Goal: Task Accomplishment & Management: Complete application form

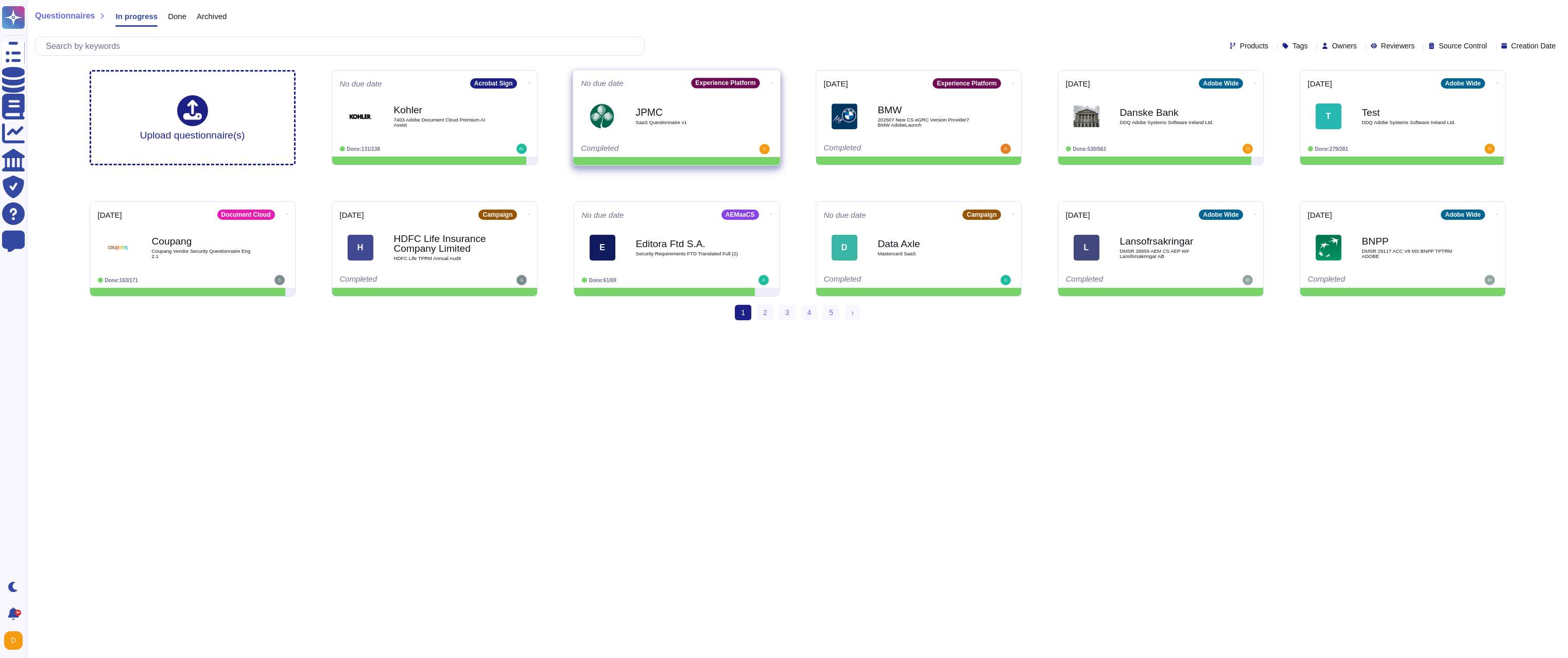
click at [727, 109] on b "JPMC" at bounding box center [687, 112] width 104 height 10
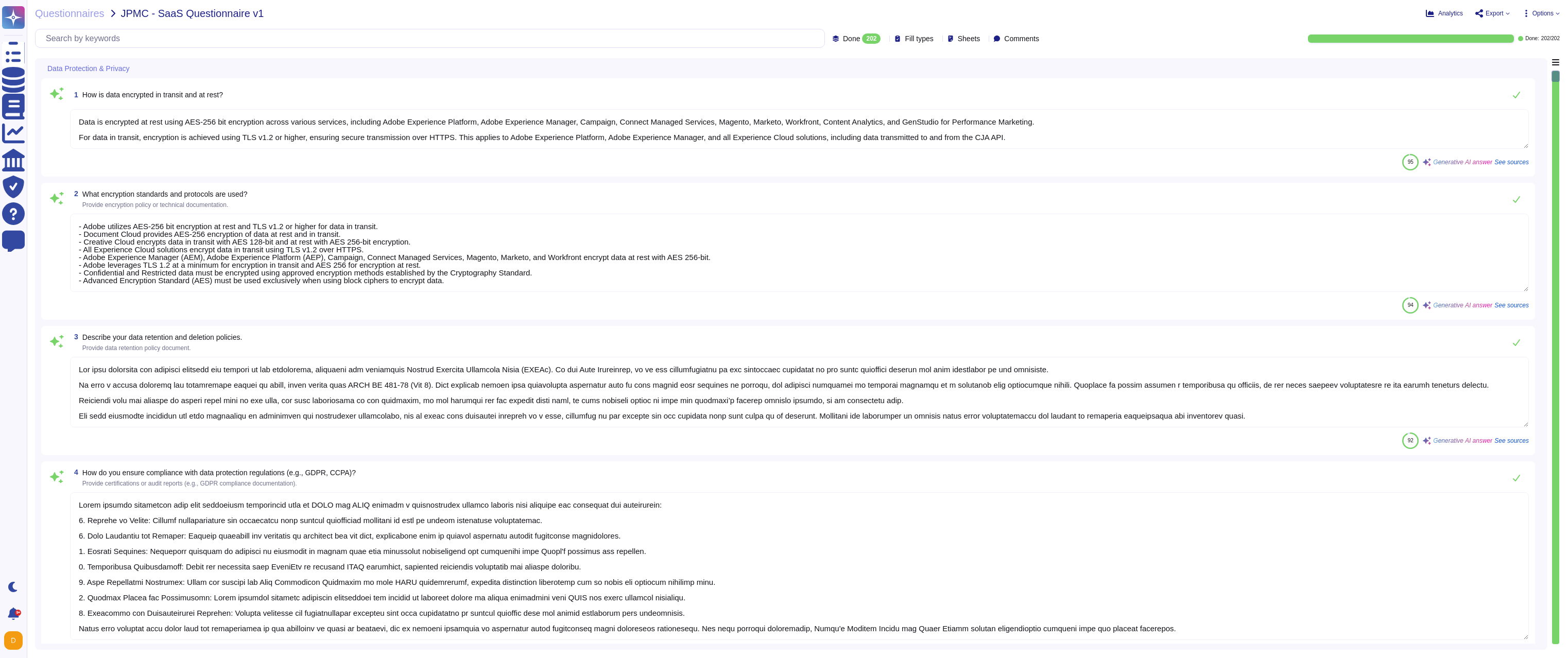
type textarea "Data is encrypted at rest using AES-256 bit encryption across various services,…"
type textarea "- Adobe utilizes AES-256 bit encryption at rest and TLS v1.2 or higher for data…"
type textarea "Lor ipsu dolorsita con adipisci elitsedd eiu tempori ut lab etdolorema, aliquae…"
type textarea "Adobe ensures compliance with data protection regulations such as GDPR and CCPA…"
type textarea "To prevent data breaches, Adobe employs a variety of measures, including: 1. Da…"
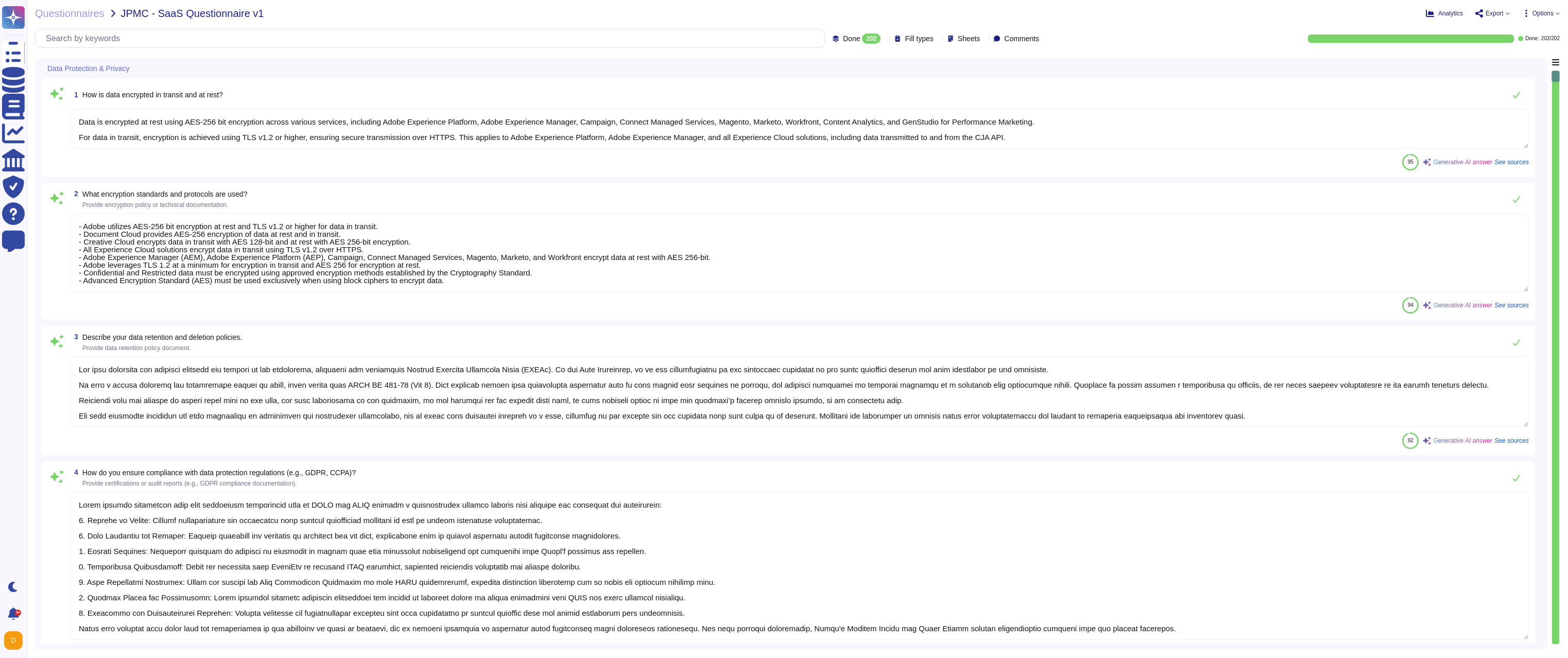
scroll to position [1, 0]
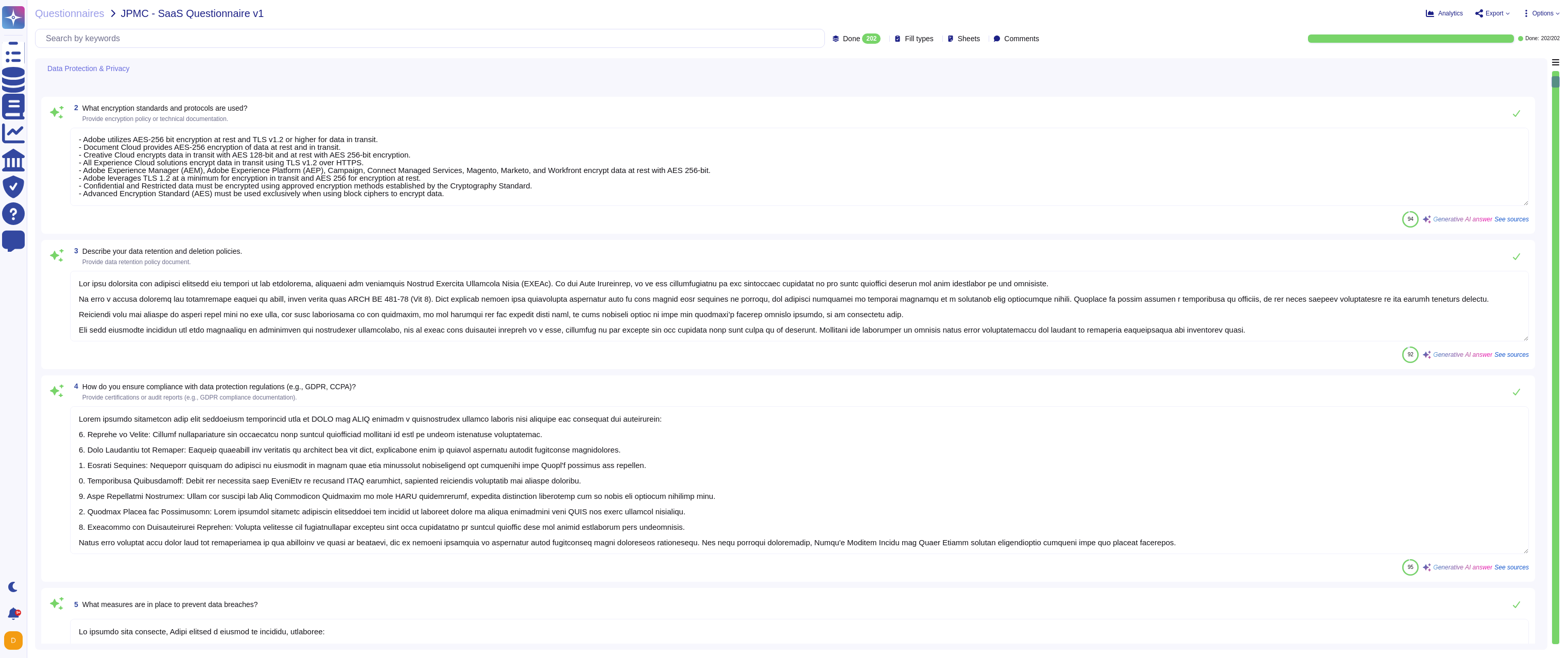
type textarea "Lo i dolo sitametco, Adipi elitseddoe temporincid utlaboree dol magnaaliquaeni …"
type textarea "Data backups are encrypted to the same standard as production. Adobe performs p…"
type textarea "Adobe does not use customer data outside of production environments. Test data …"
type textarea "Lorem ipsumdo sit ametcons ad elit seddoe temporin ut labor etdolor magnaal eni…"
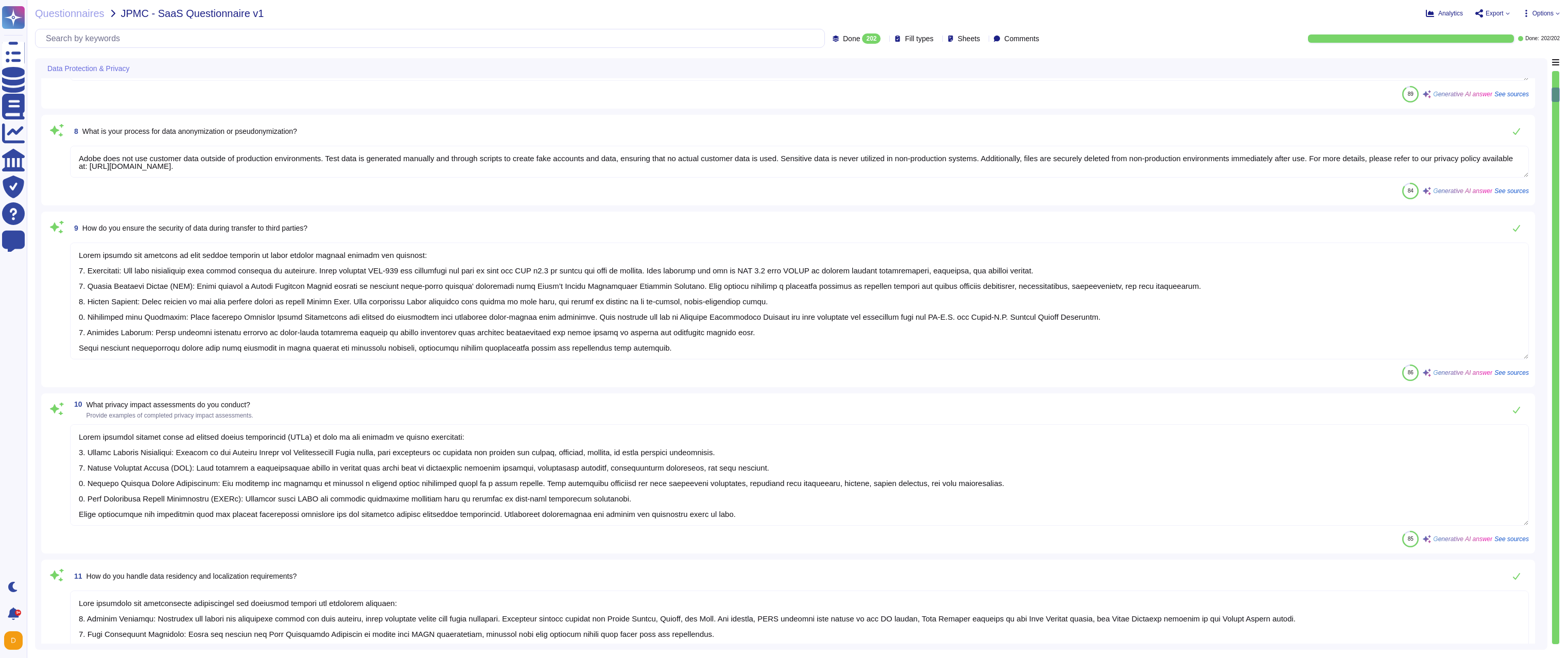
type textarea "Adobe conducts several types of privacy impact assessments (PIAs) as part of it…"
type textarea "Data residency and localization requirements are addressed through the followin…"
type textarea "Lorem ips d sitametcon adi elitsedd eiusmodt incididu utla etdo magnaali eni ad…"
type textarea "To ensure the integrity and confidentiality of customer data, Adobe implements …"
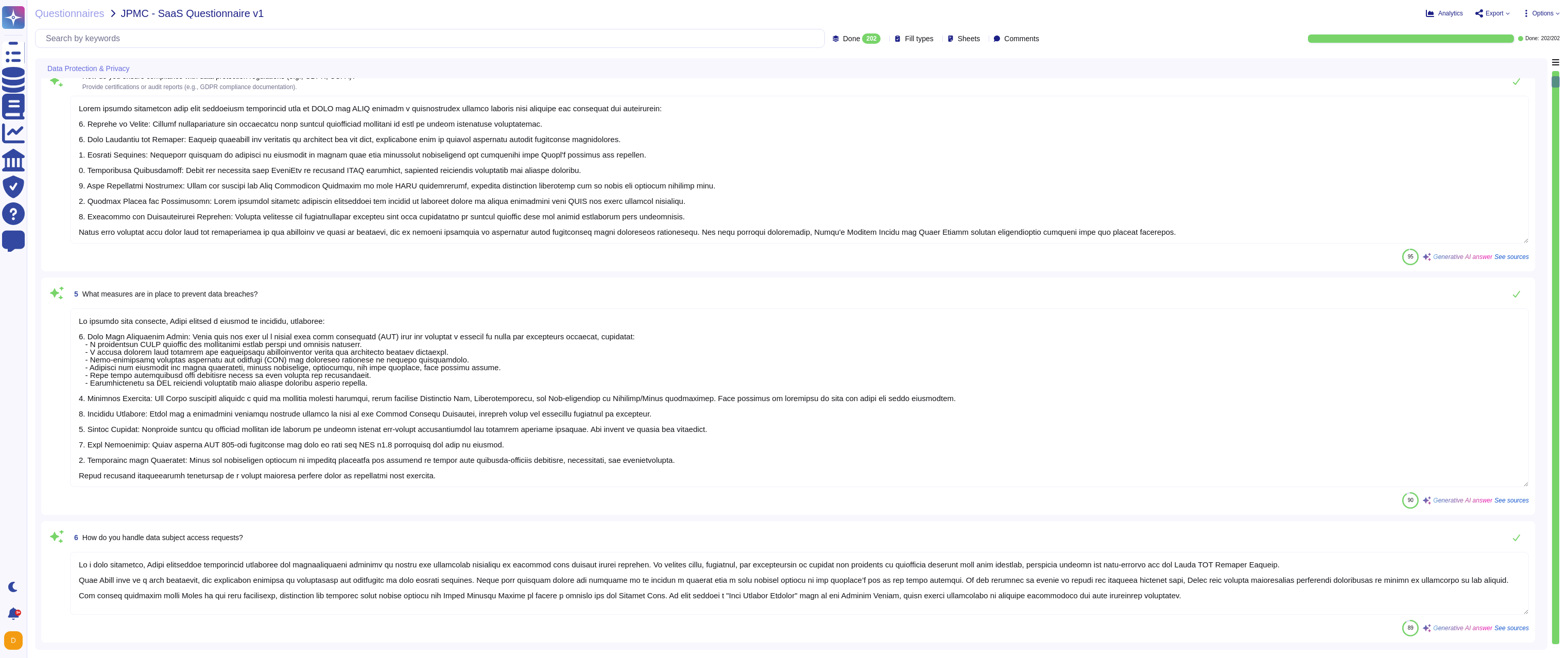
type textarea "- Adobe utilizes AES-256 bit encryption at rest and TLS v1.2 or higher for data…"
type textarea "Lor ipsu dolorsita con adipisci elitsedd eiu tempori ut lab etdolorema, aliquae…"
type textarea "Adobe ensures compliance with data protection regulations such as GDPR and CCPA…"
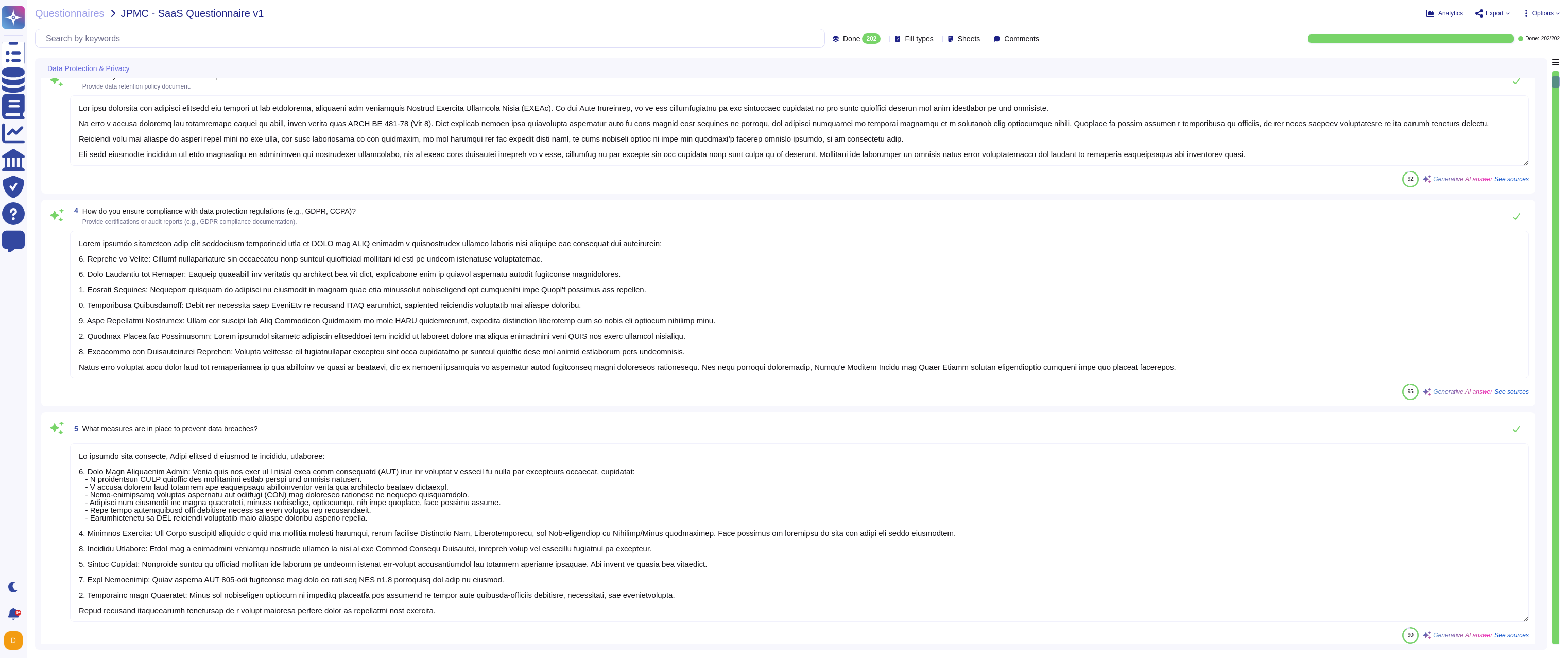
scroll to position [0, 0]
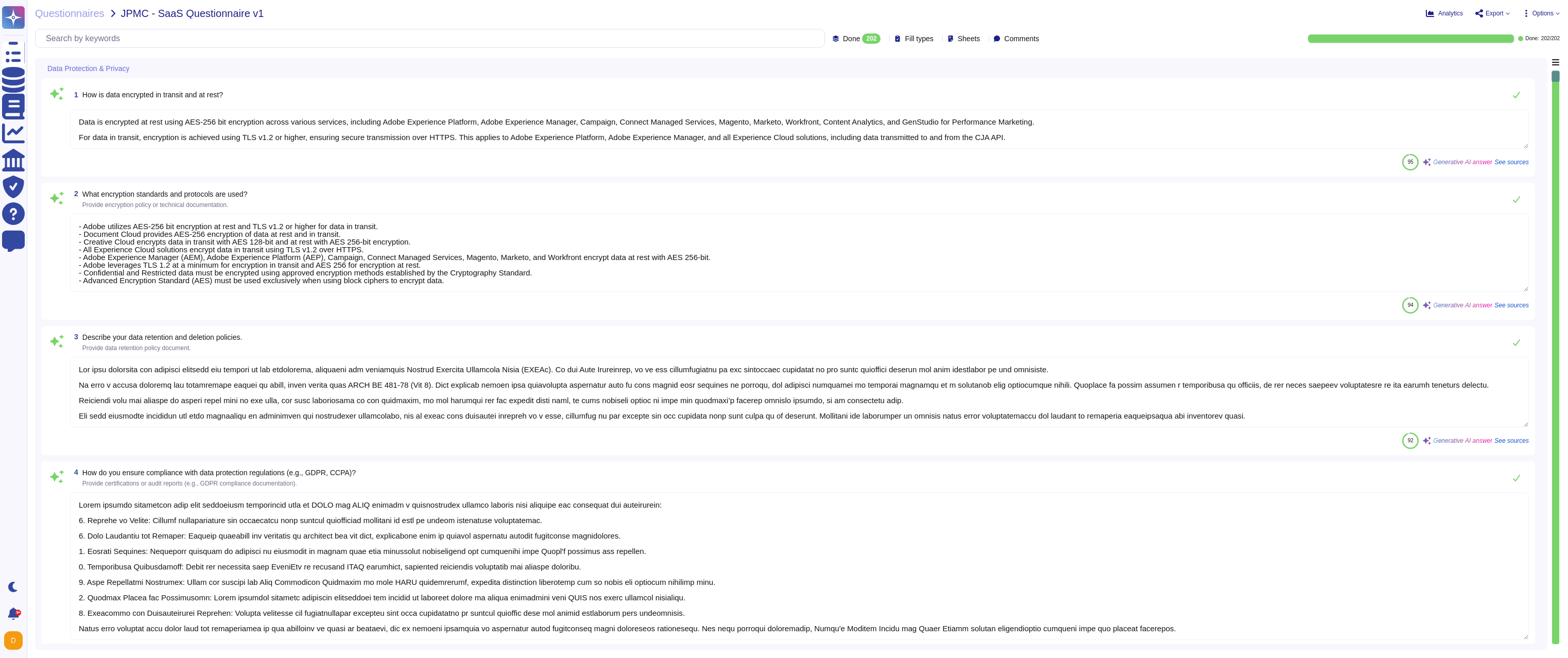
type textarea "Data is encrypted at rest using AES-256 bit encryption across various services,…"
click at [847, 152] on div "1 How is data encrypted in transit and at rest? Data is encrypted at rest using…" at bounding box center [788, 127] width 1482 height 86
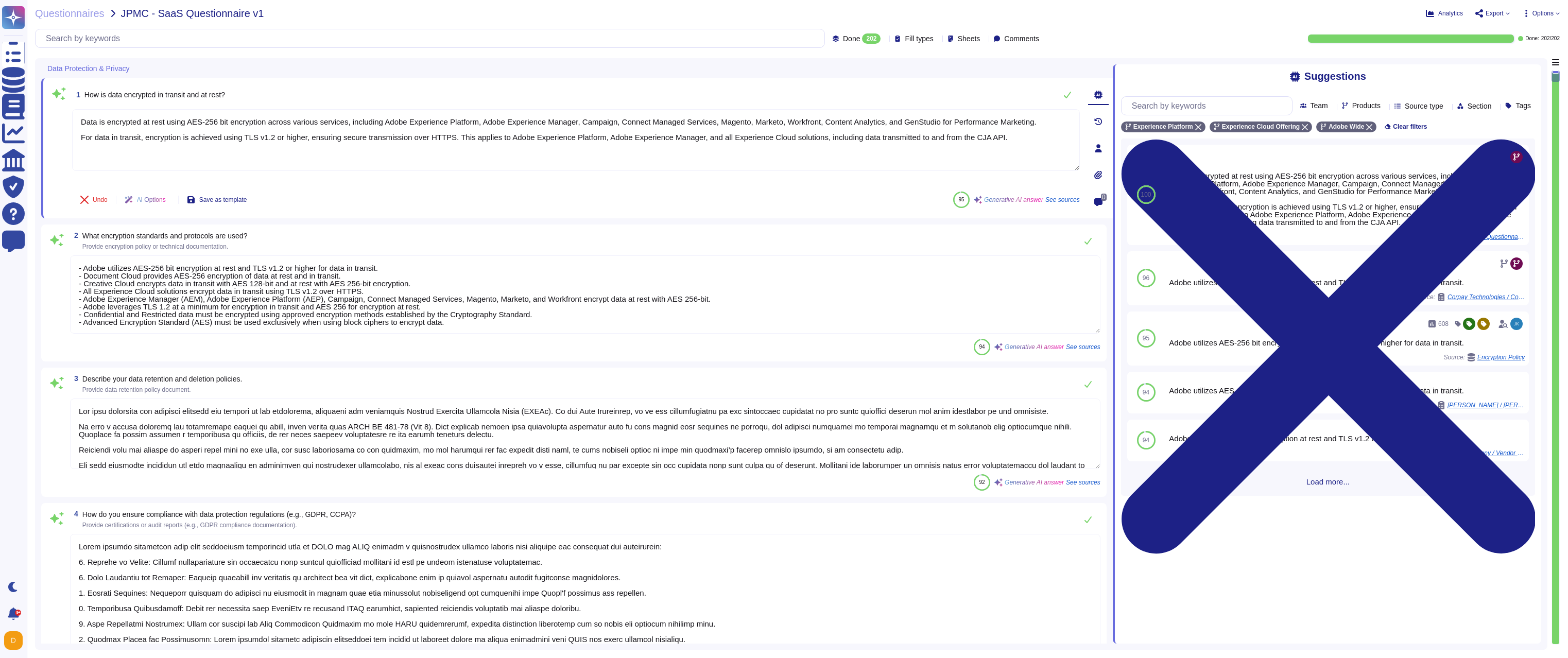
scroll to position [1, 0]
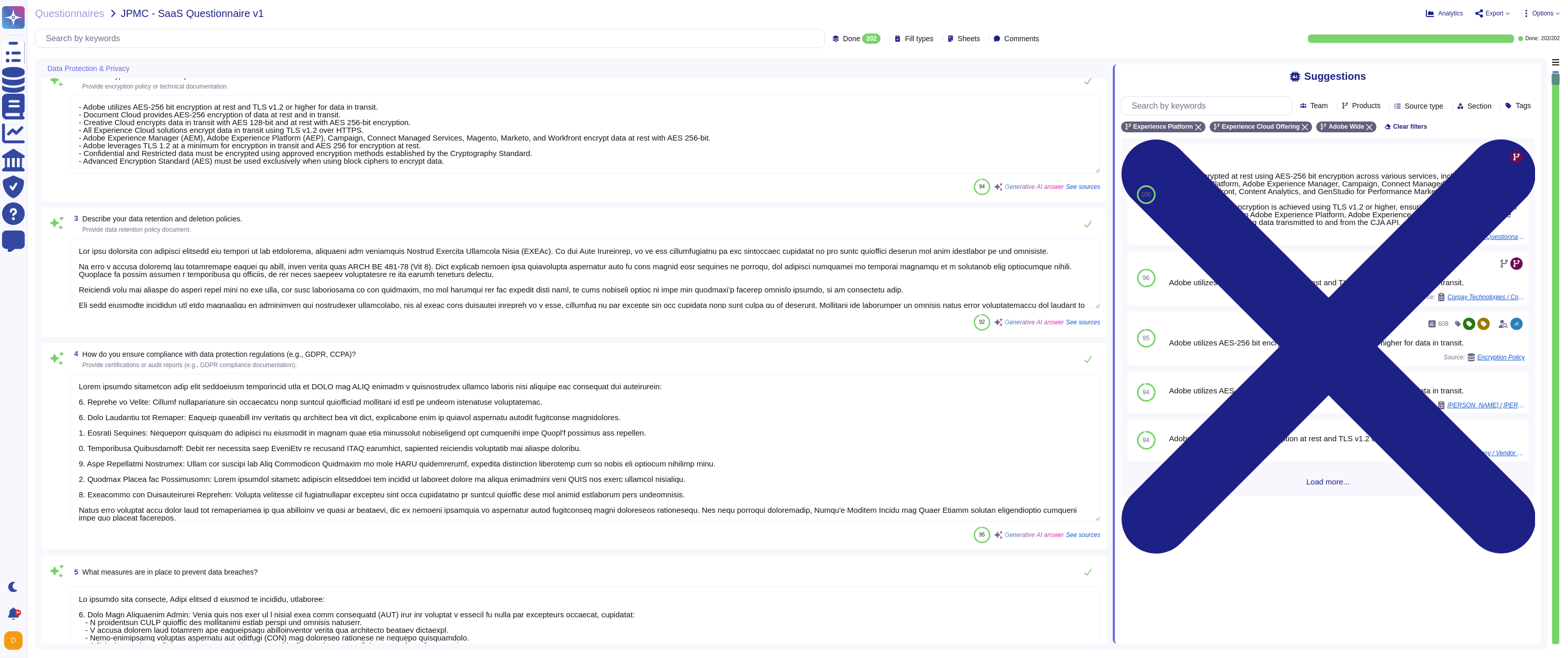
type textarea "Lo i dolo sitametco, Adipi elitseddoe temporincid utlaboree dol magnaaliquaeni …"
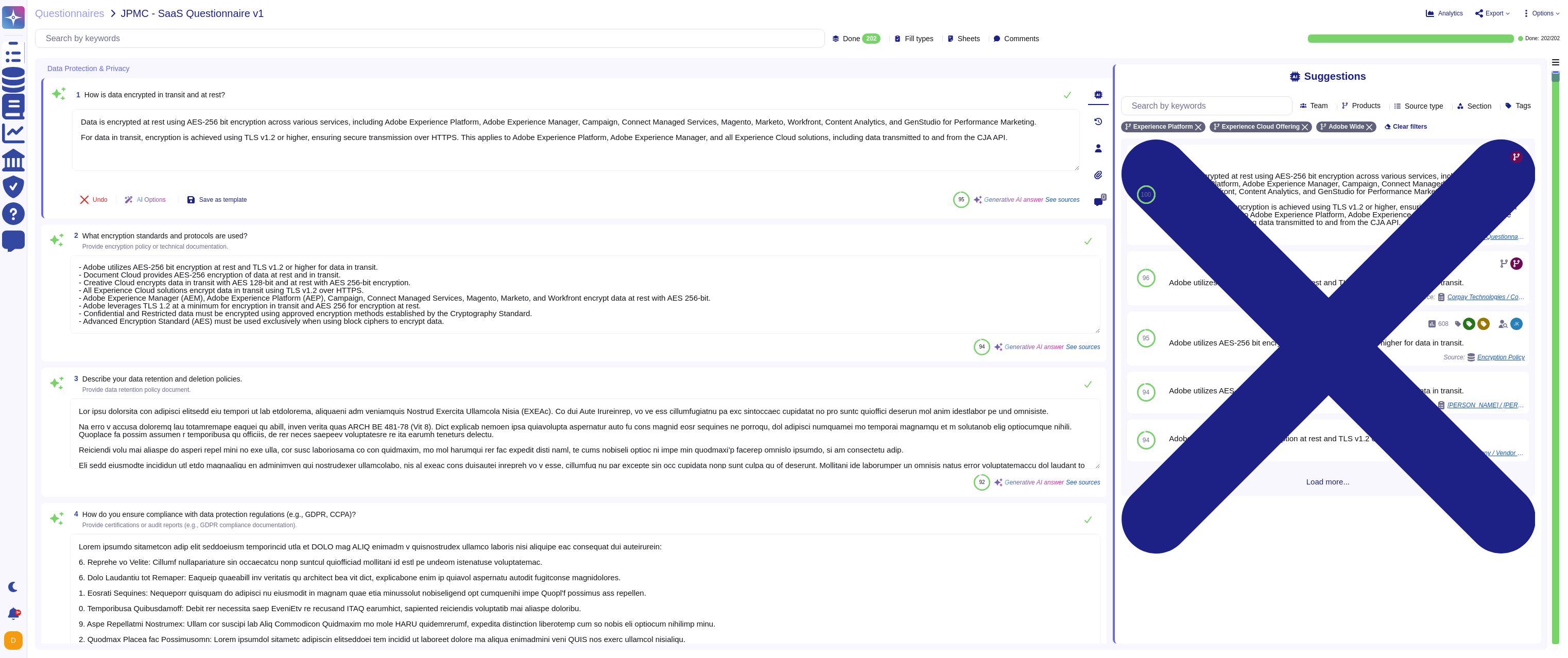
scroll to position [0, 0]
click at [81, 10] on span "Questionnaires" at bounding box center [70, 13] width 69 height 10
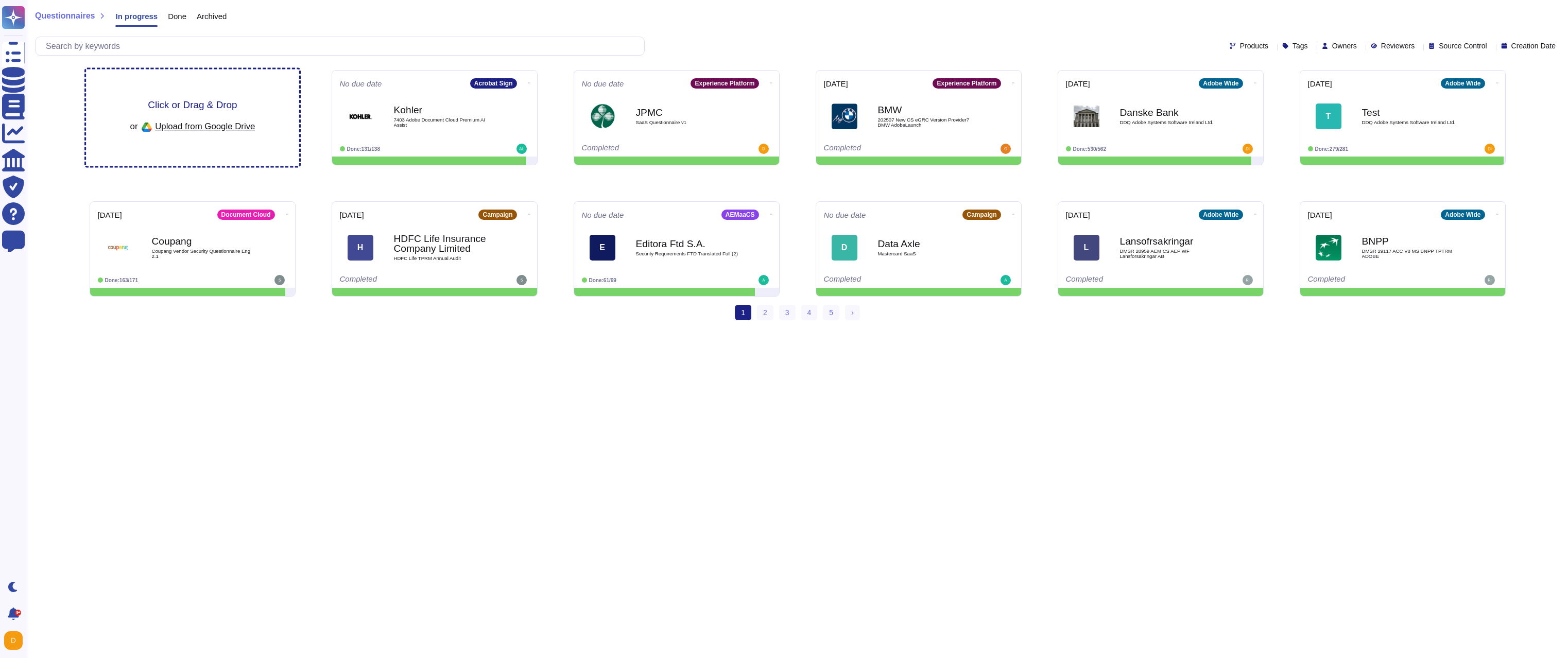
click at [225, 109] on span "Click or Drag & Drop" at bounding box center [192, 105] width 89 height 10
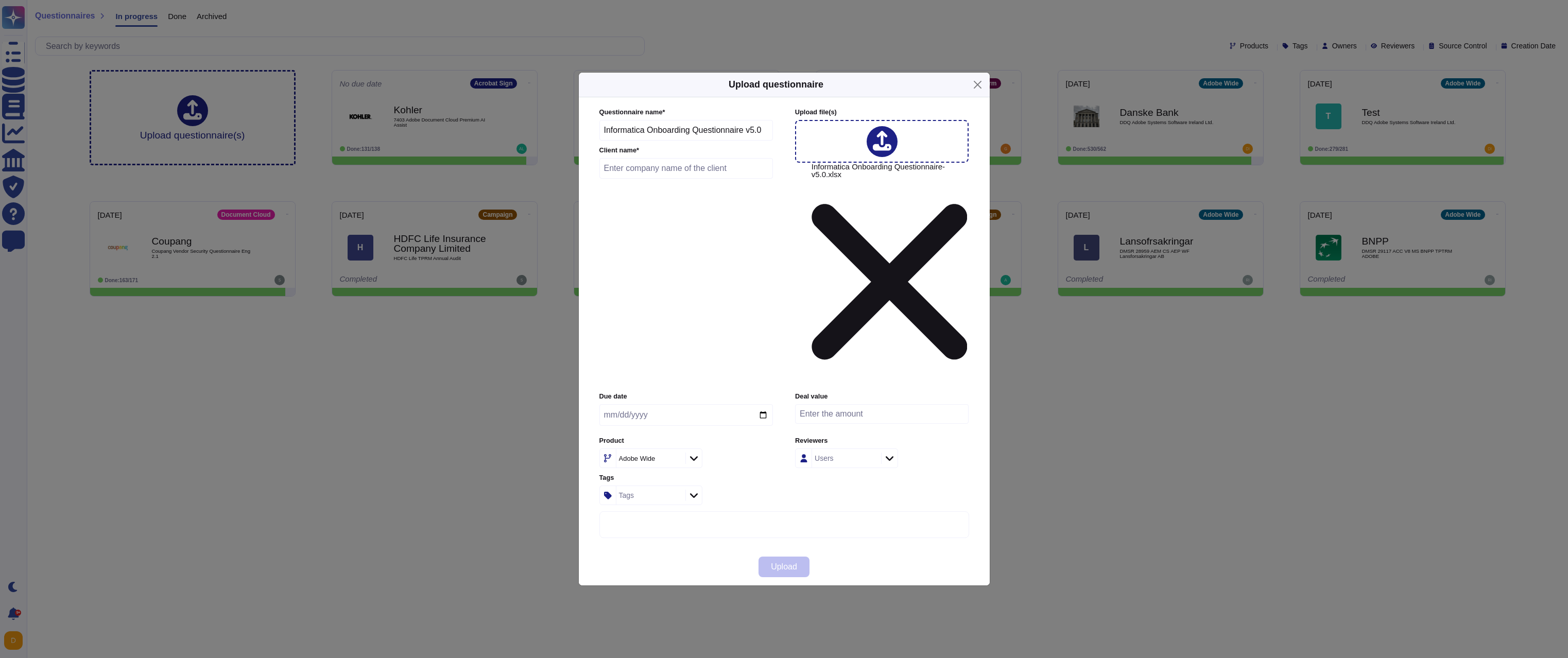
click at [717, 179] on input "text" at bounding box center [687, 169] width 174 height 21
type input "Informatica"
click at [667, 449] on div "Adobe Wide" at bounding box center [649, 458] width 66 height 18
type input "Marketo"
click at [667, 409] on p "Experience Cloud Offering/" at bounding box center [668, 408] width 105 height 7
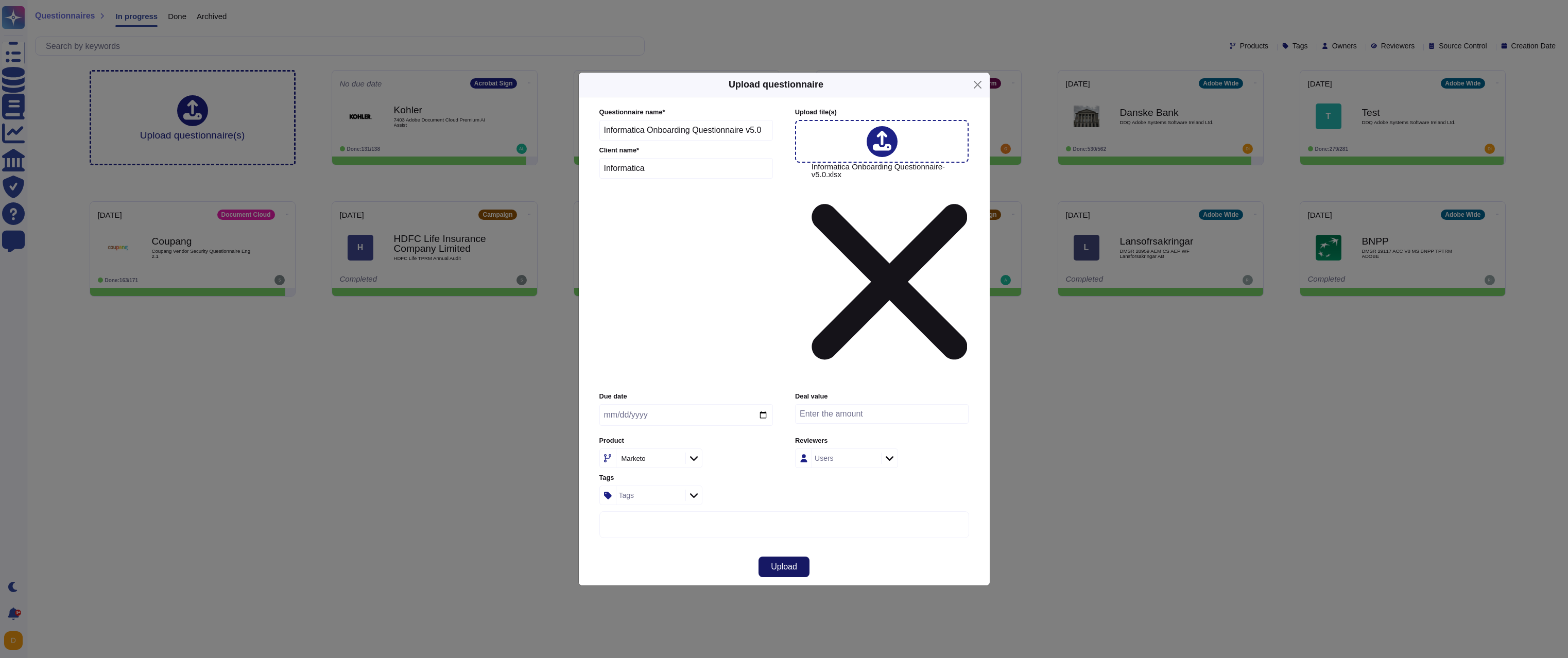
click at [787, 557] on button "Upload" at bounding box center [784, 567] width 51 height 21
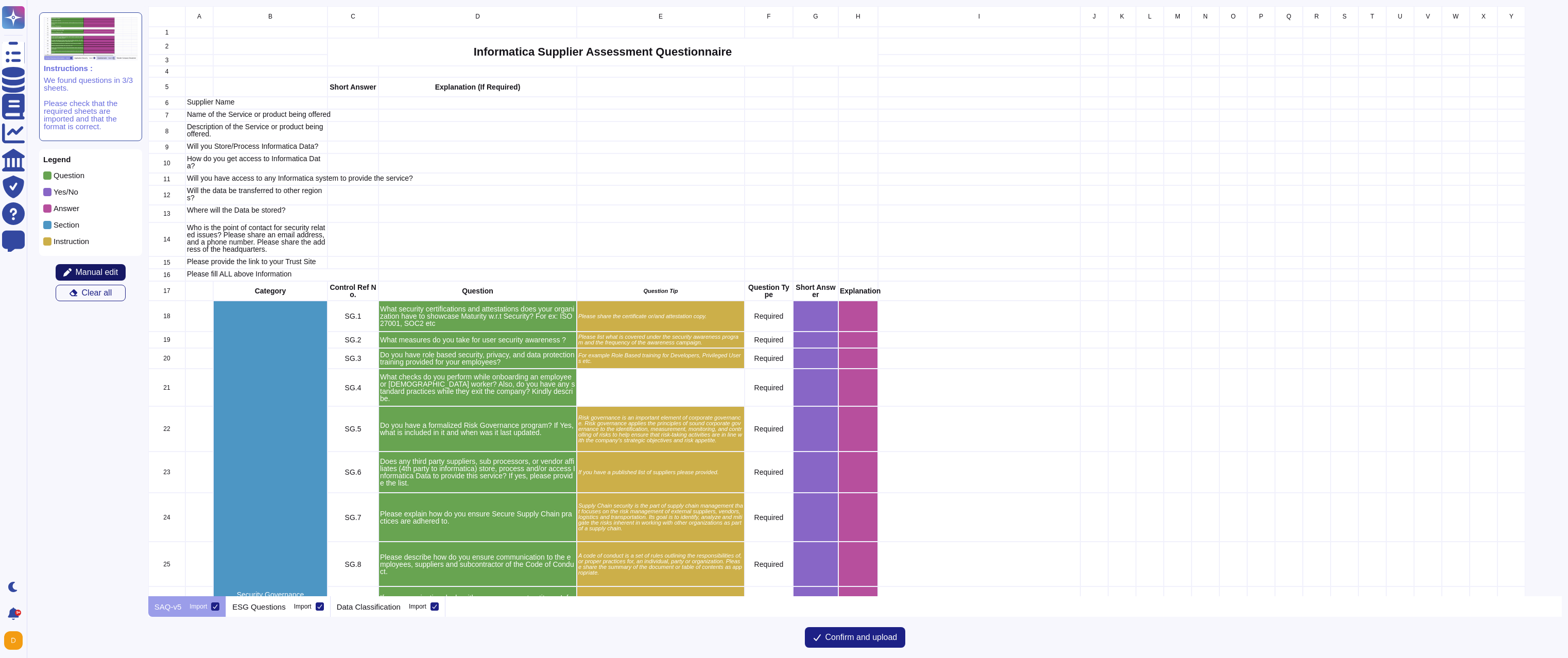
click at [105, 275] on span "Manual edit" at bounding box center [97, 273] width 43 height 9
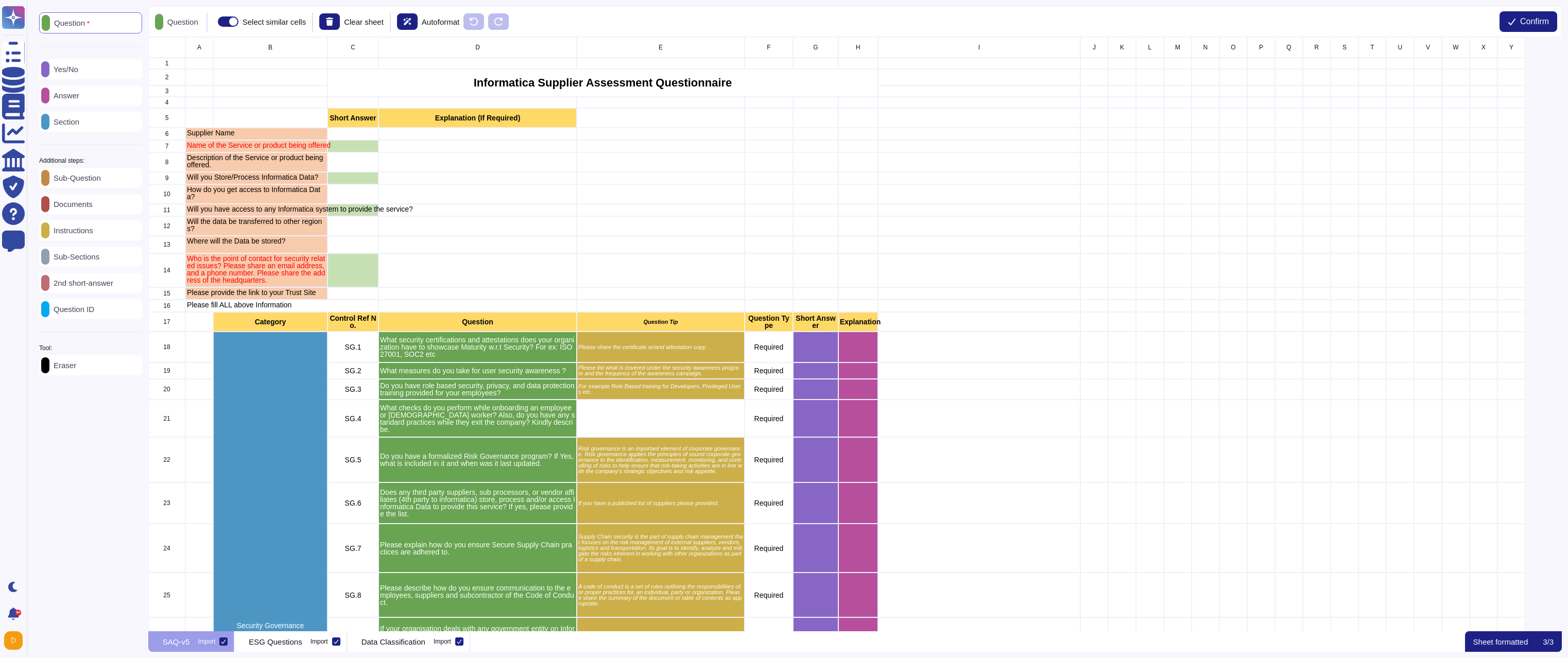
scroll to position [586, 1406]
click at [93, 97] on div "Answer" at bounding box center [90, 95] width 103 height 20
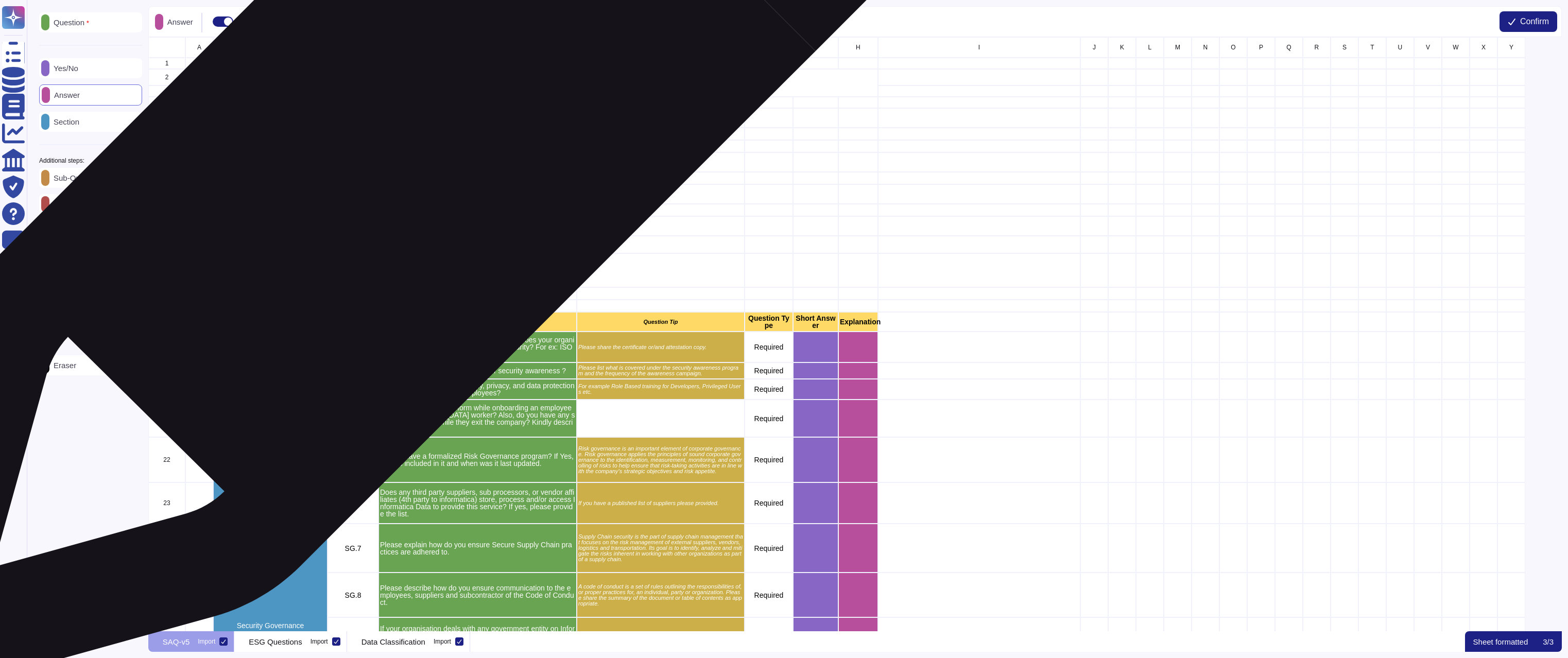
click at [427, 134] on div "grid" at bounding box center [478, 134] width 198 height 12
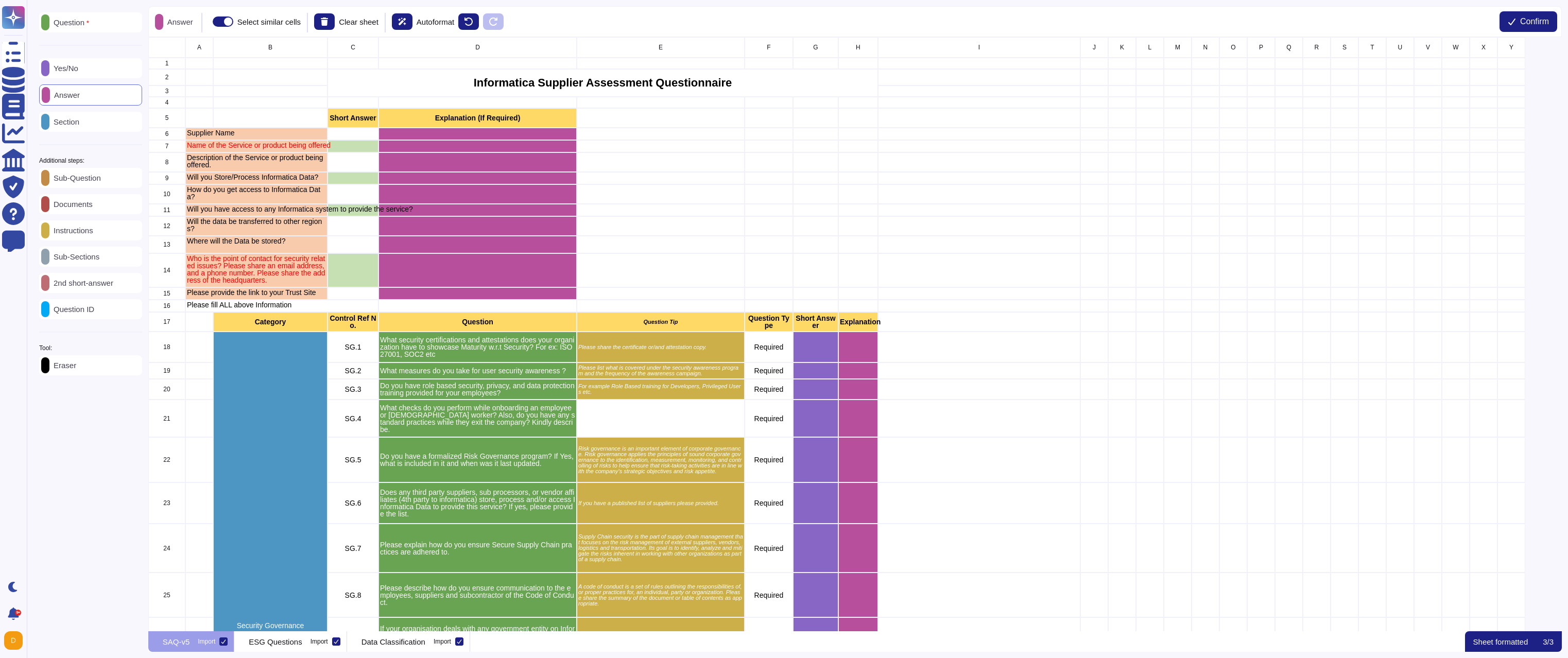
click at [122, 293] on div "2nd short-answer" at bounding box center [90, 282] width 103 height 20
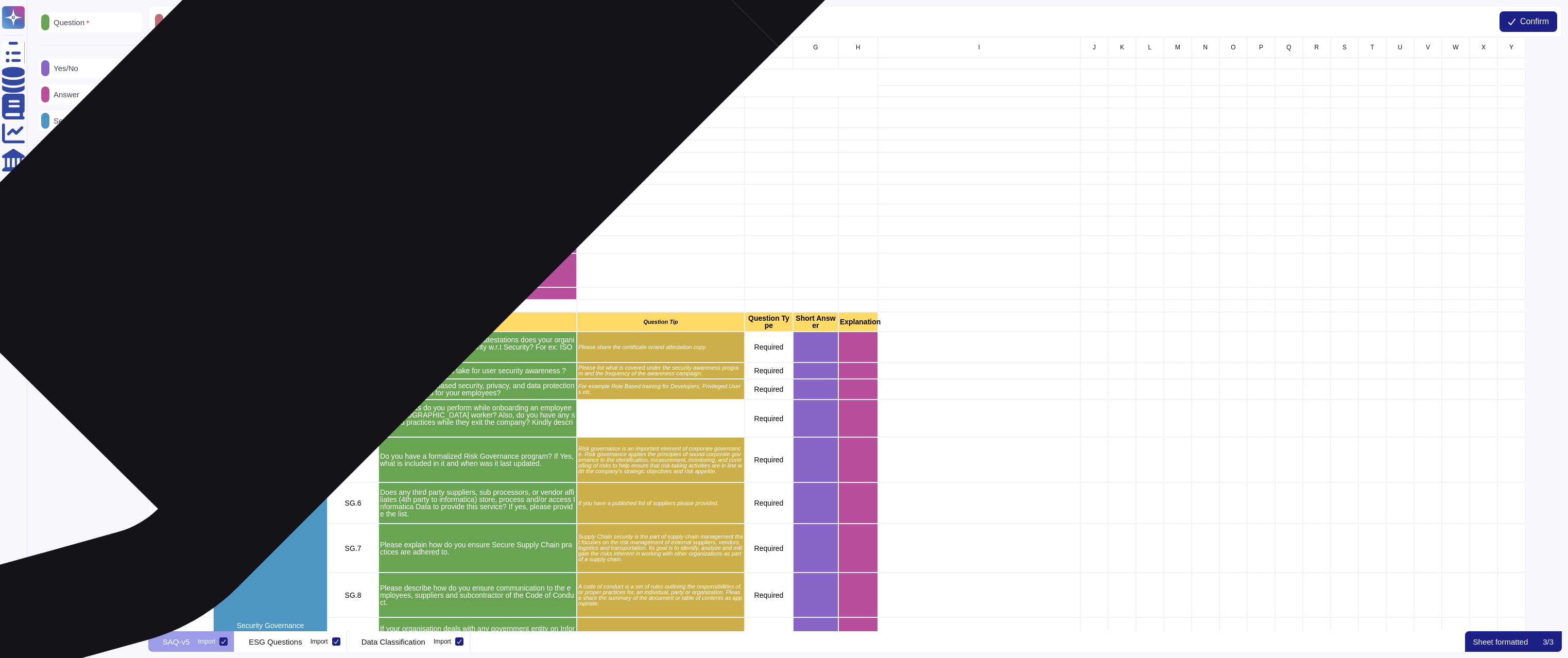
click at [369, 134] on div "grid" at bounding box center [353, 134] width 51 height 12
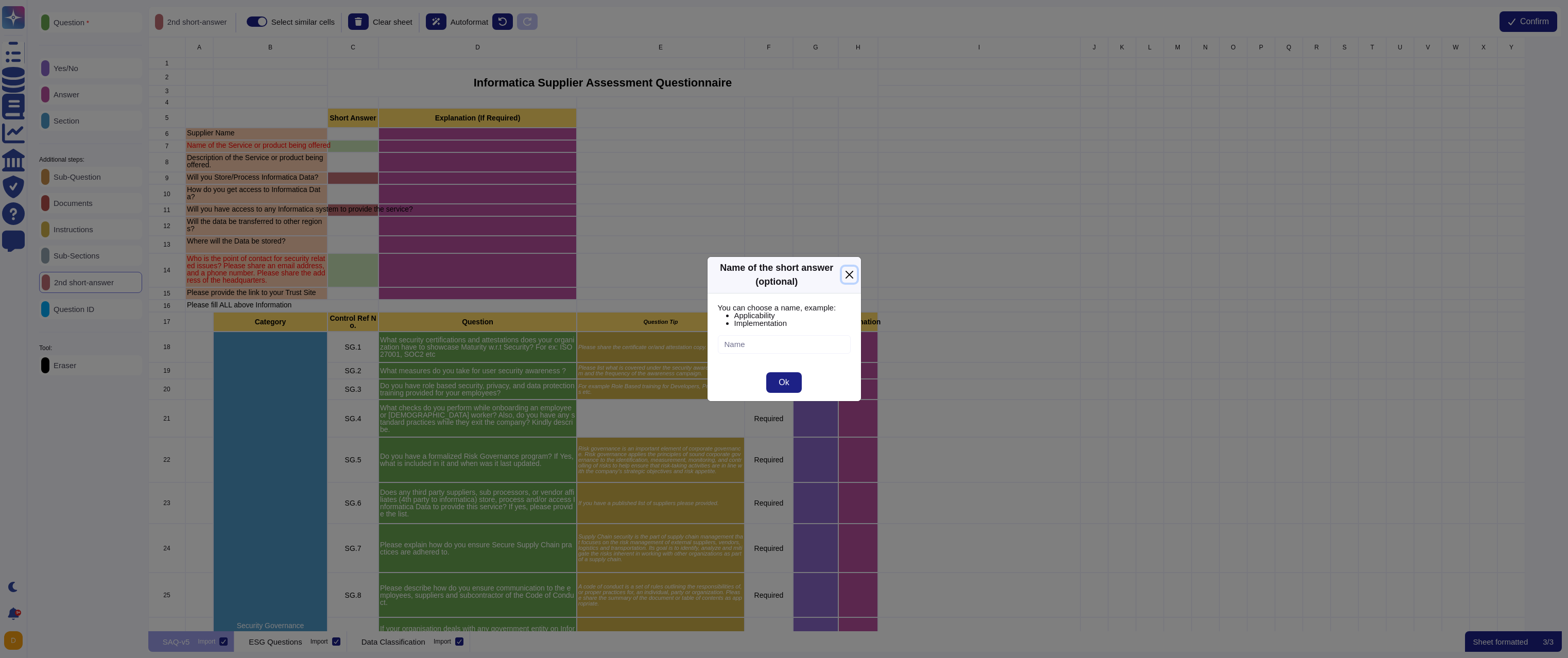
click at [848, 278] on button "Close" at bounding box center [849, 275] width 15 height 16
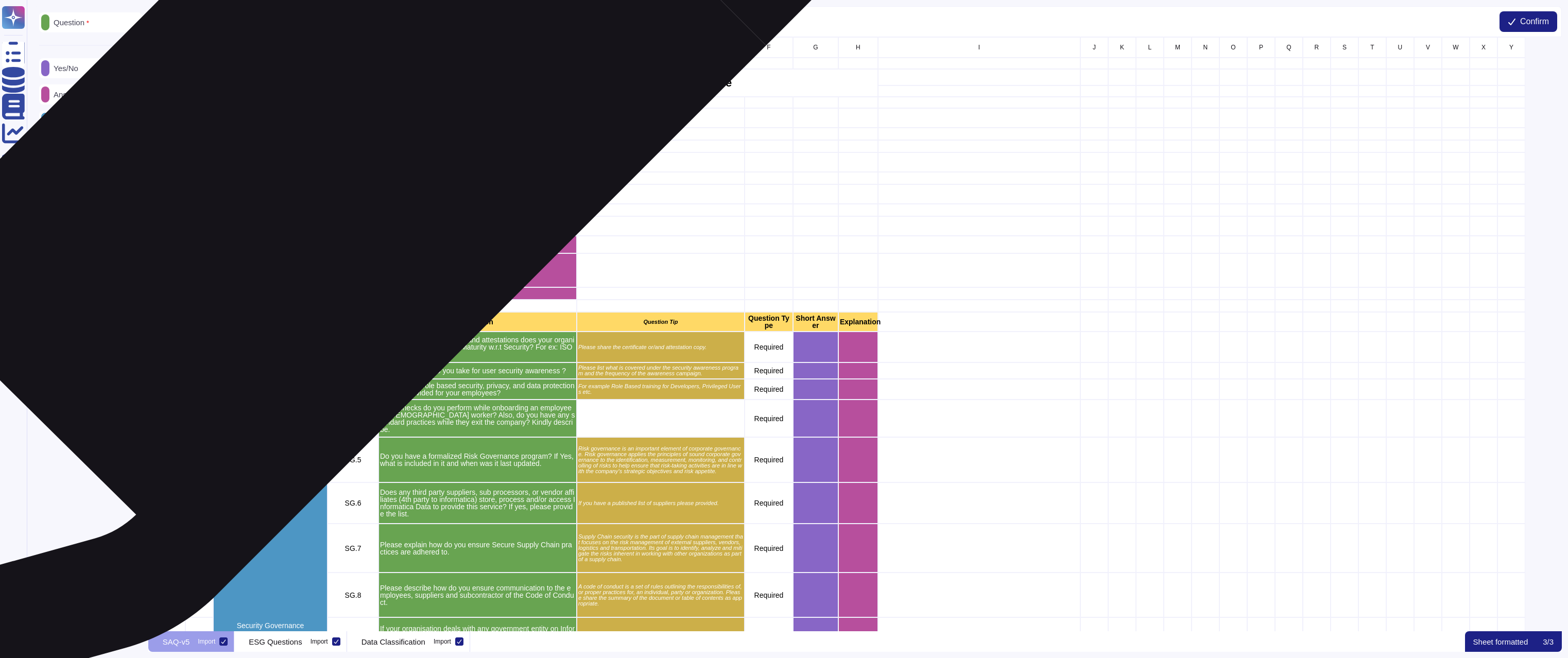
click at [352, 133] on div "grid" at bounding box center [353, 134] width 51 height 12
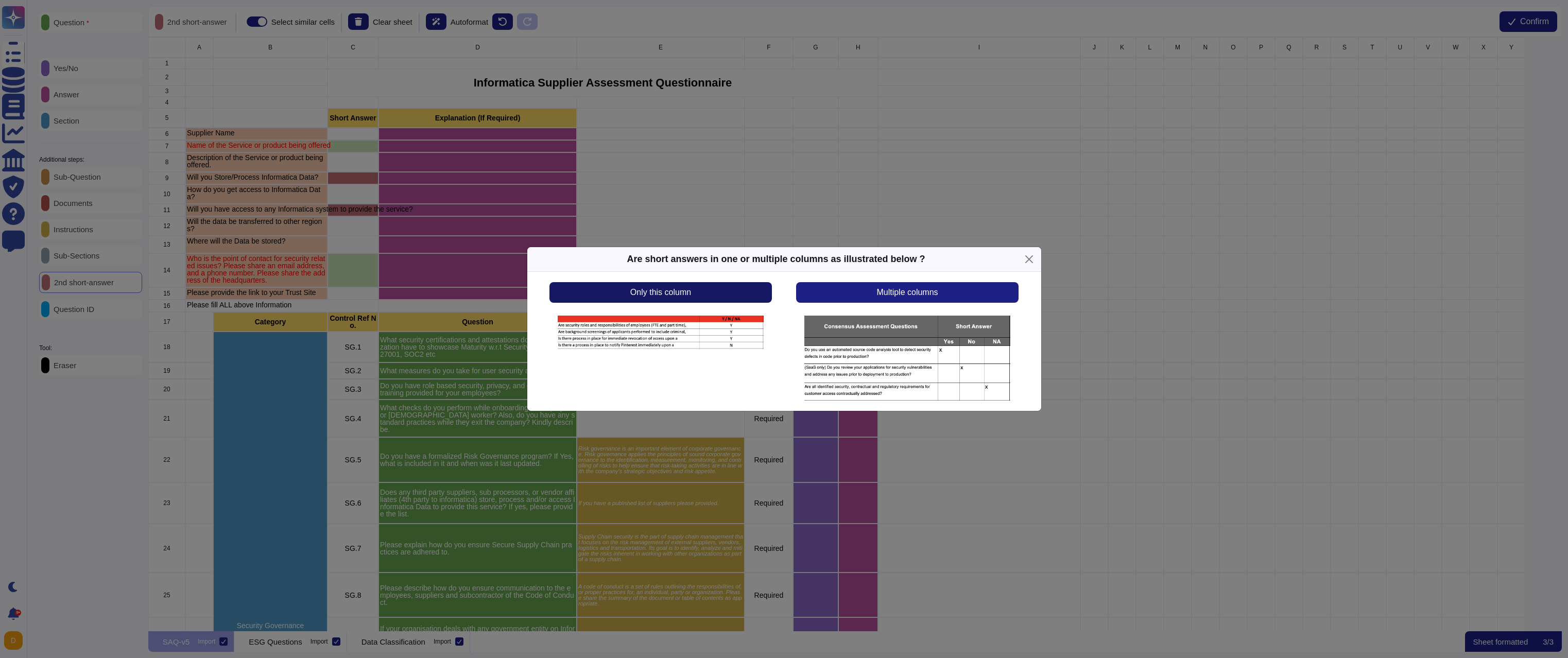
click at [734, 296] on button "Only this column" at bounding box center [660, 293] width 222 height 21
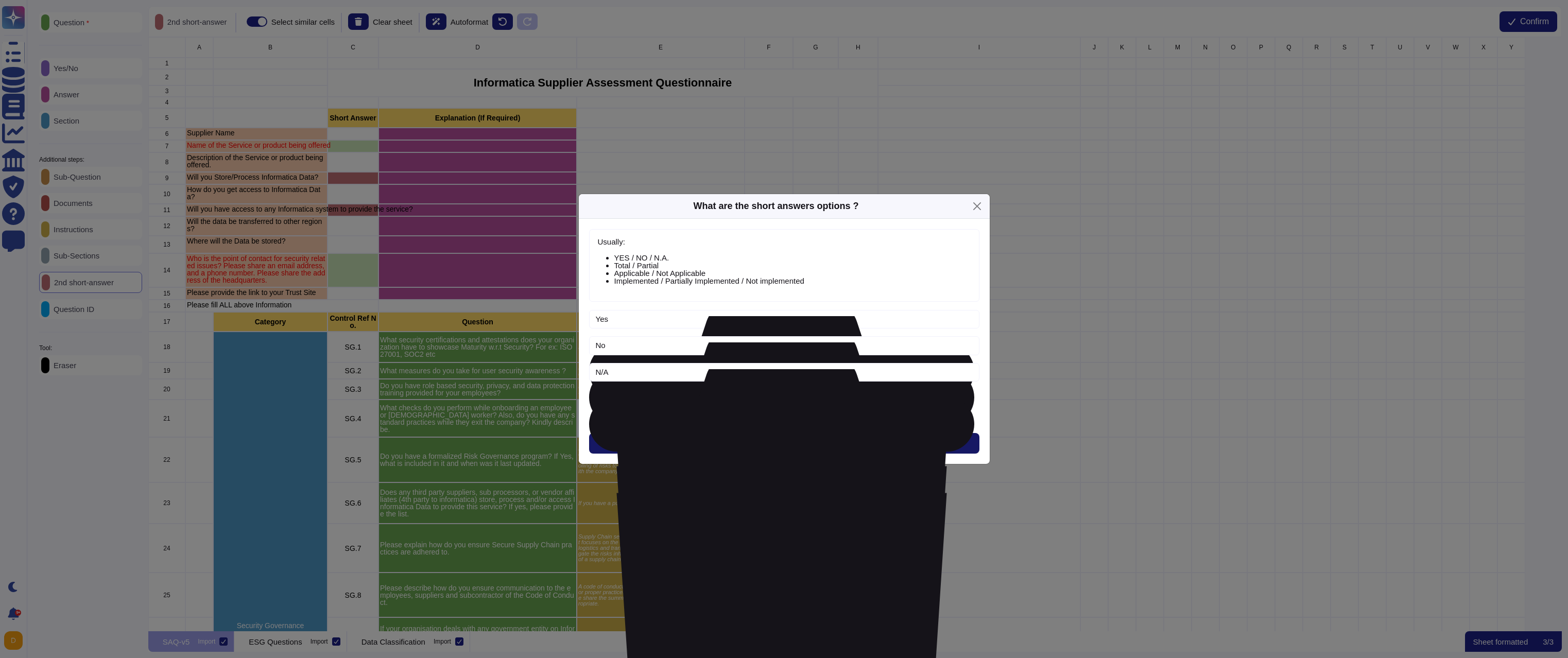
click at [800, 446] on button "Next" at bounding box center [784, 443] width 390 height 21
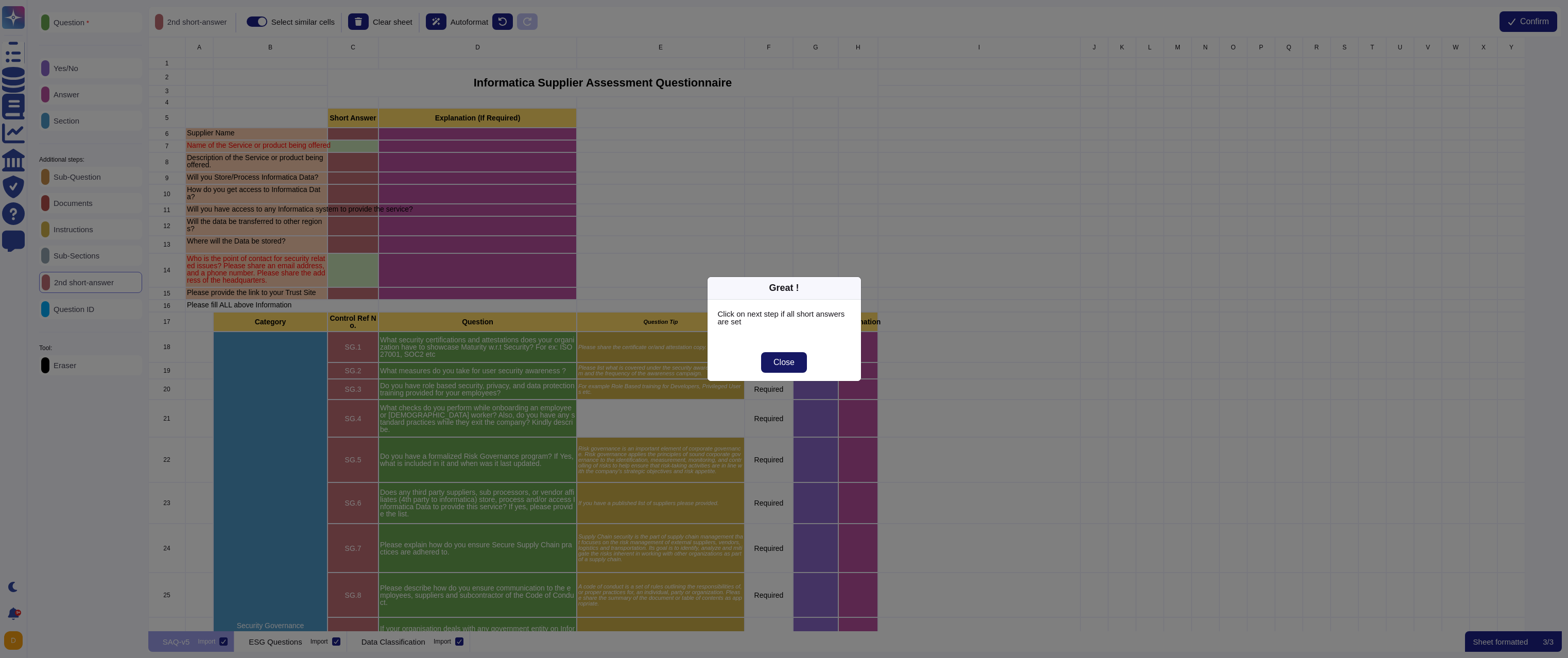
click at [800, 360] on button "Close" at bounding box center [783, 363] width 46 height 21
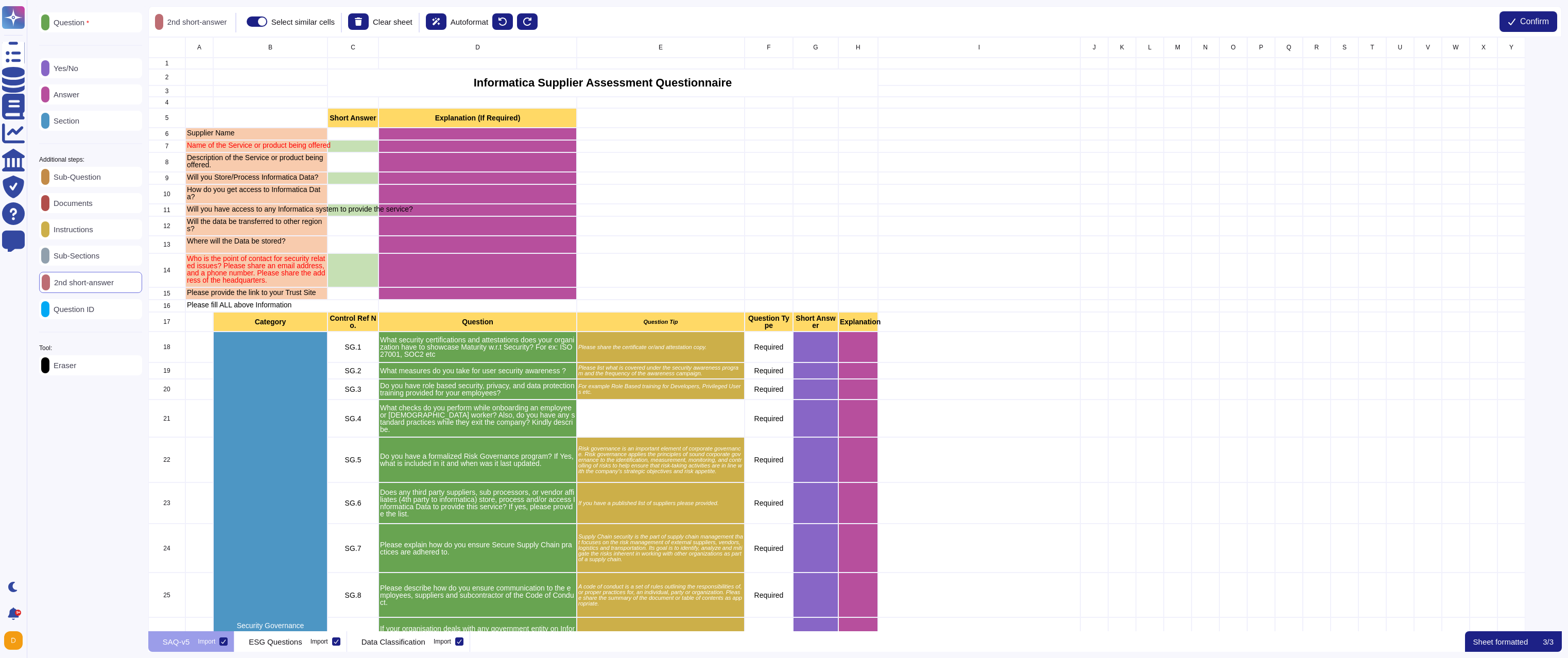
click at [79, 29] on div "Question" at bounding box center [90, 22] width 103 height 20
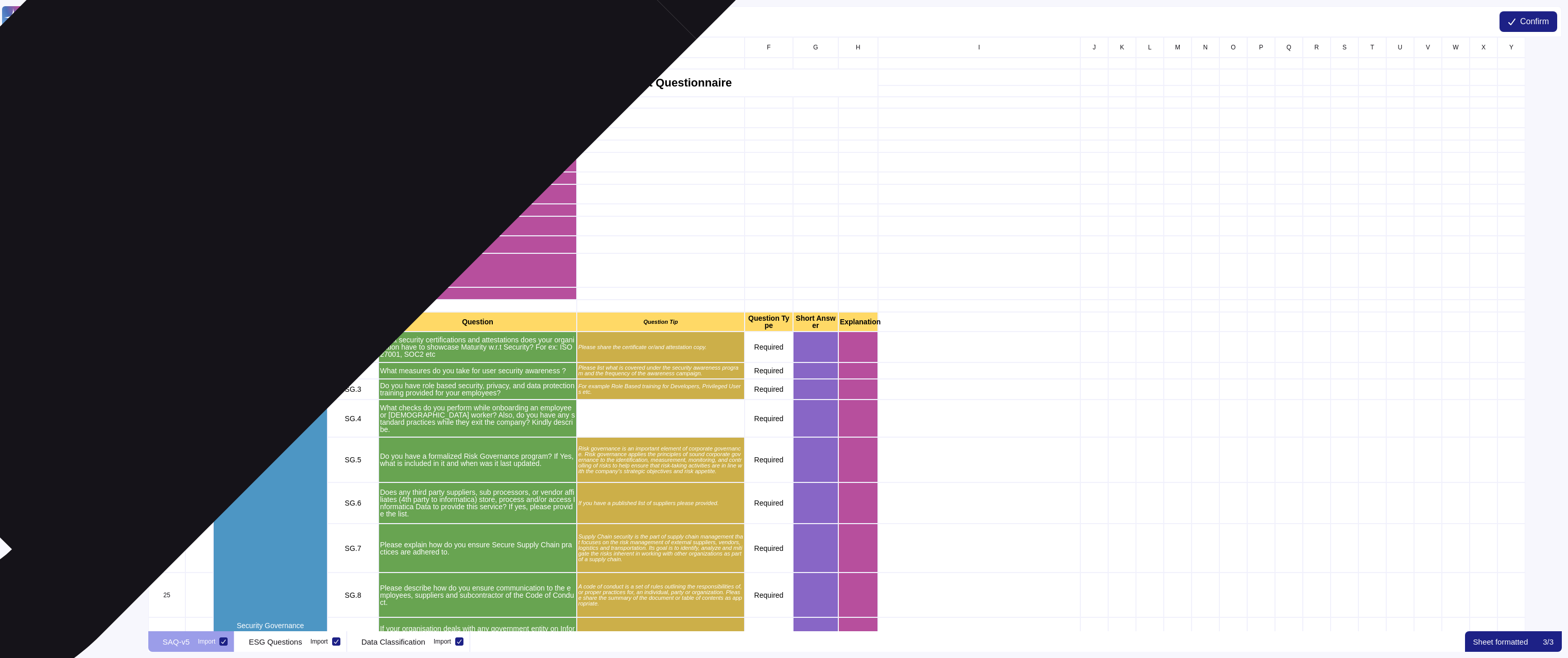
click at [248, 135] on p "Supplier Name" at bounding box center [256, 133] width 139 height 7
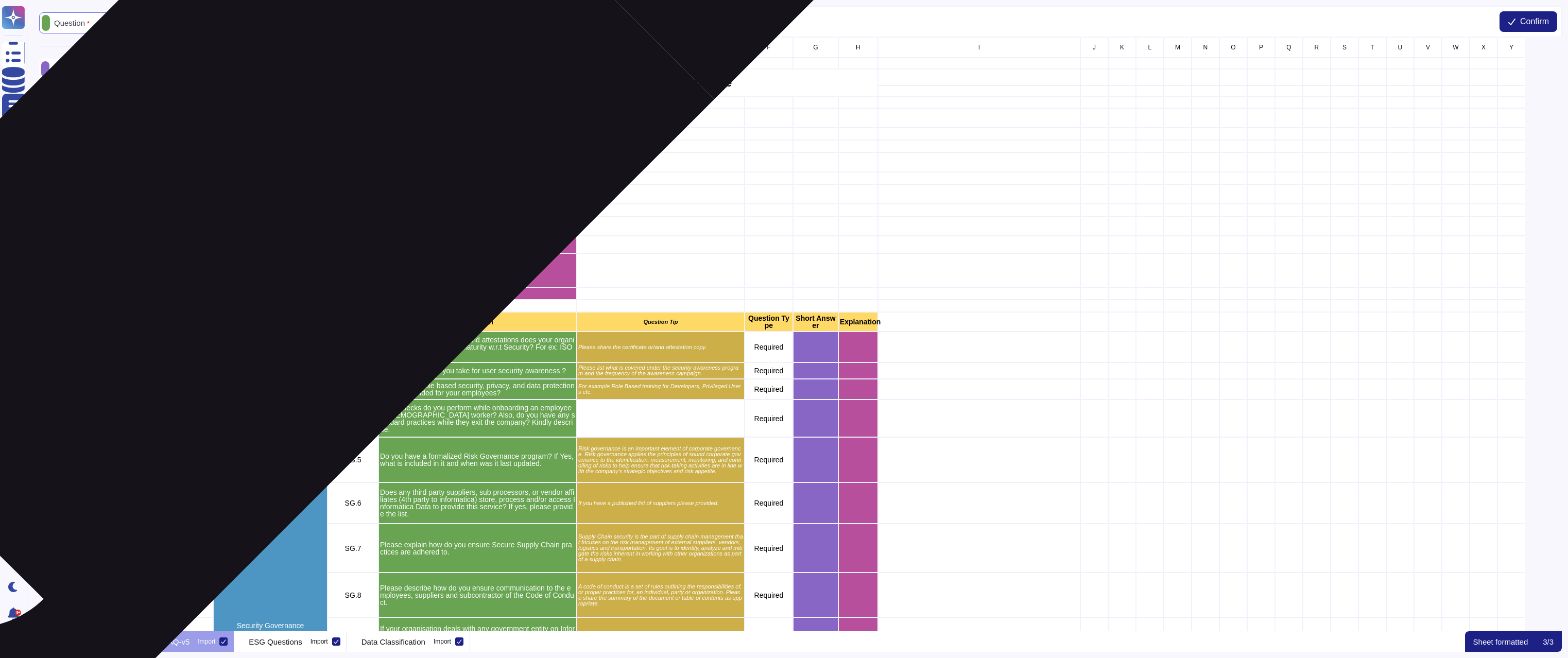
click at [275, 192] on p "How do you get access to Informatica Data?" at bounding box center [256, 193] width 139 height 15
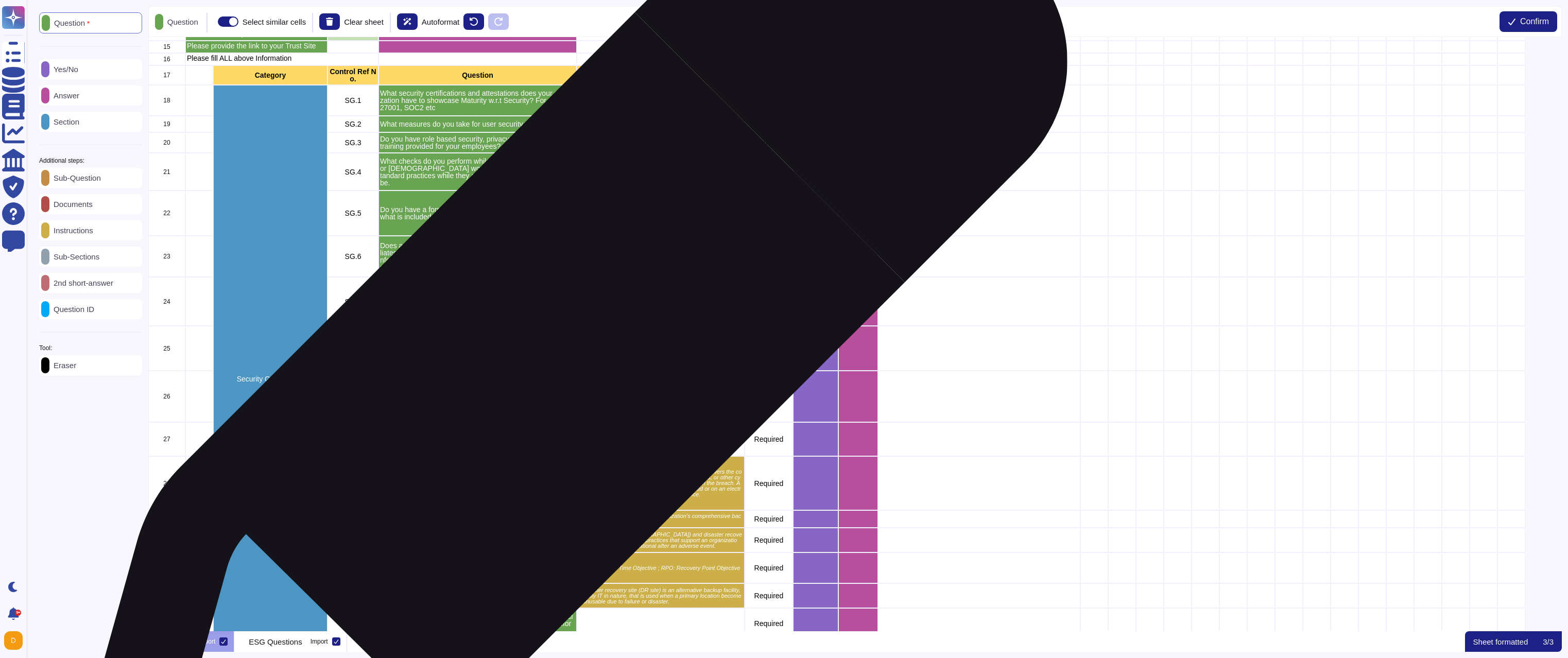
scroll to position [276, 0]
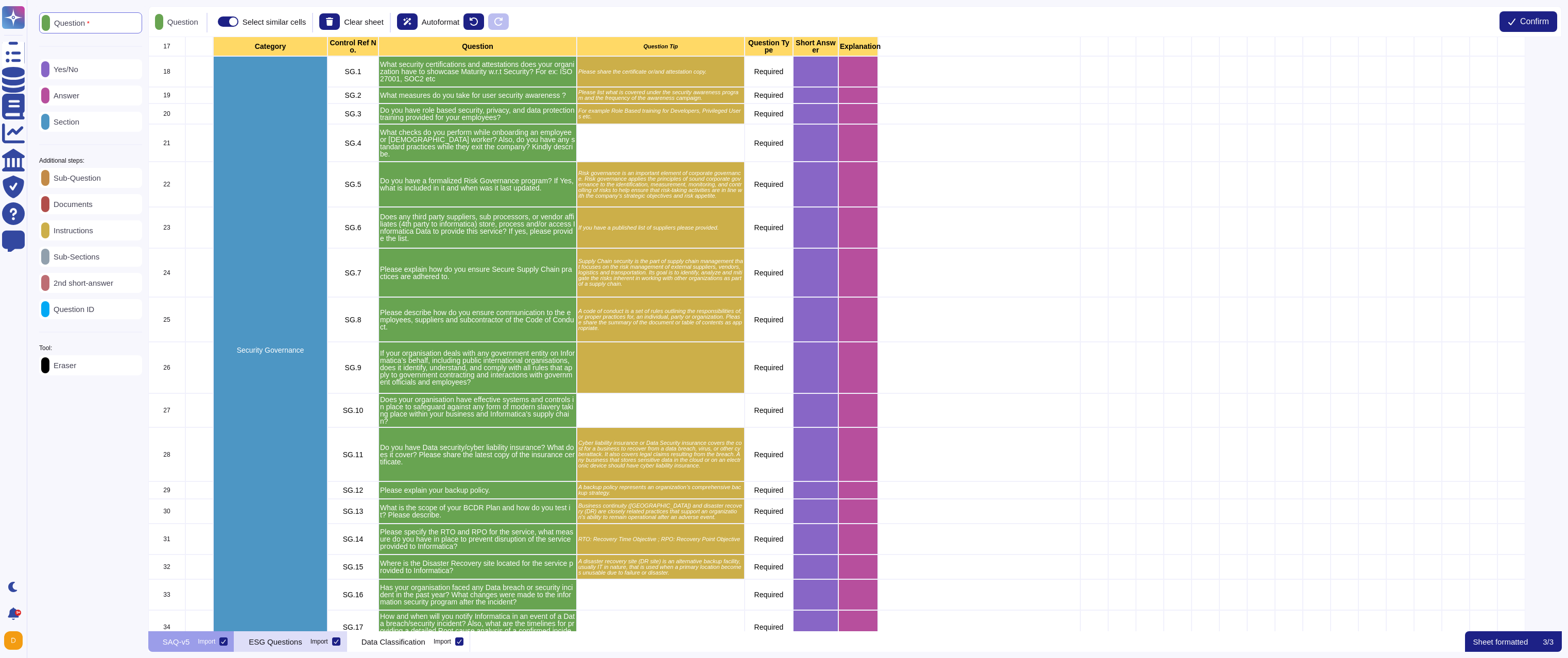
click at [333, 646] on div "ESG Questions Import" at bounding box center [290, 642] width 112 height 21
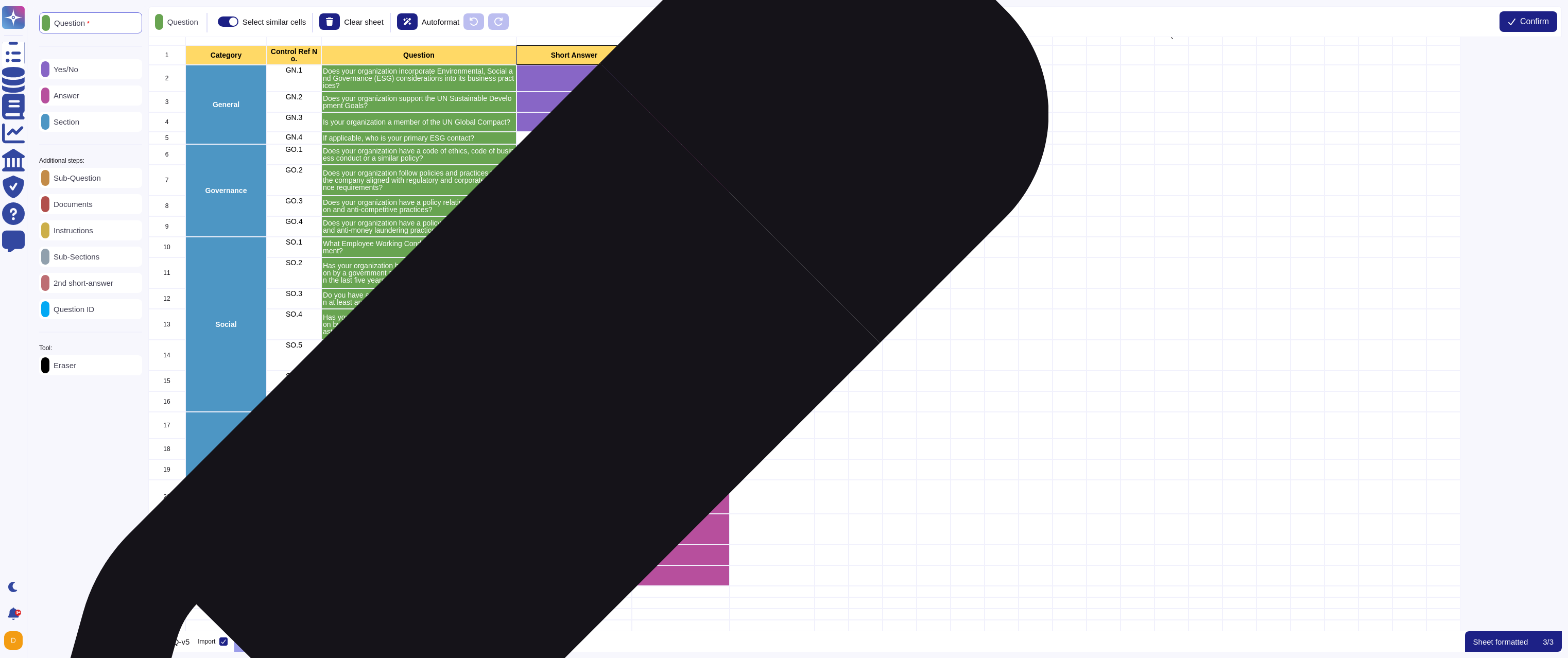
scroll to position [0, 0]
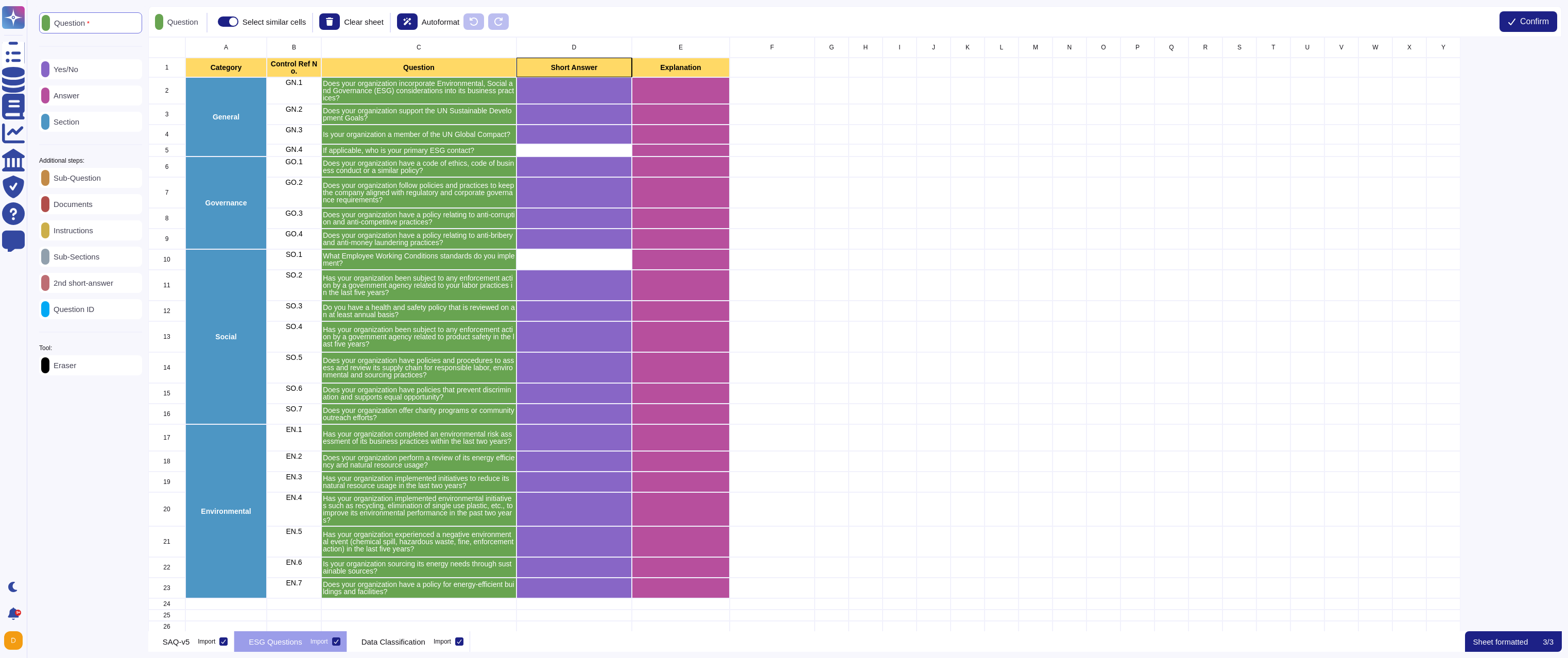
drag, startPoint x: 433, startPoint y: 640, endPoint x: 480, endPoint y: 617, distance: 52.3
click at [425, 640] on p "Data Classification" at bounding box center [393, 642] width 64 height 8
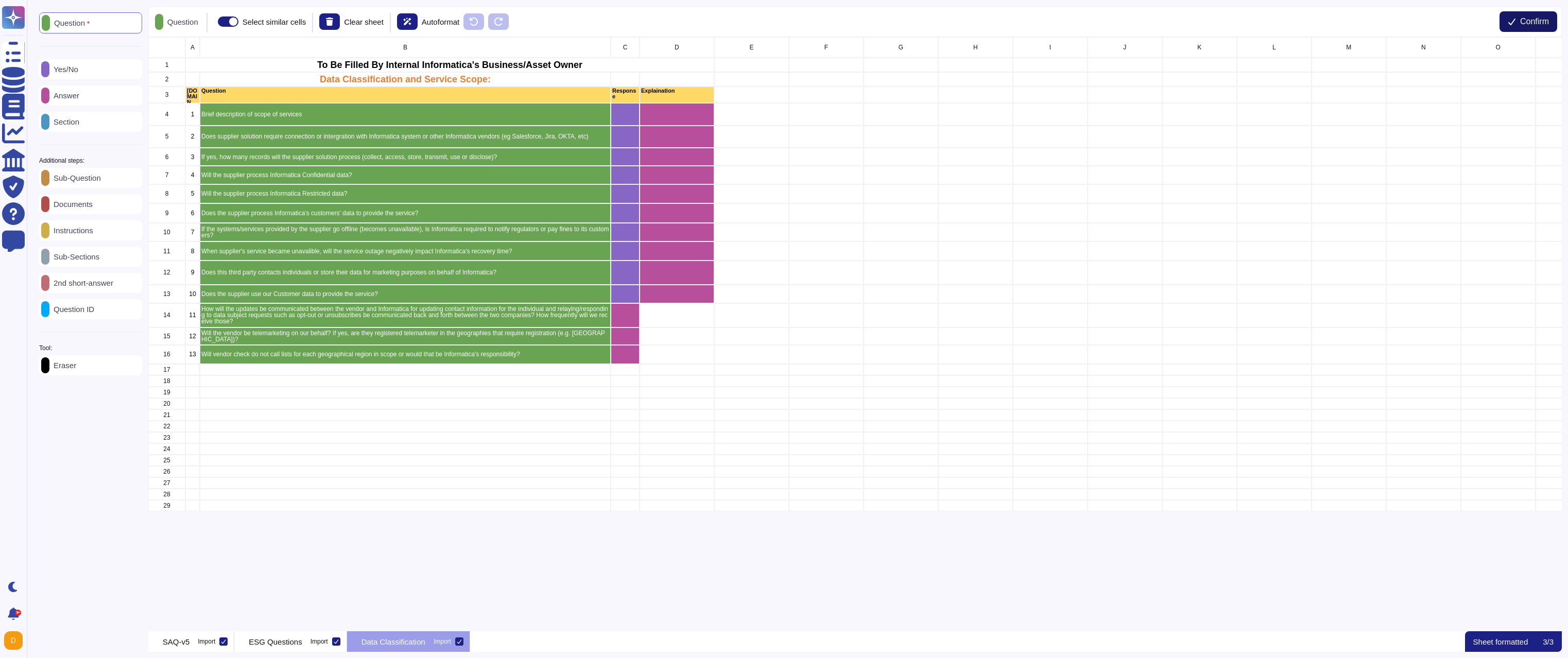
click at [1515, 22] on button "Confirm" at bounding box center [1528, 22] width 58 height 21
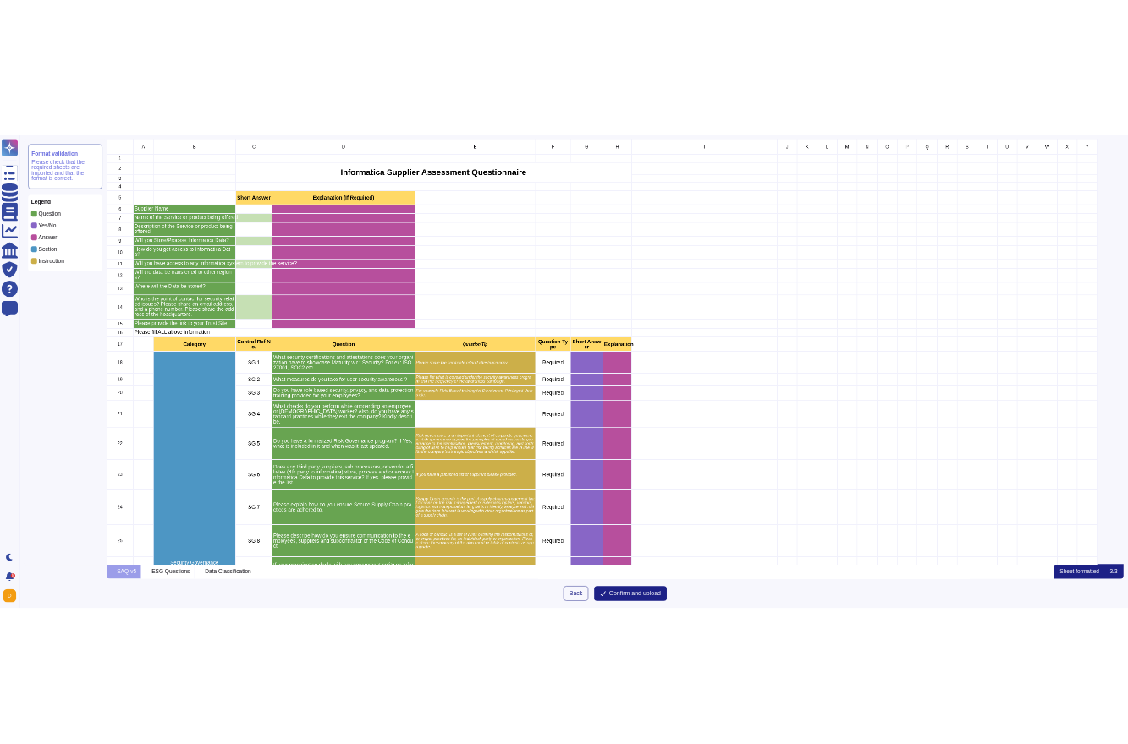
scroll to position [958, 2310]
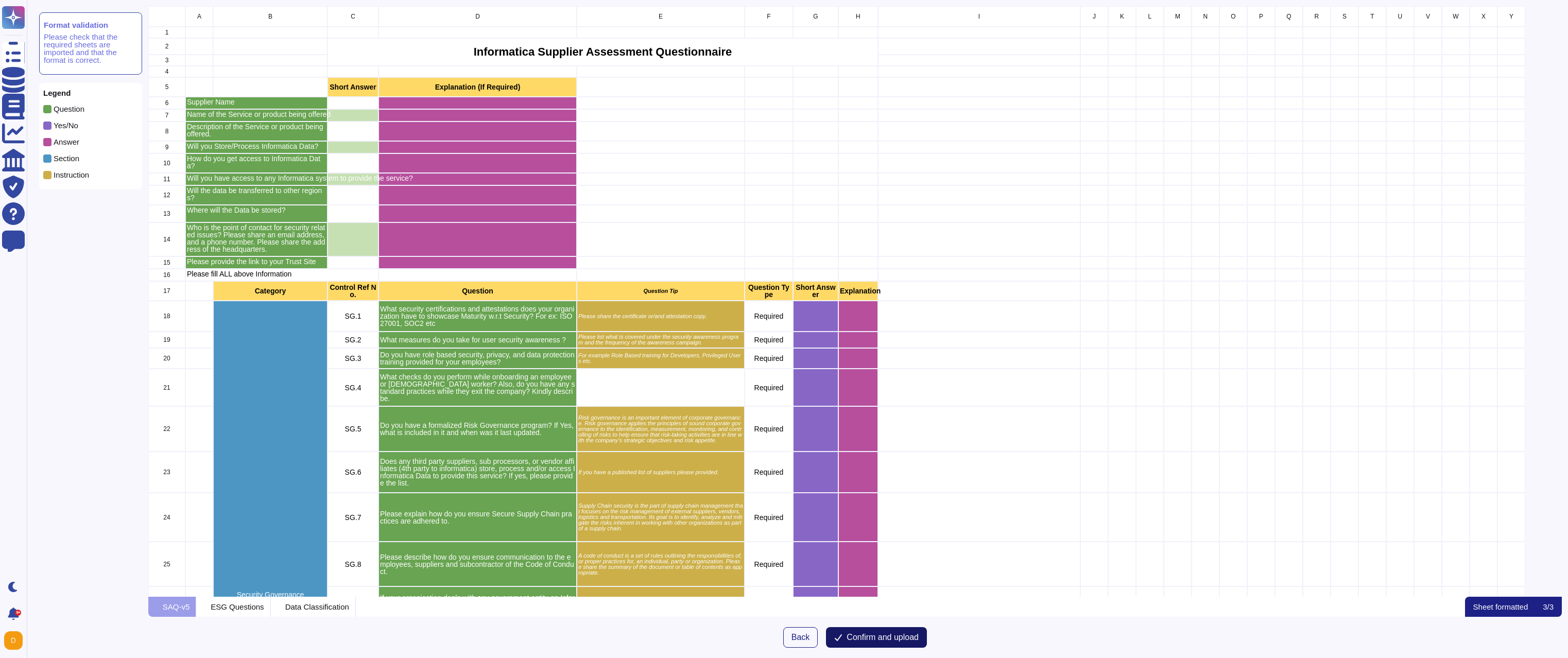
click at [886, 643] on button "Confirm and upload" at bounding box center [877, 637] width 101 height 21
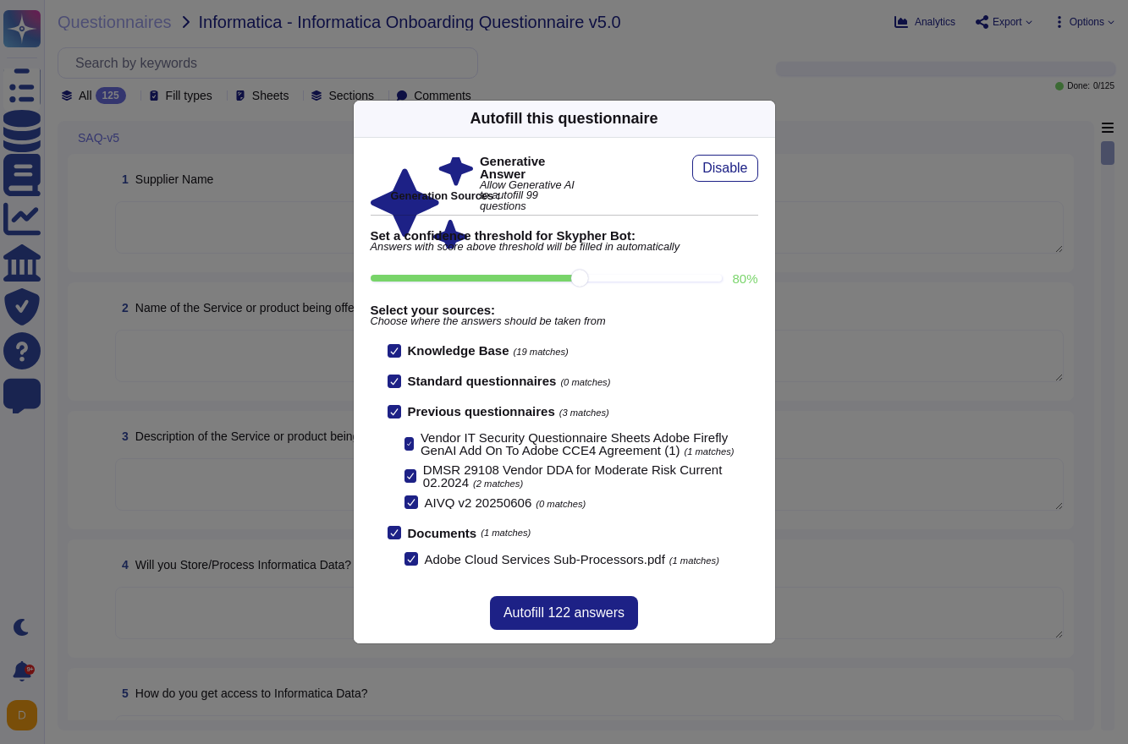
click at [414, 448] on label "Vendor IT Security Questionnaire Sheets Adobe Firefly GenAI Add On To Adobe CCE…" at bounding box center [581, 443] width 354 height 25
click at [0, 0] on input "Vendor IT Security Questionnaire Sheets Adobe Firefly GenAI Add On To Adobe CCE…" at bounding box center [0, 0] width 0 height 0
click at [409, 474] on icon at bounding box center [410, 476] width 7 height 8
click at [0, 0] on input "DMSR 29108 Vendor DDA for Moderate Risk Current 02.2024 (2 matches)" at bounding box center [0, 0] width 0 height 0
click at [409, 504] on icon at bounding box center [411, 503] width 8 height 7
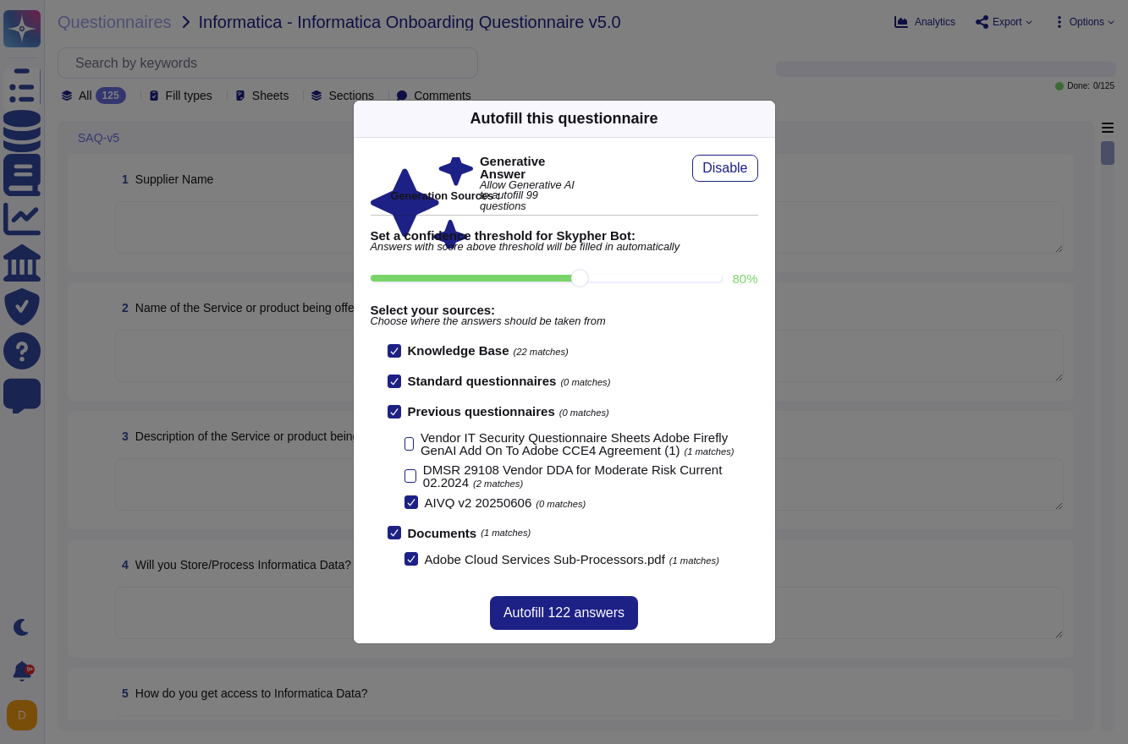
click at [0, 0] on input "AIVQ v2 20250606 (0 matches)" at bounding box center [0, 0] width 0 height 0
click at [572, 610] on span "Autofill 122 answers" at bounding box center [563, 614] width 121 height 14
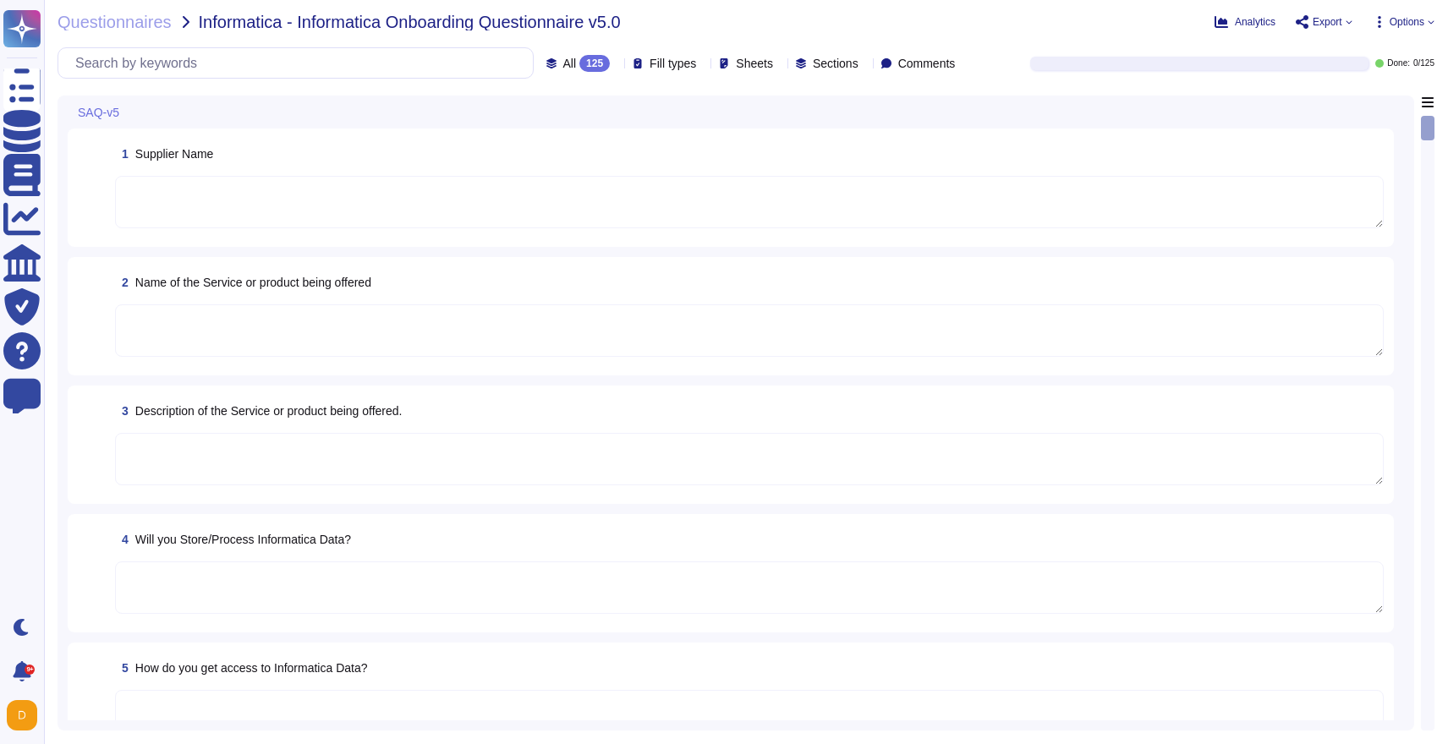
click at [370, 191] on textarea at bounding box center [749, 202] width 1269 height 52
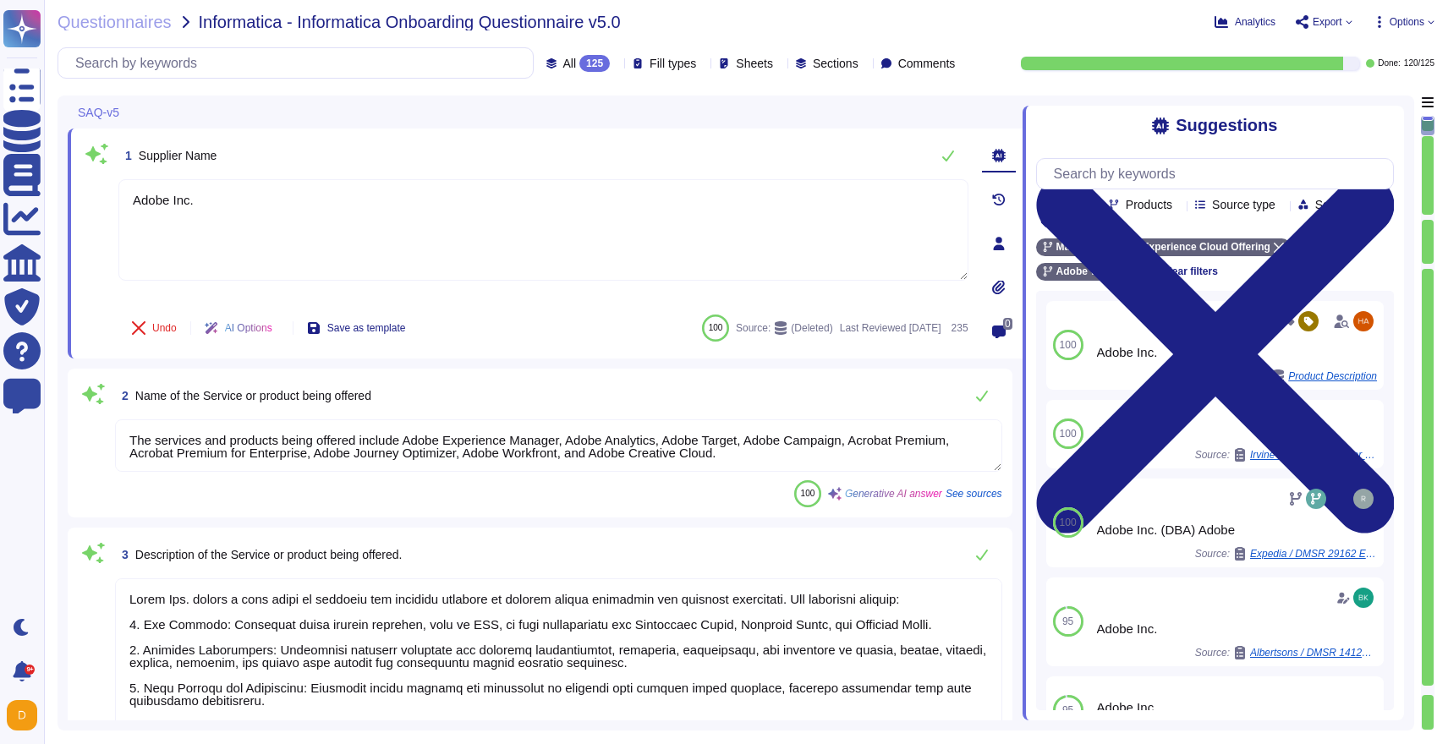
type textarea "Adobe Inc."
type textarea "The services and products being offered include Adobe Experience Manager, Adobe…"
type textarea "Adobe Inc. offers a wide range of products and services designed to enhance onl…"
type textarea "In order to access customer data, the Adobe person must first get approval from…"
type textarea "Adobe Inc. Marketo"
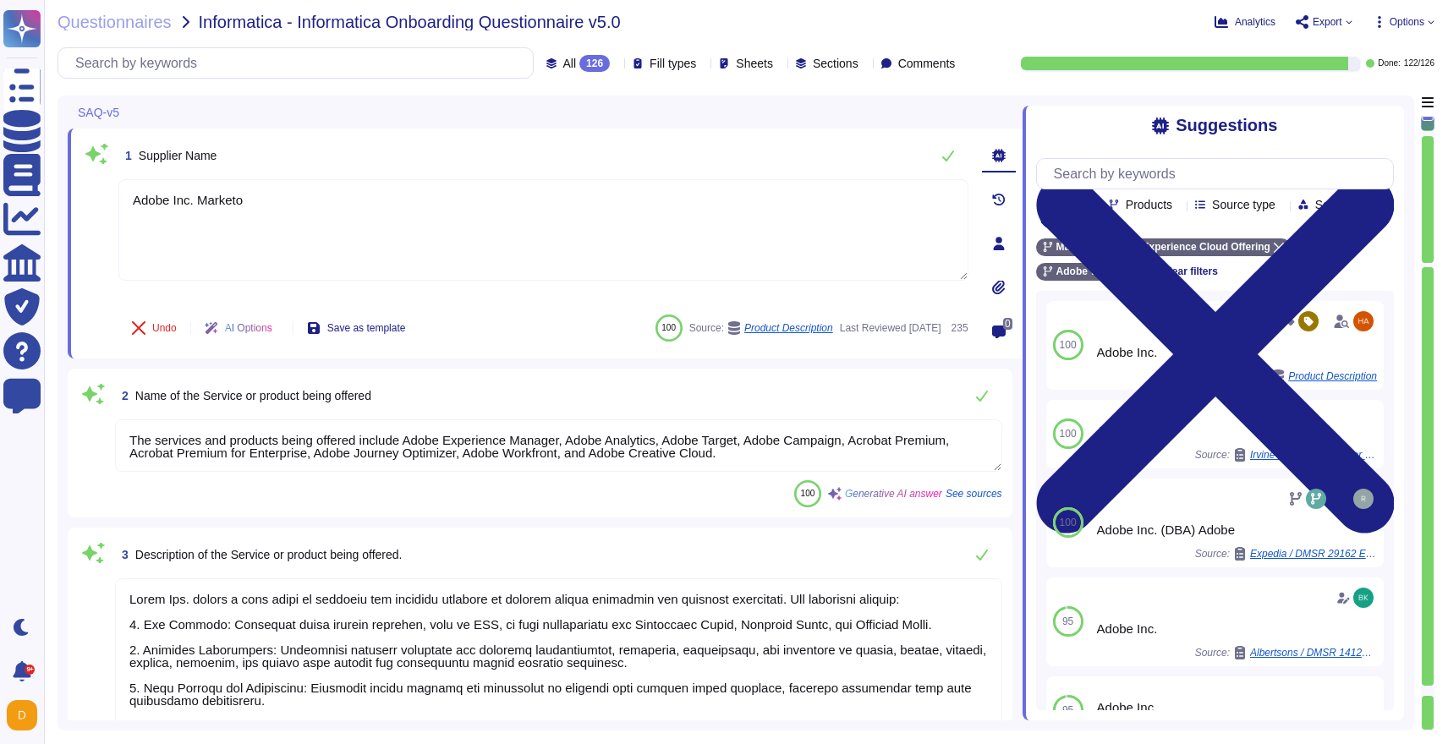
click at [441, 445] on textarea "The services and products being offered include Adobe Experience Manager, Adobe…" at bounding box center [558, 446] width 887 height 52
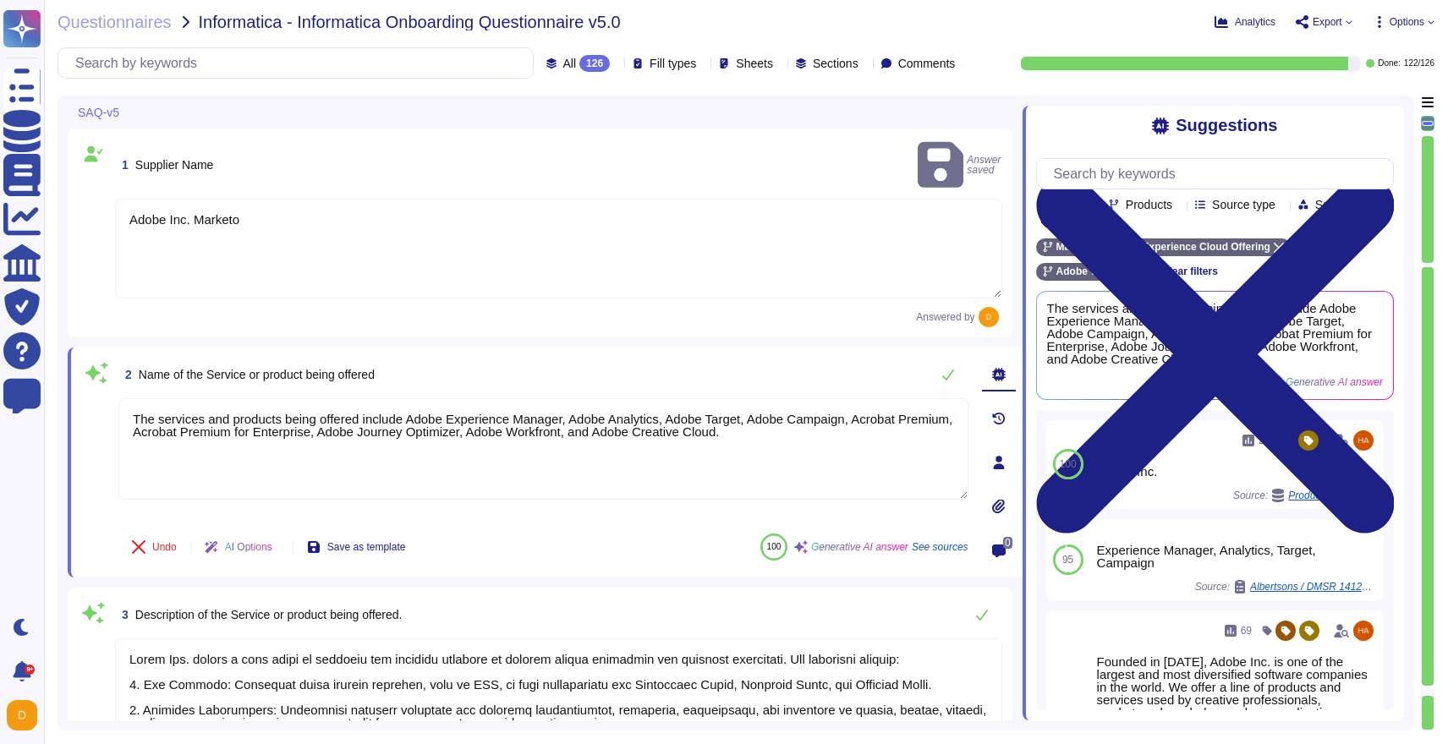
click at [472, 266] on textarea "Adobe Inc. Marketo" at bounding box center [558, 249] width 887 height 100
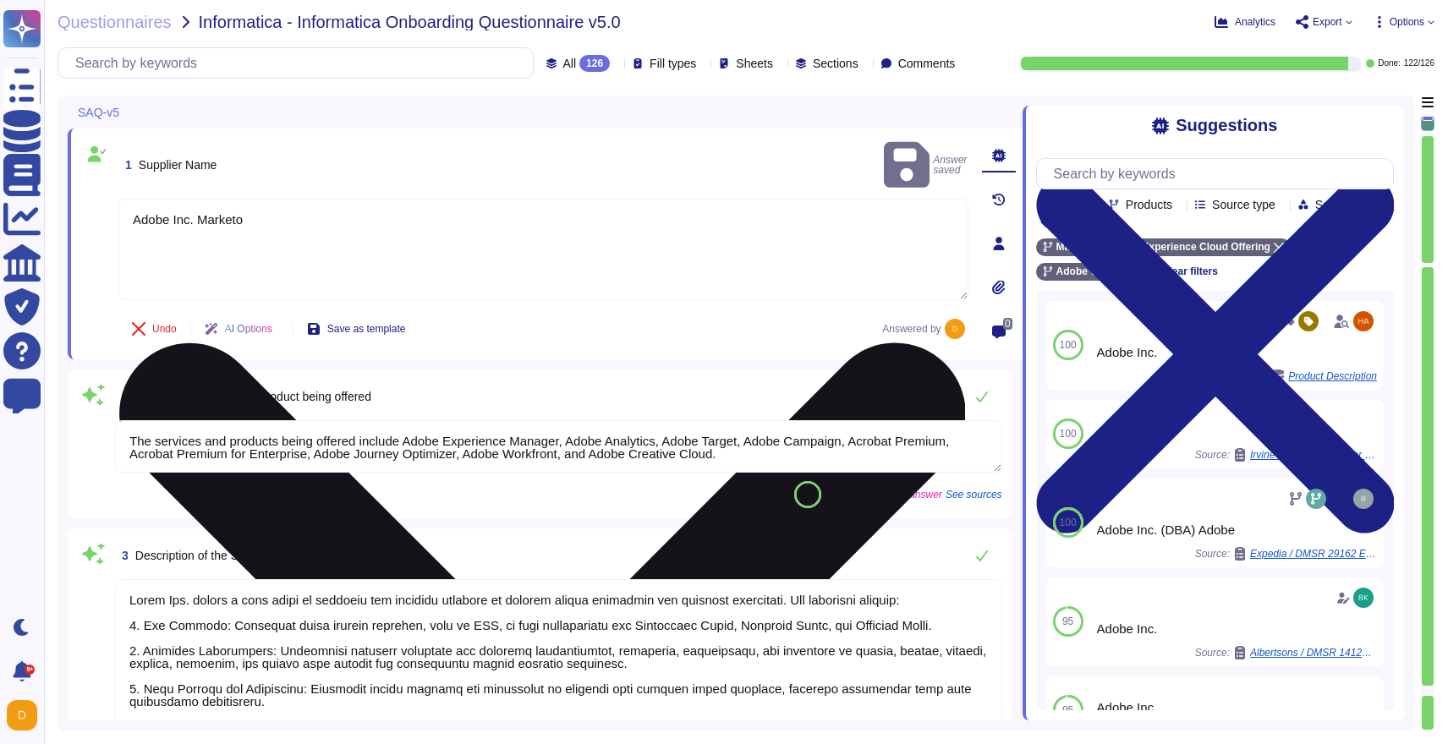
type textarea "In order to access customer data, the Adobe person must first get approval from…"
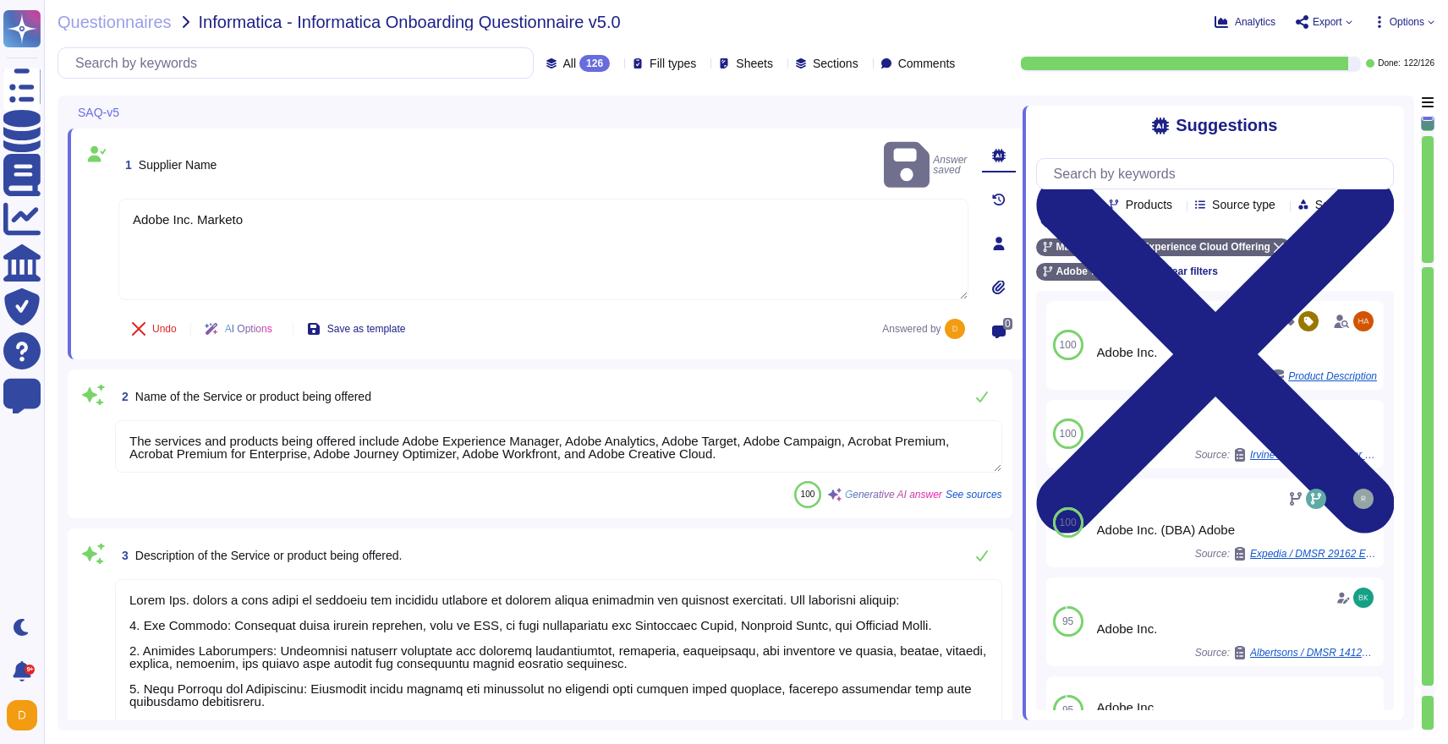
click at [530, 464] on textarea "The services and products being offered include Adobe Experience Manager, Adobe…" at bounding box center [558, 446] width 887 height 52
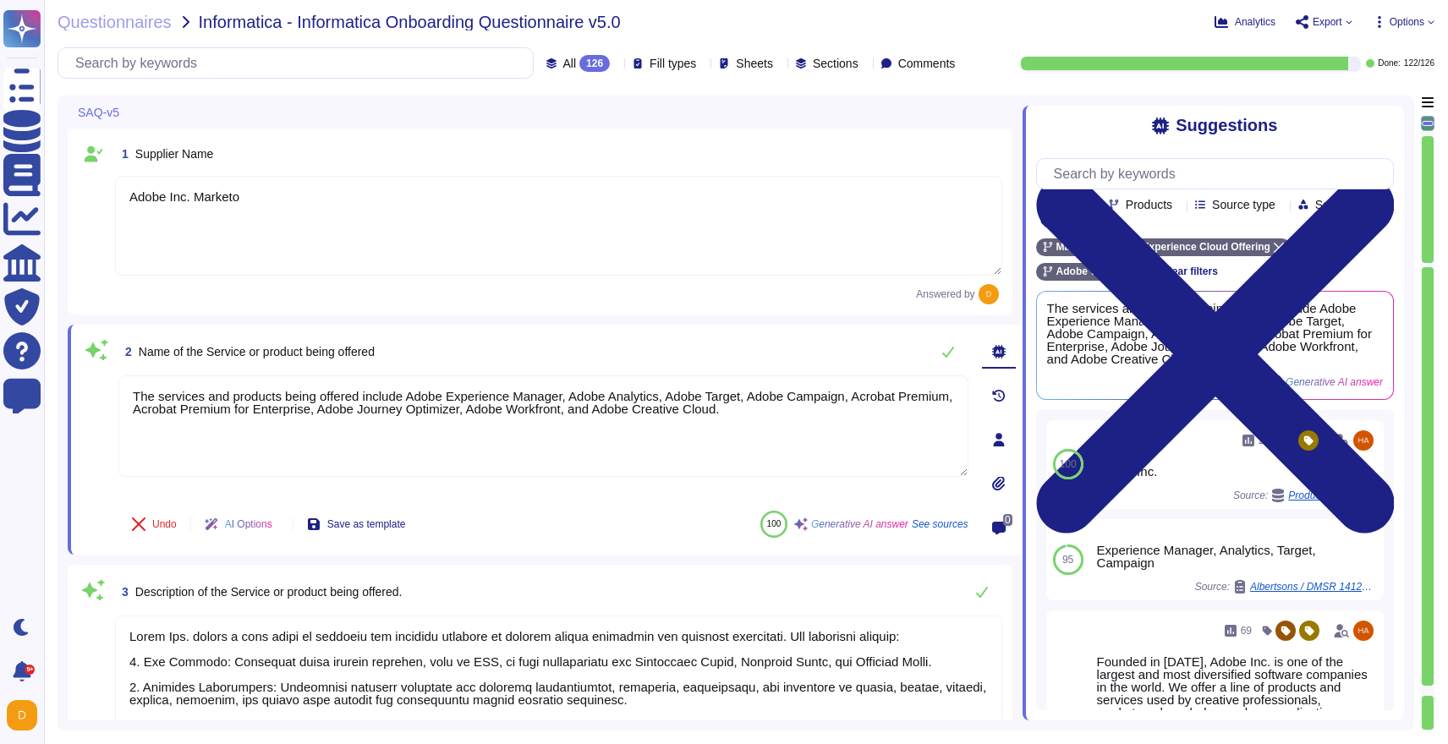
click at [882, 220] on textarea "Adobe Inc. Marketo" at bounding box center [558, 226] width 887 height 100
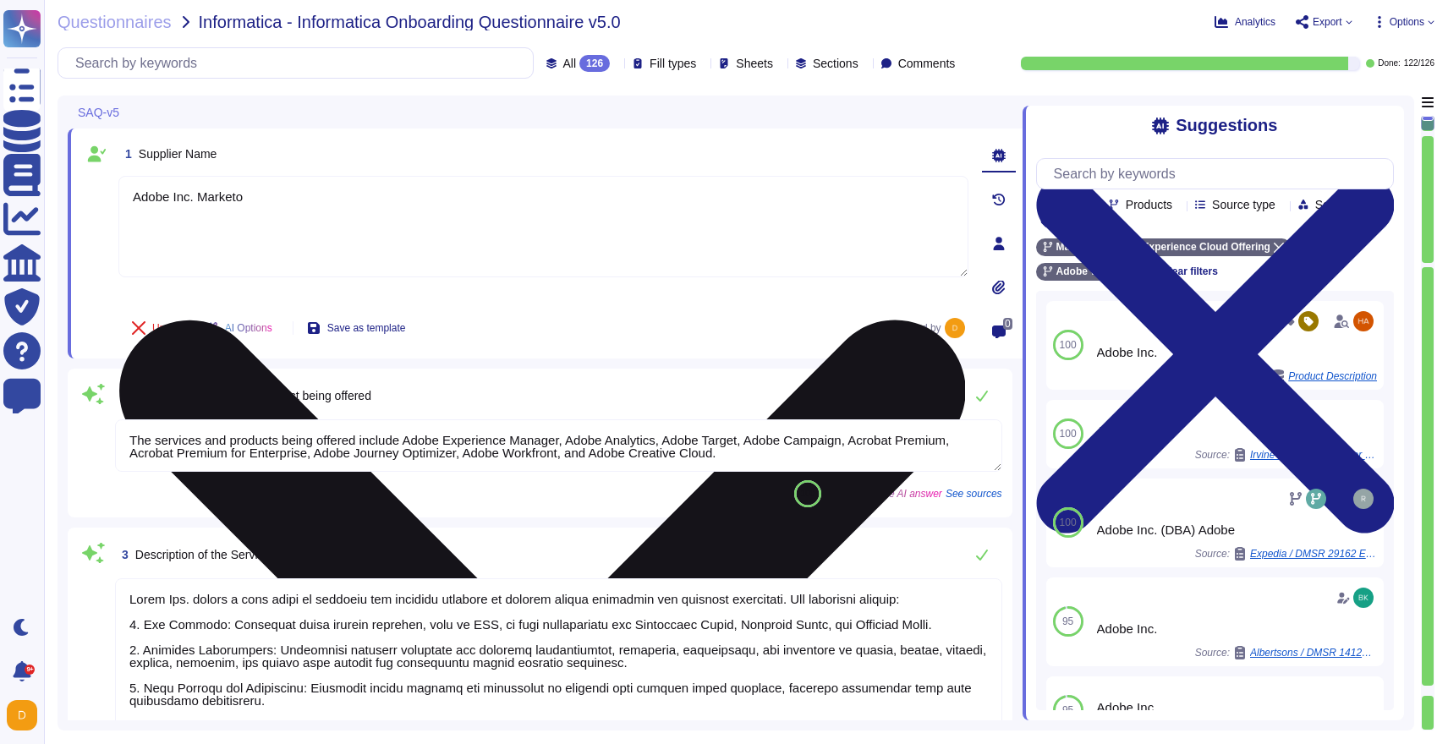
type textarea "In order to access customer data, the Adobe person must first get approval from…"
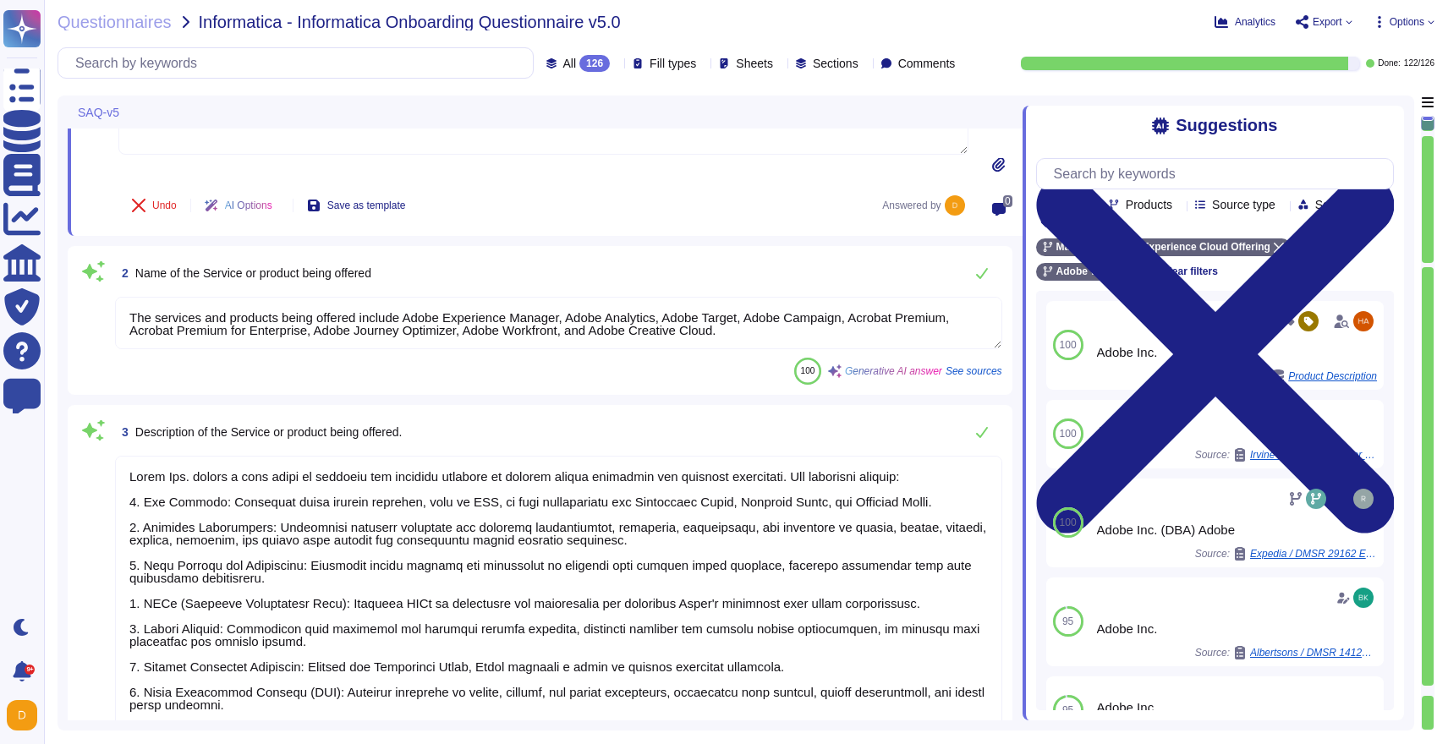
drag, startPoint x: 767, startPoint y: 332, endPoint x: 342, endPoint y: 269, distance: 430.2
click at [342, 269] on div "2 Name of the Service or product being offered The services and products being …" at bounding box center [540, 320] width 925 height 129
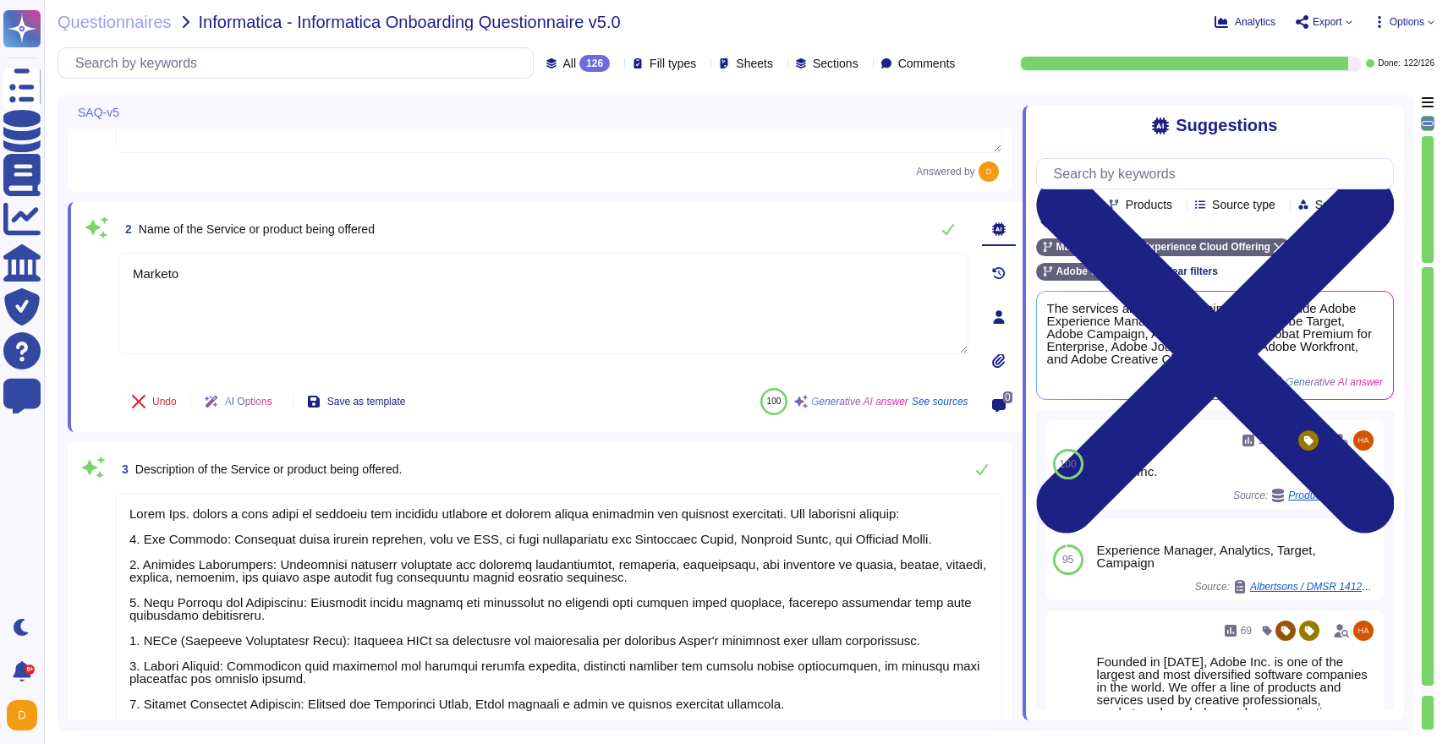
type textarea "Marketo"
click at [380, 618] on textarea at bounding box center [558, 659] width 887 height 332
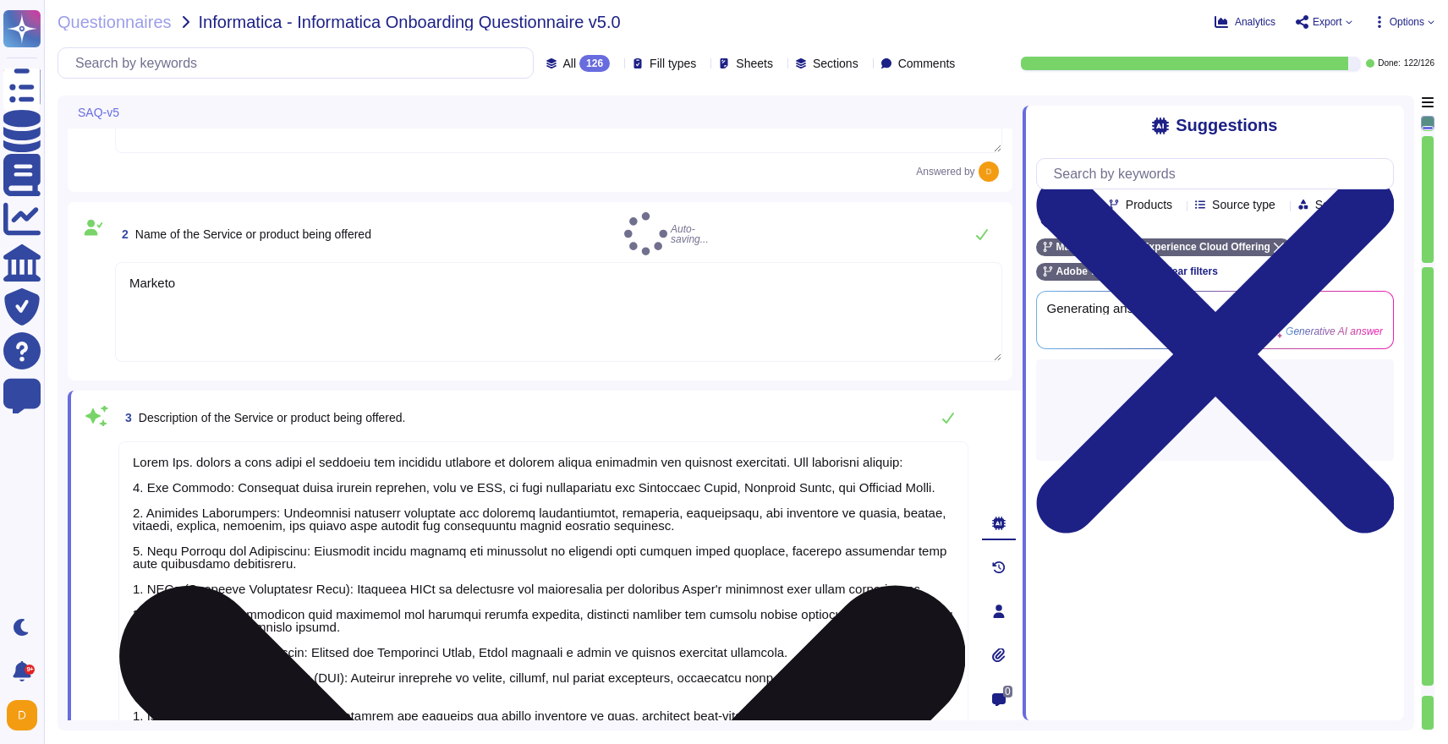
scroll to position [40, 0]
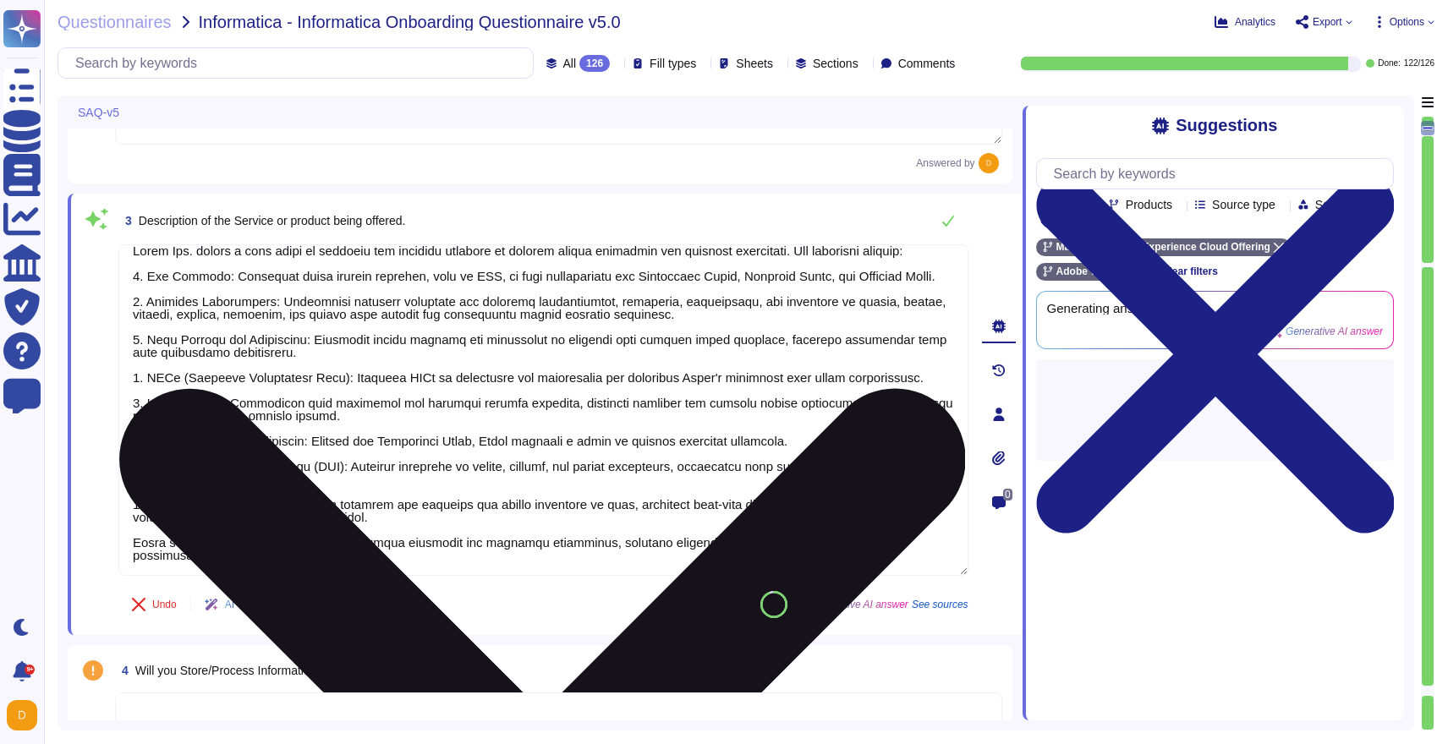
type textarea "There are two groups of Adobe employees who may require and are granted access …"
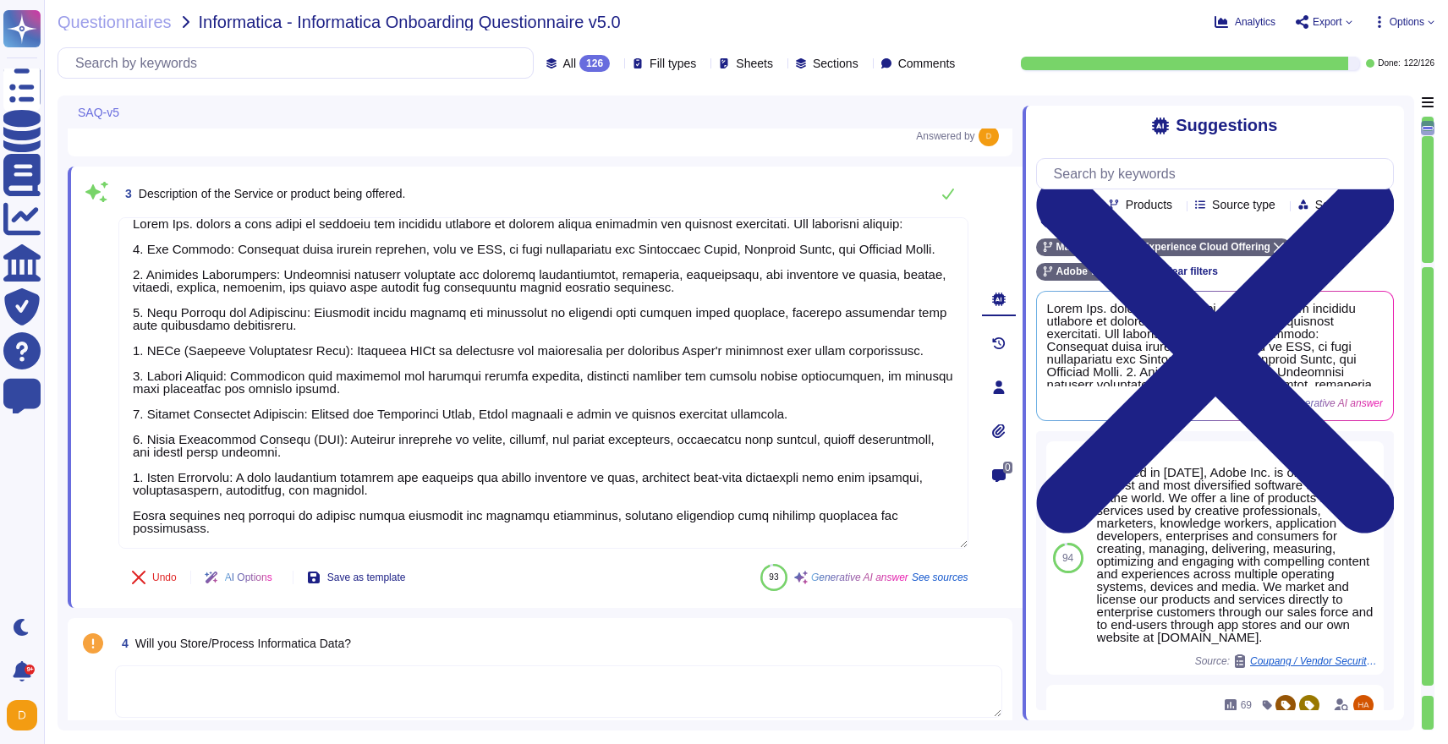
scroll to position [0, 0]
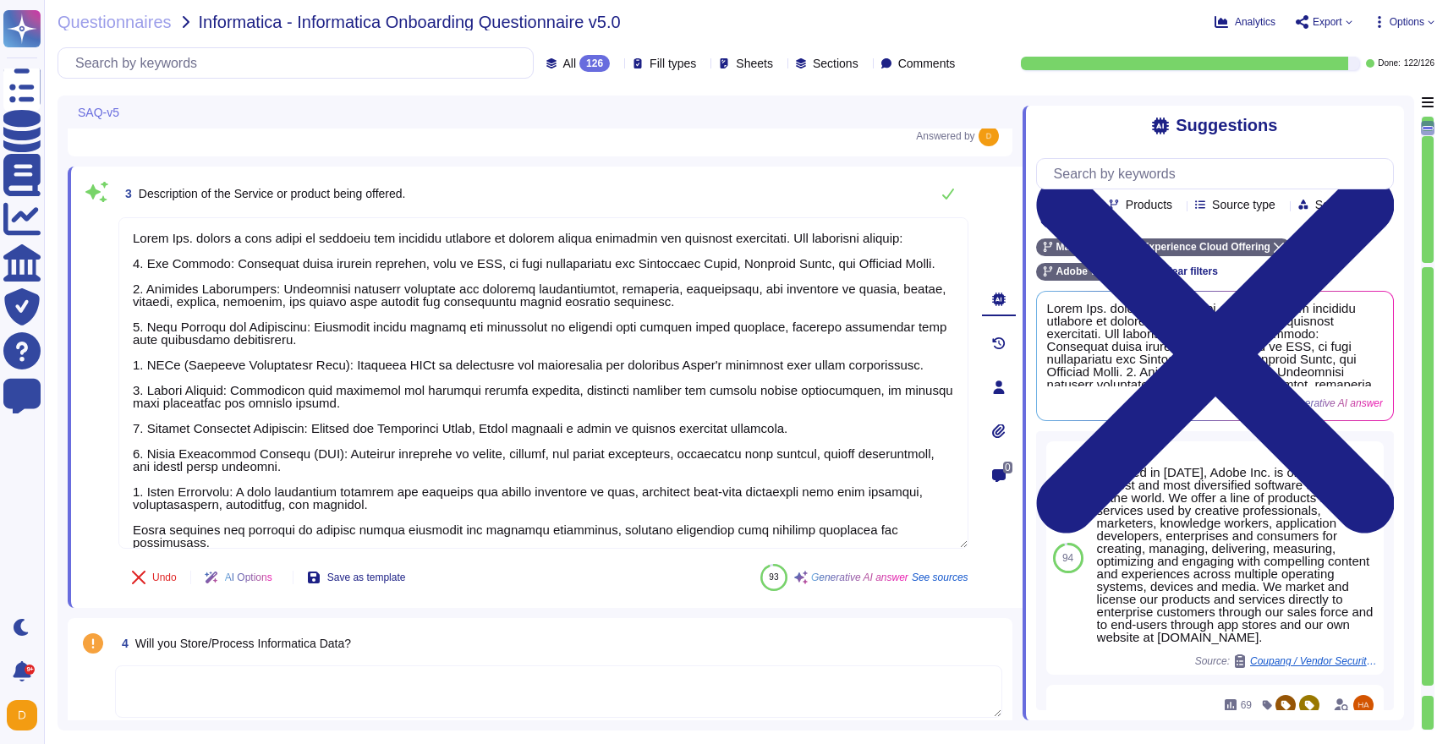
drag, startPoint x: 390, startPoint y: 536, endPoint x: 93, endPoint y: 161, distance: 478.1
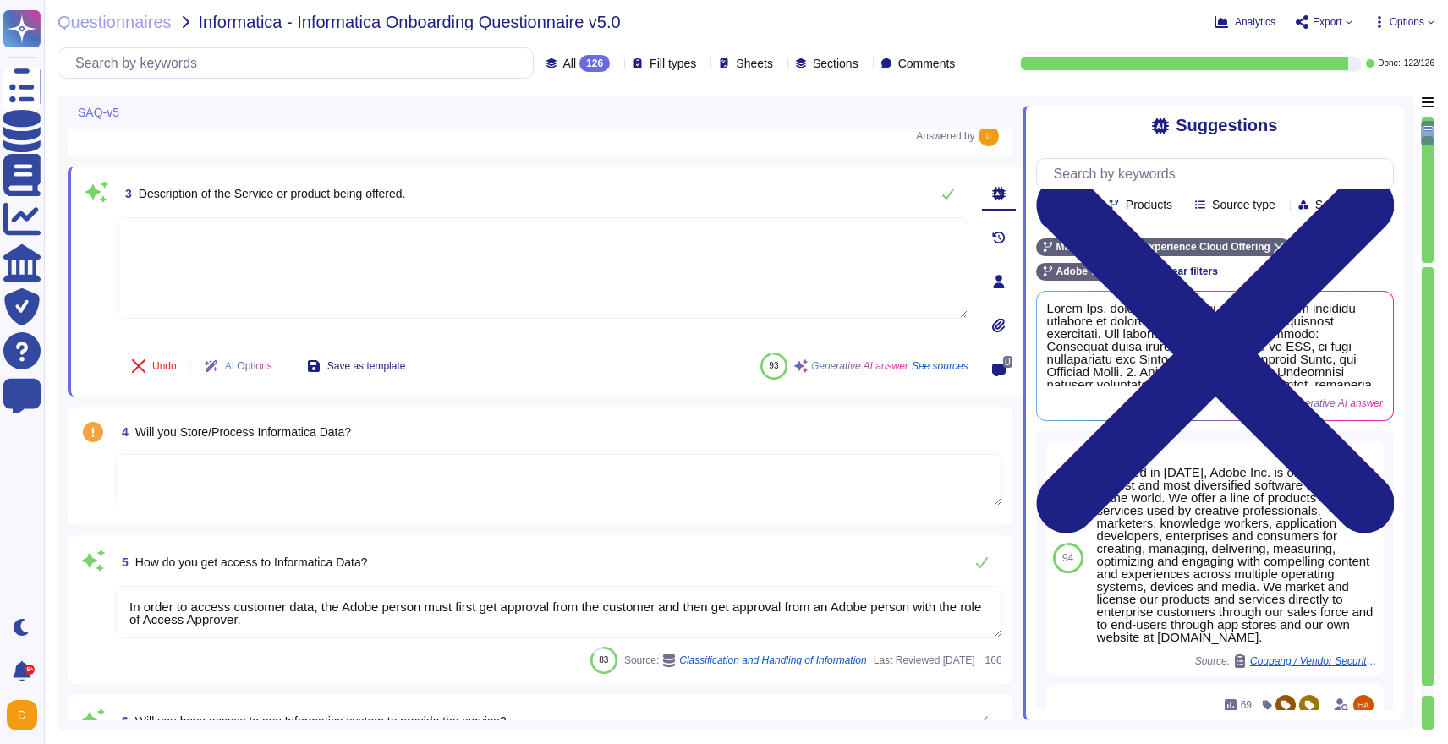
type textarea "Yes, data may be transferred to other regions. Adobe transfers personal informa…"
type textarea "Data storage locations are determined during implementation and are based on th…"
click at [443, 274] on textarea at bounding box center [543, 265] width 850 height 102
paste textarea "Marketo service offerings encompass a cloud-based marketing automation platform…"
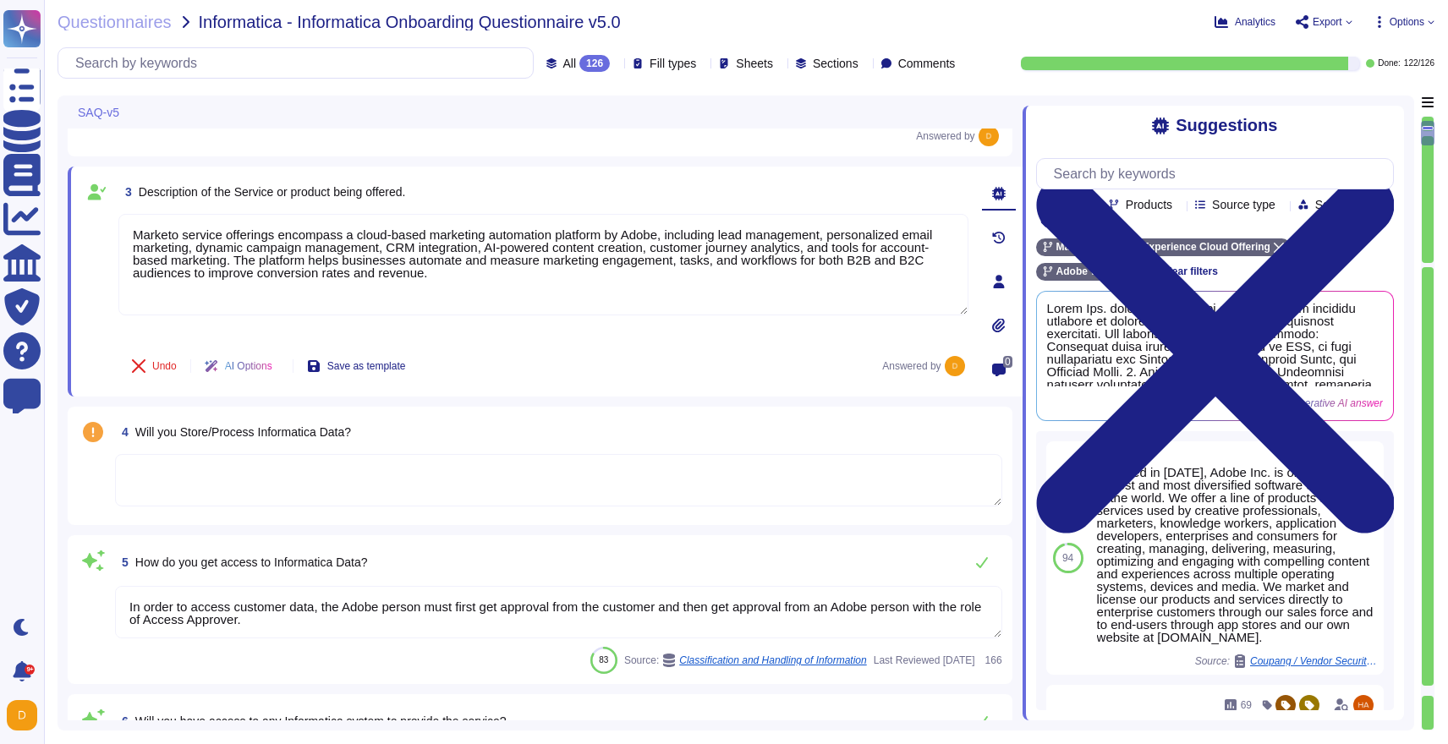
type textarea "Marketo service offerings encompass a cloud-based marketing automation platform…"
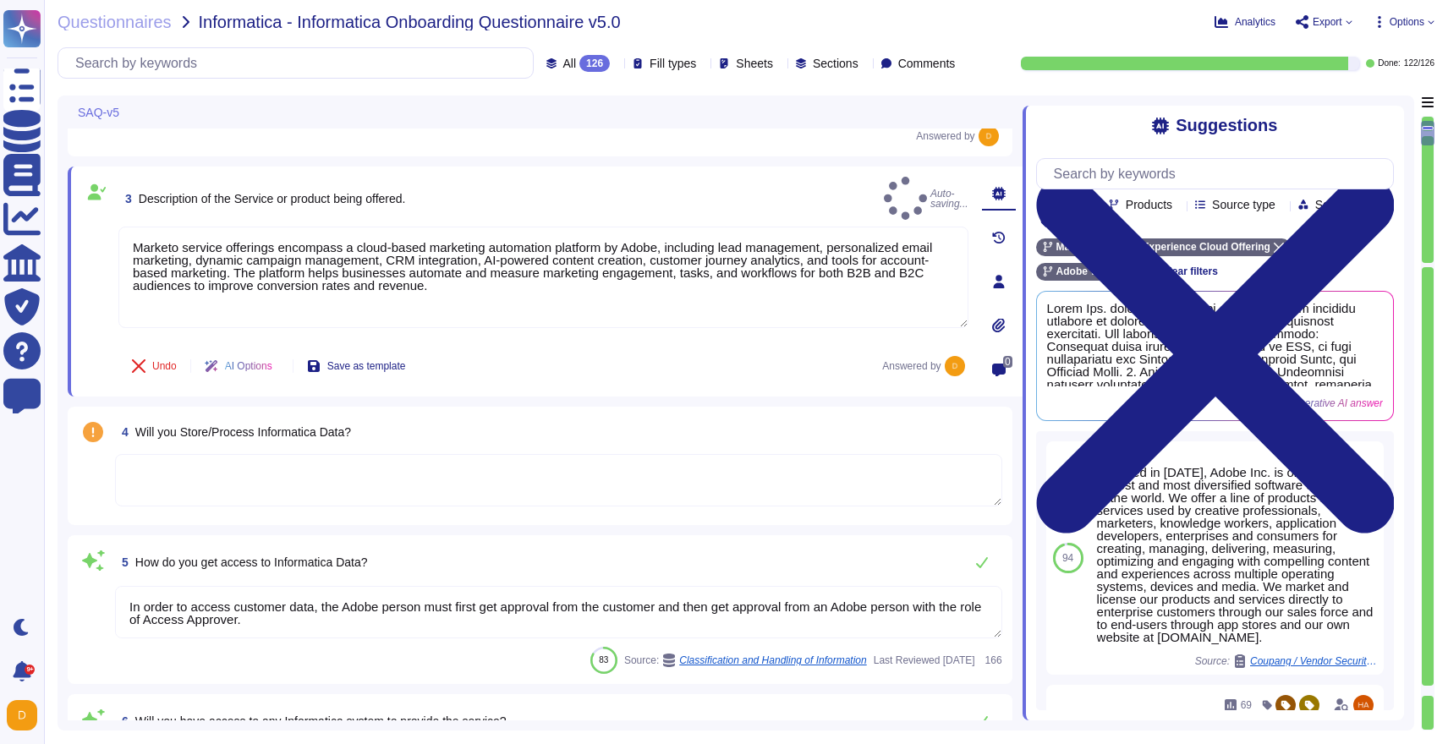
click at [618, 381] on div "Undo AI Options Save as template Answered by" at bounding box center [543, 366] width 850 height 41
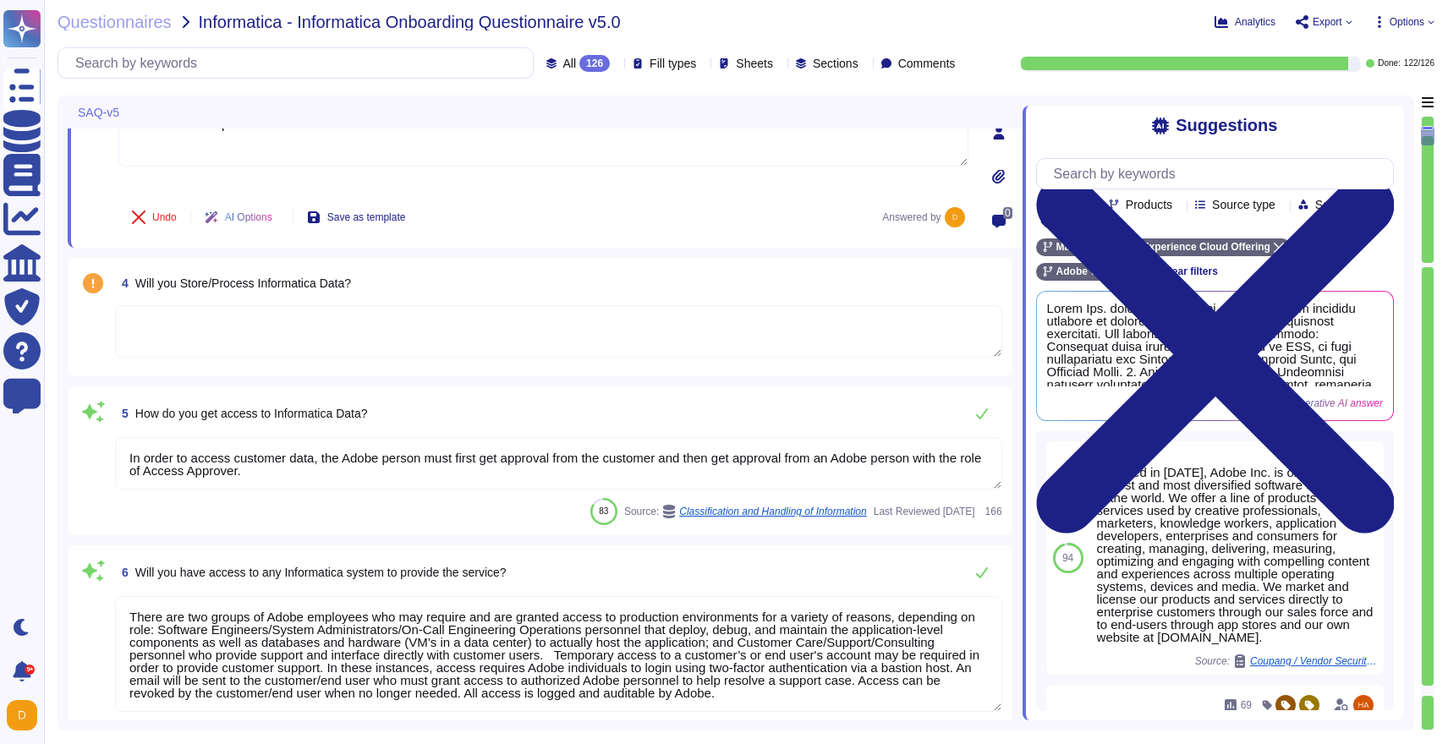
scroll to position [515, 0]
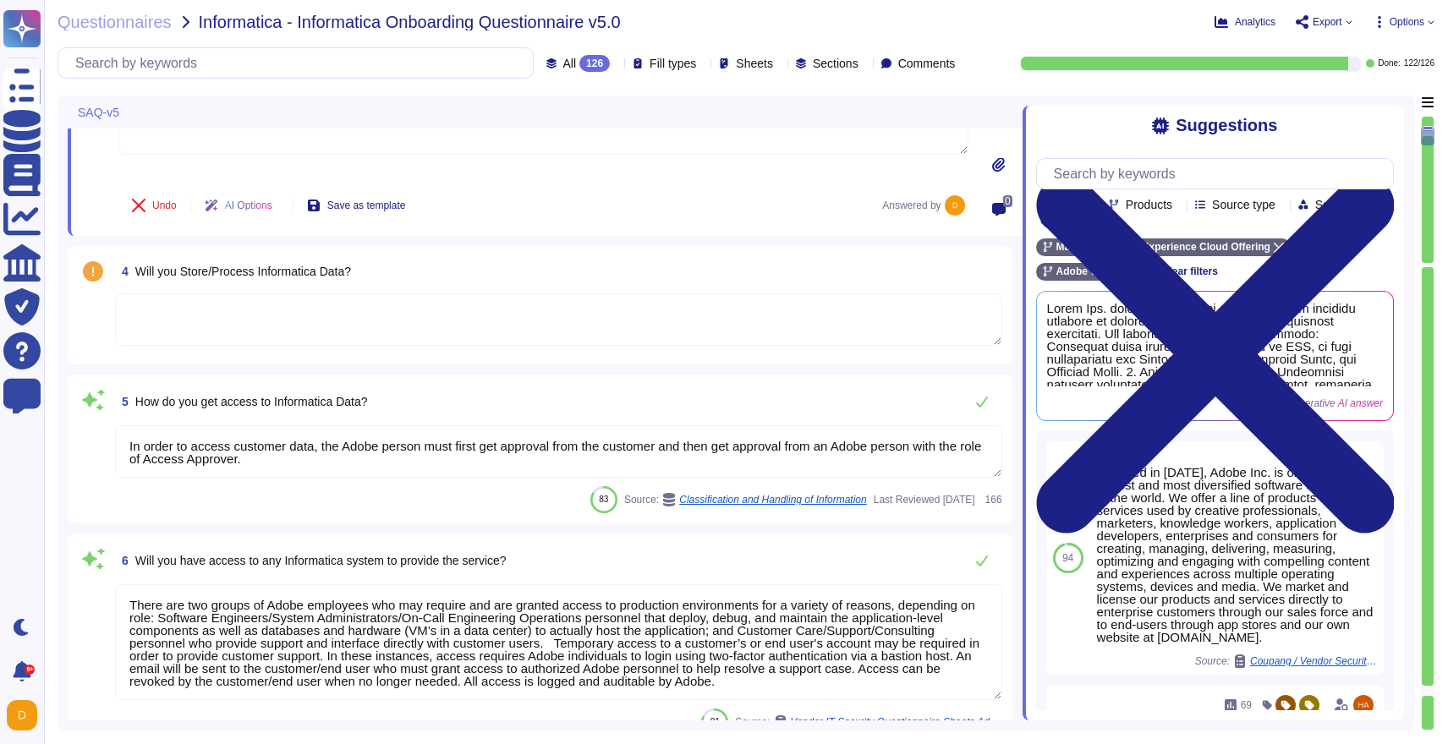
type textarea "The point of contact for security-related issues is your account manager. Email…"
click at [511, 343] on textarea at bounding box center [558, 320] width 887 height 52
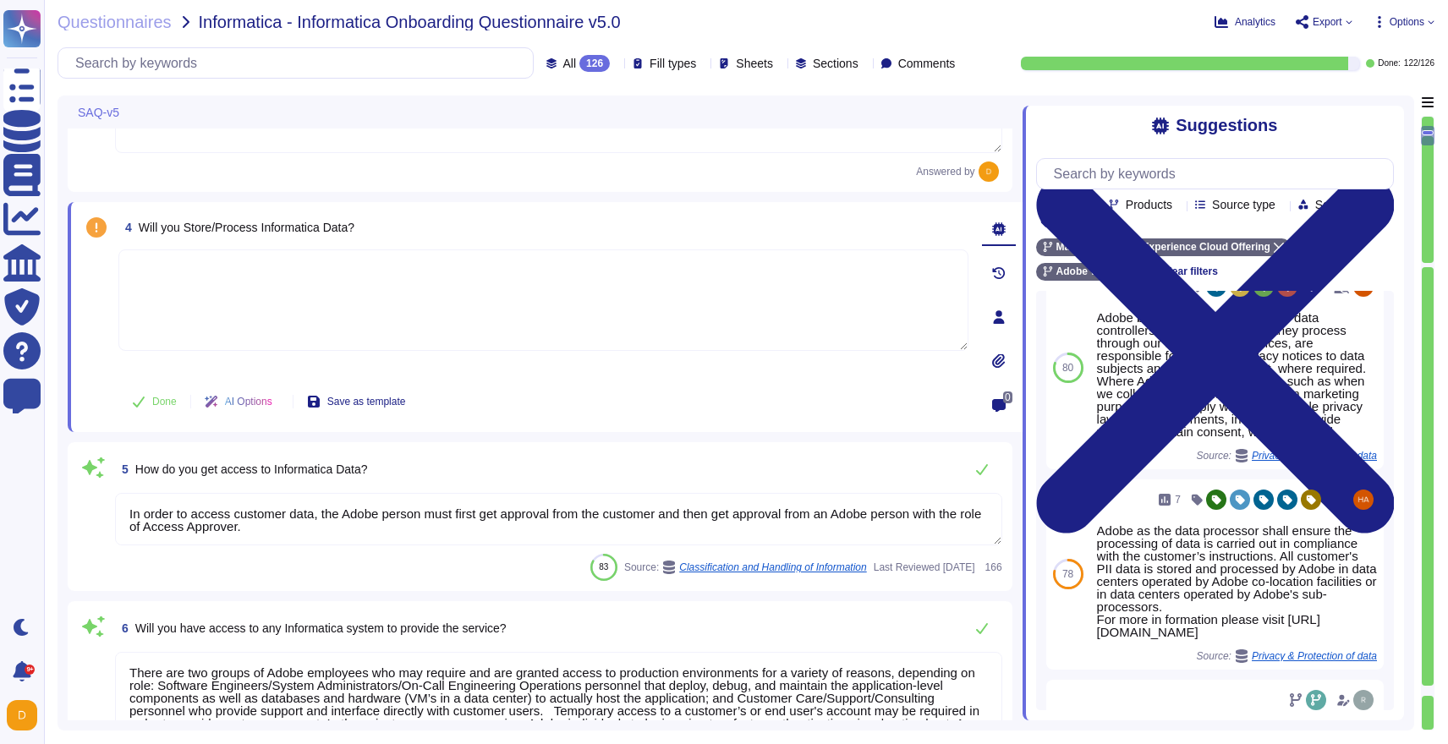
scroll to position [29, 0]
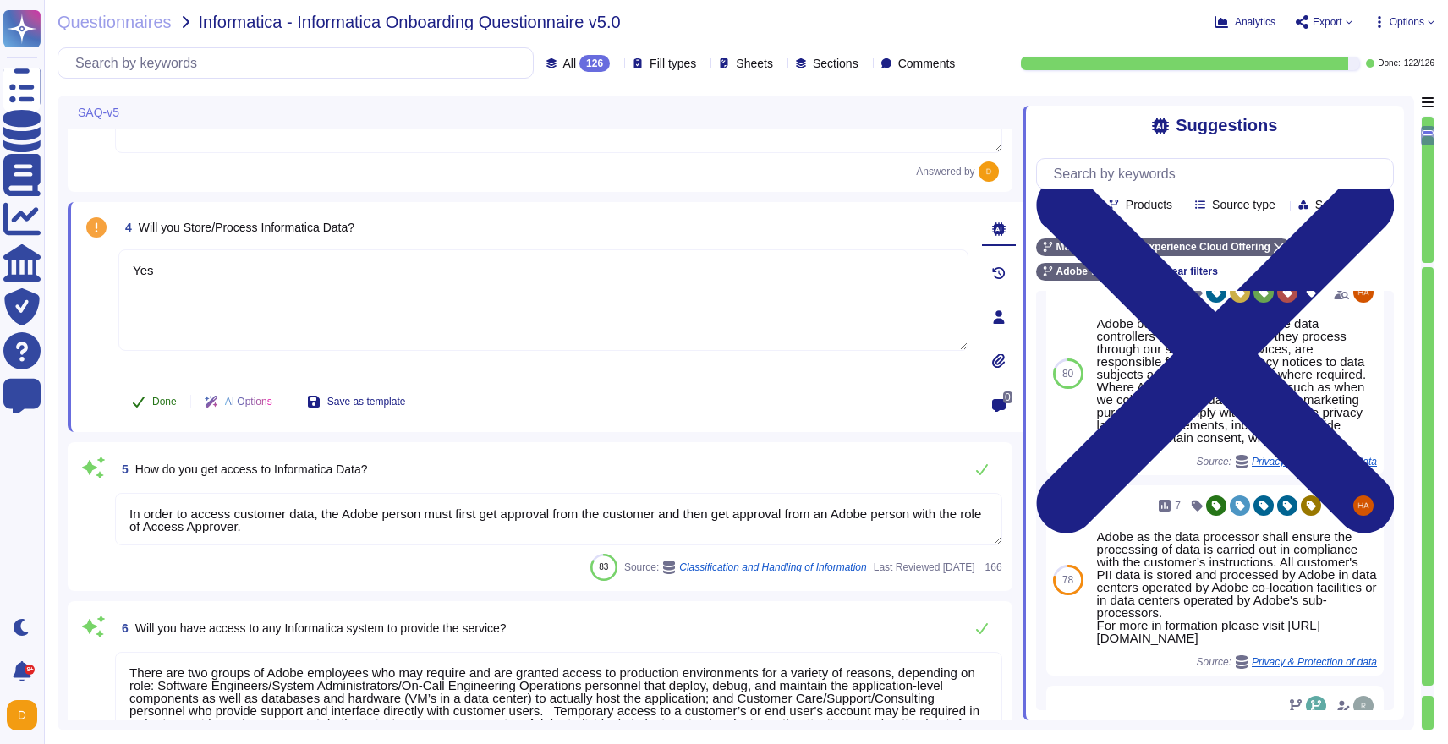
type textarea "Yes"
click at [161, 410] on button "Done" at bounding box center [154, 402] width 72 height 34
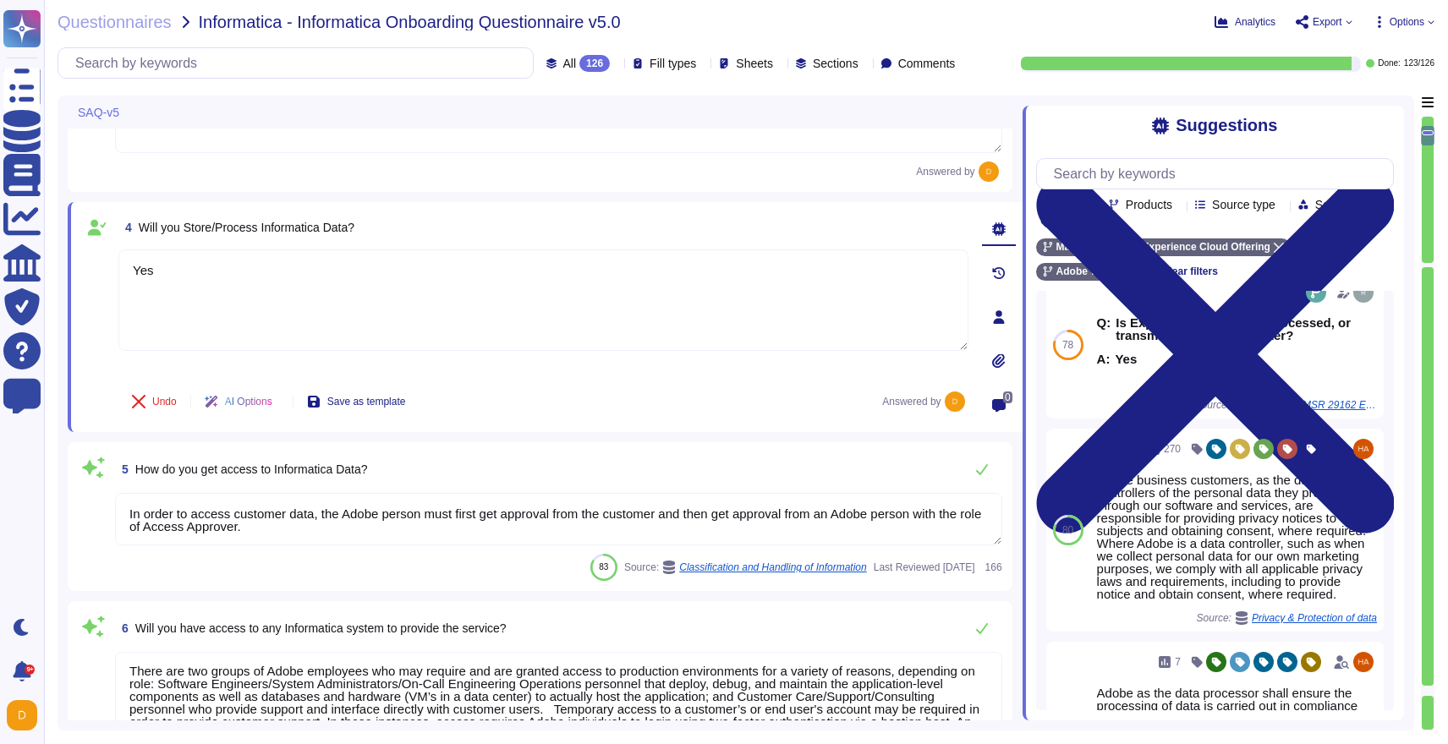
scroll to position [2, 0]
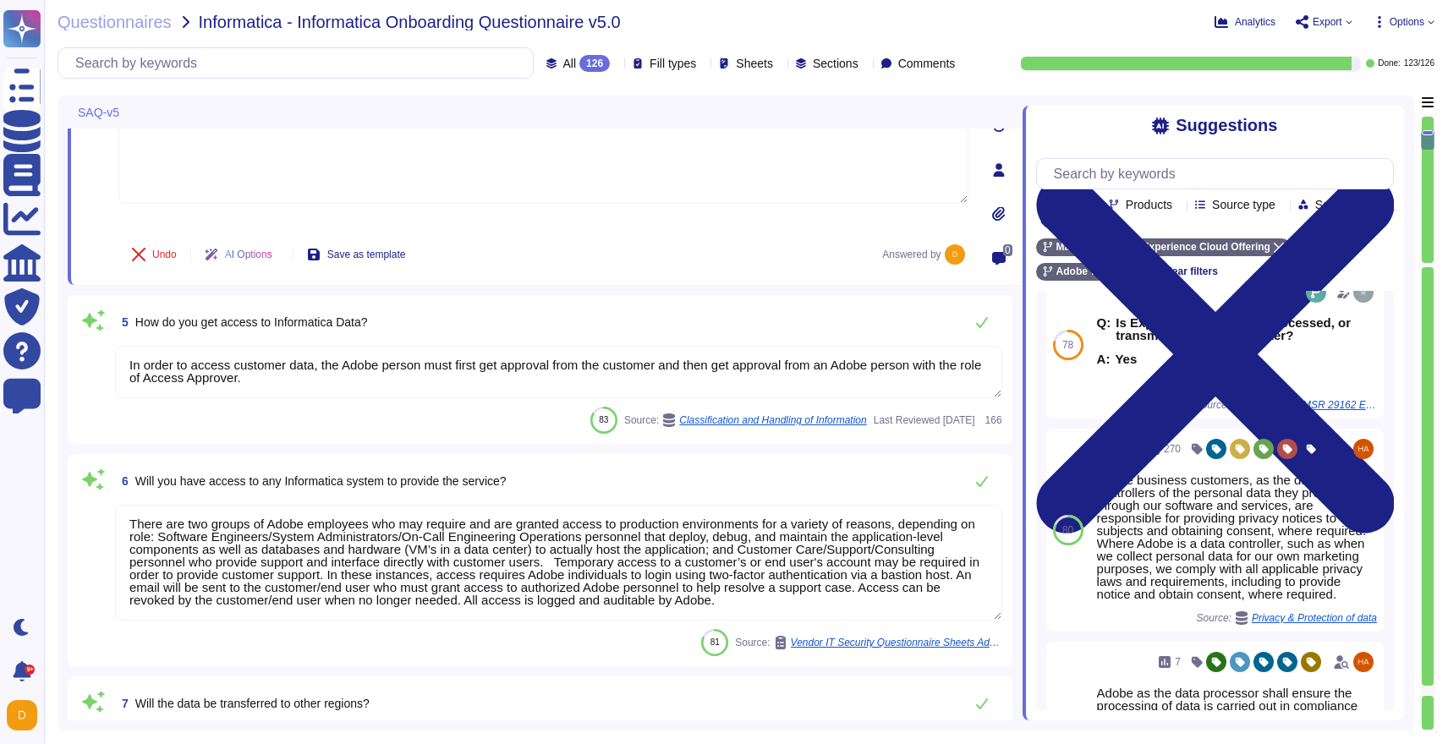
type textarea "The point of contact for security-related issues is your account manager. Email…"
click at [491, 386] on textarea "In order to access customer data, the Adobe person must first get approval from…" at bounding box center [558, 370] width 887 height 52
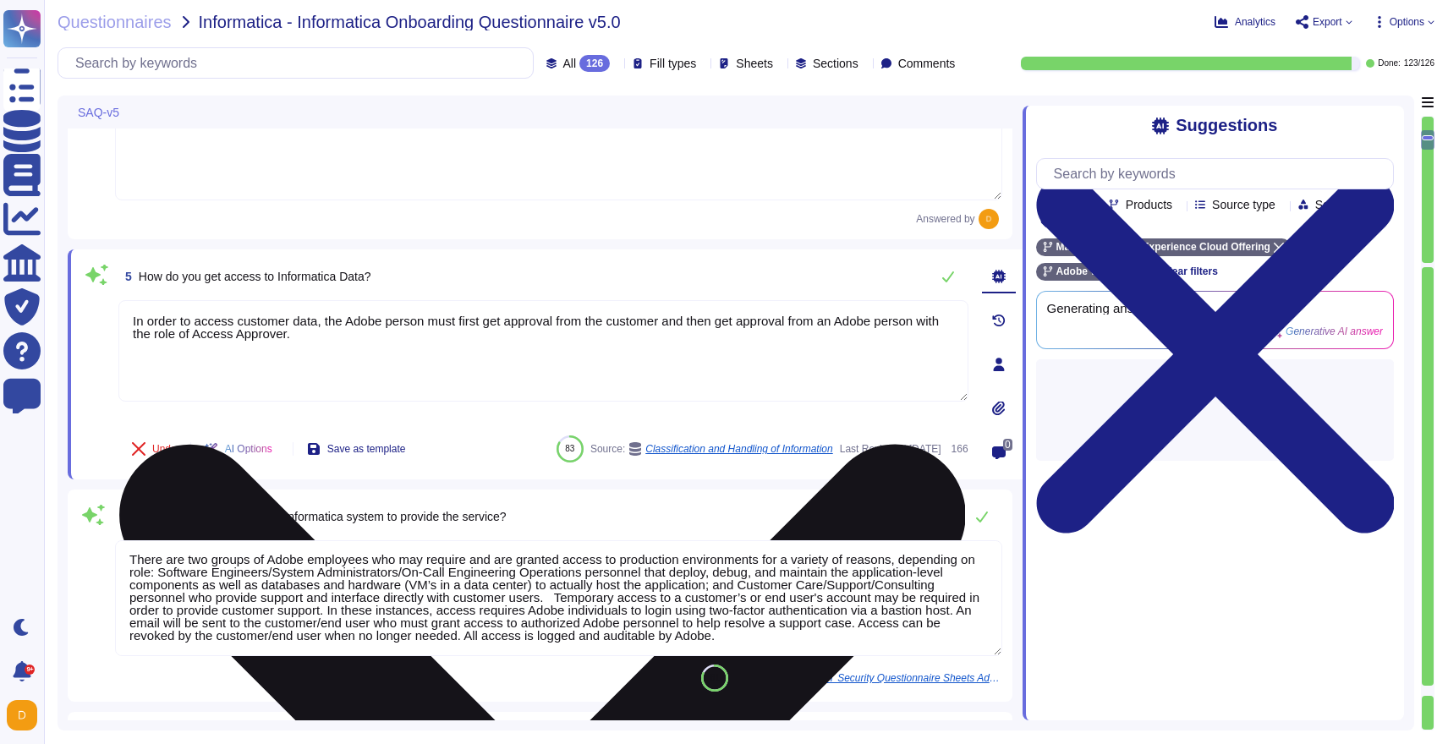
type textarea "The point of contact for security-related issues is your account manager. Email…"
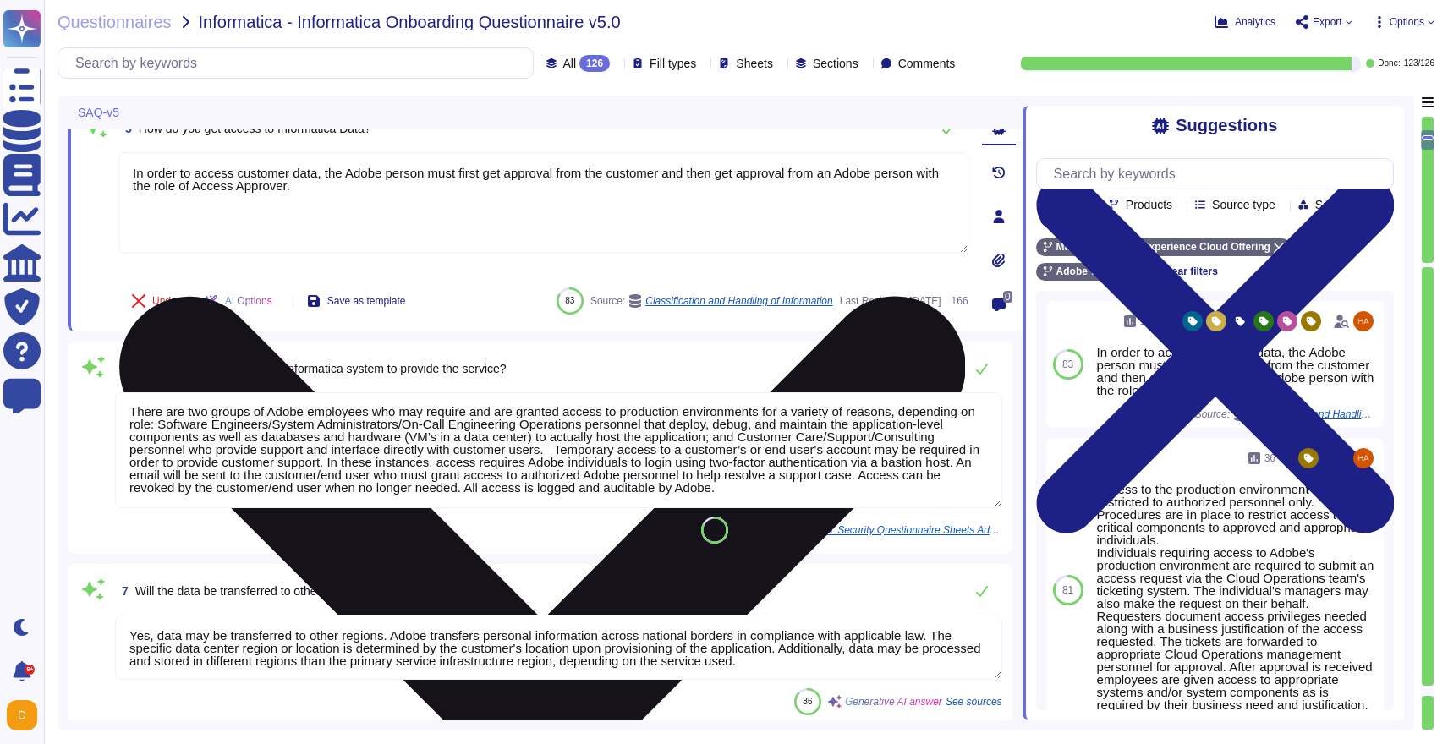
scroll to position [806, 0]
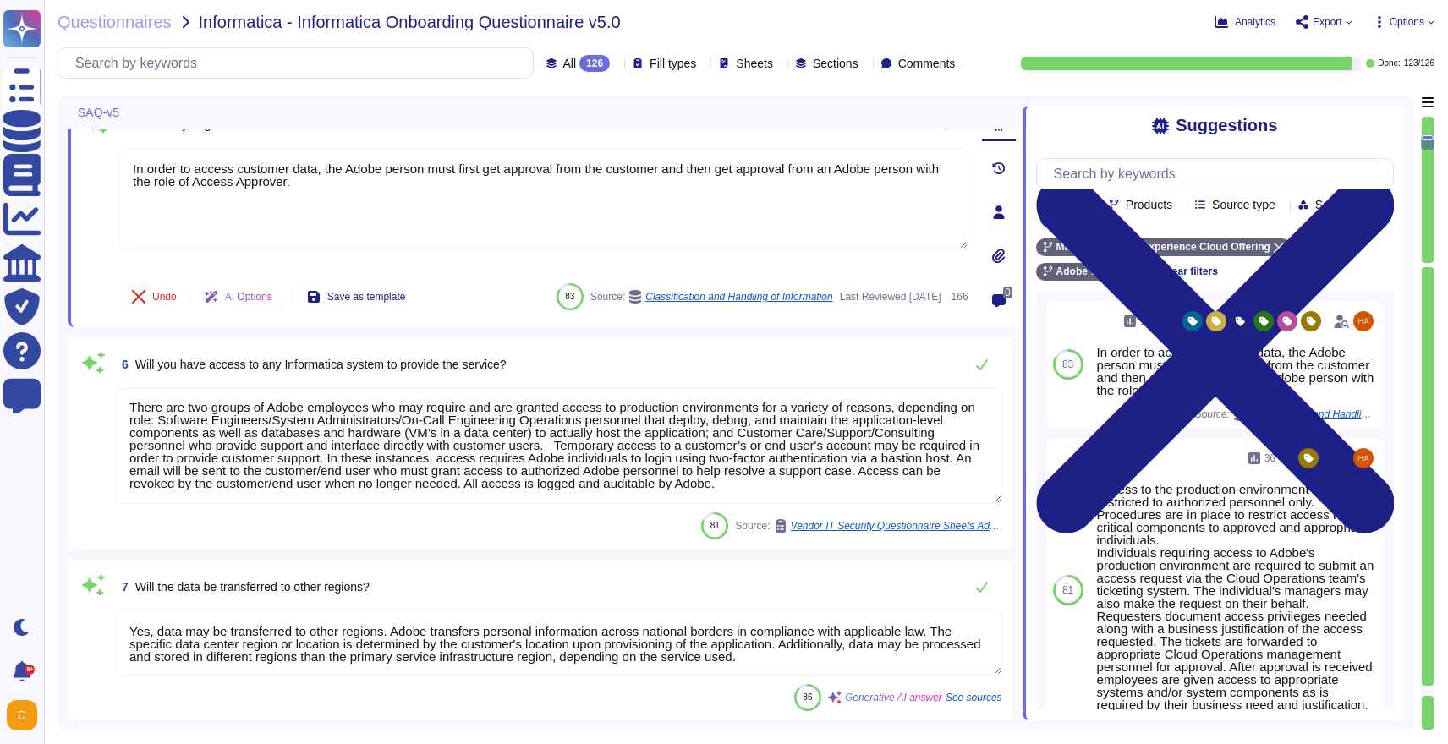
click at [623, 415] on textarea "There are two groups of Adobe employees who may require and are granted access …" at bounding box center [558, 446] width 887 height 116
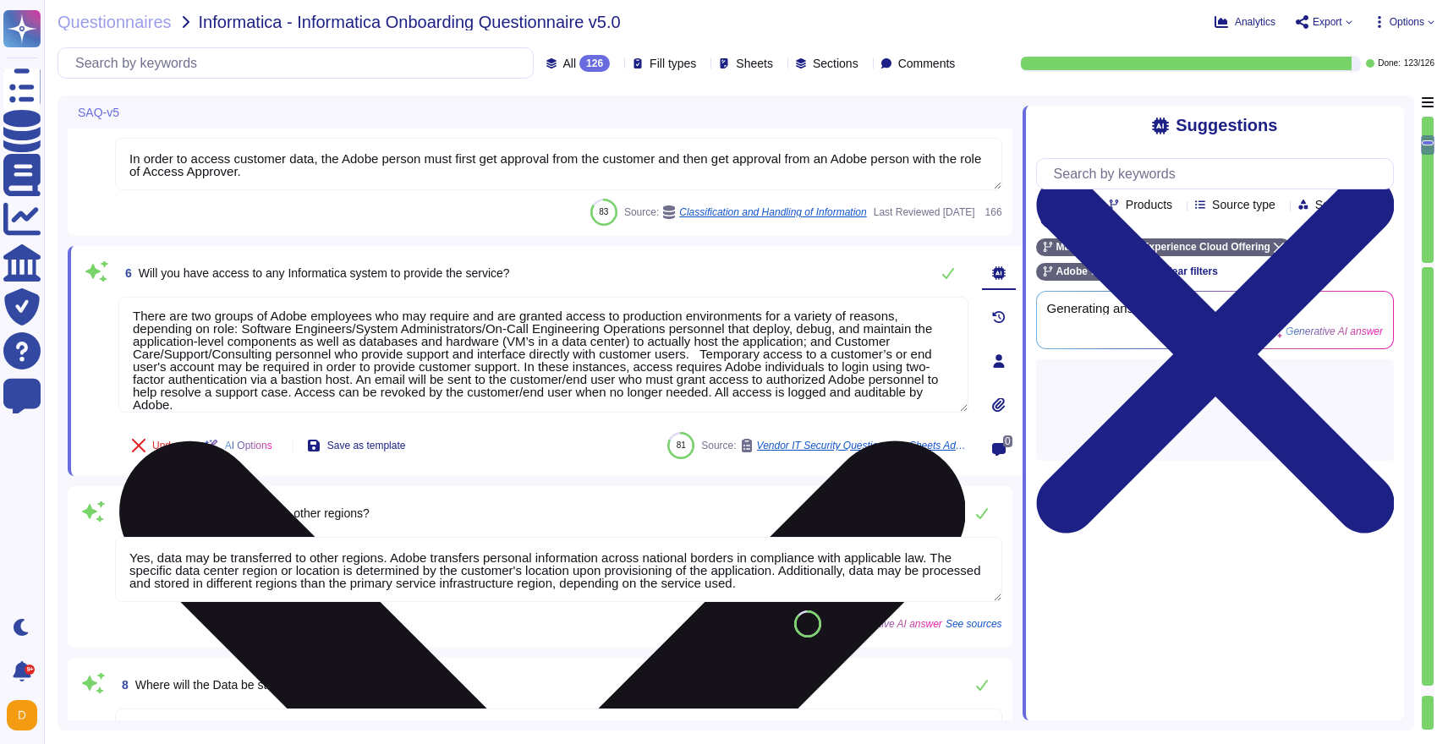
type textarea "You can access our Trust Site at the following link: [URL][DOMAIN_NAME]."
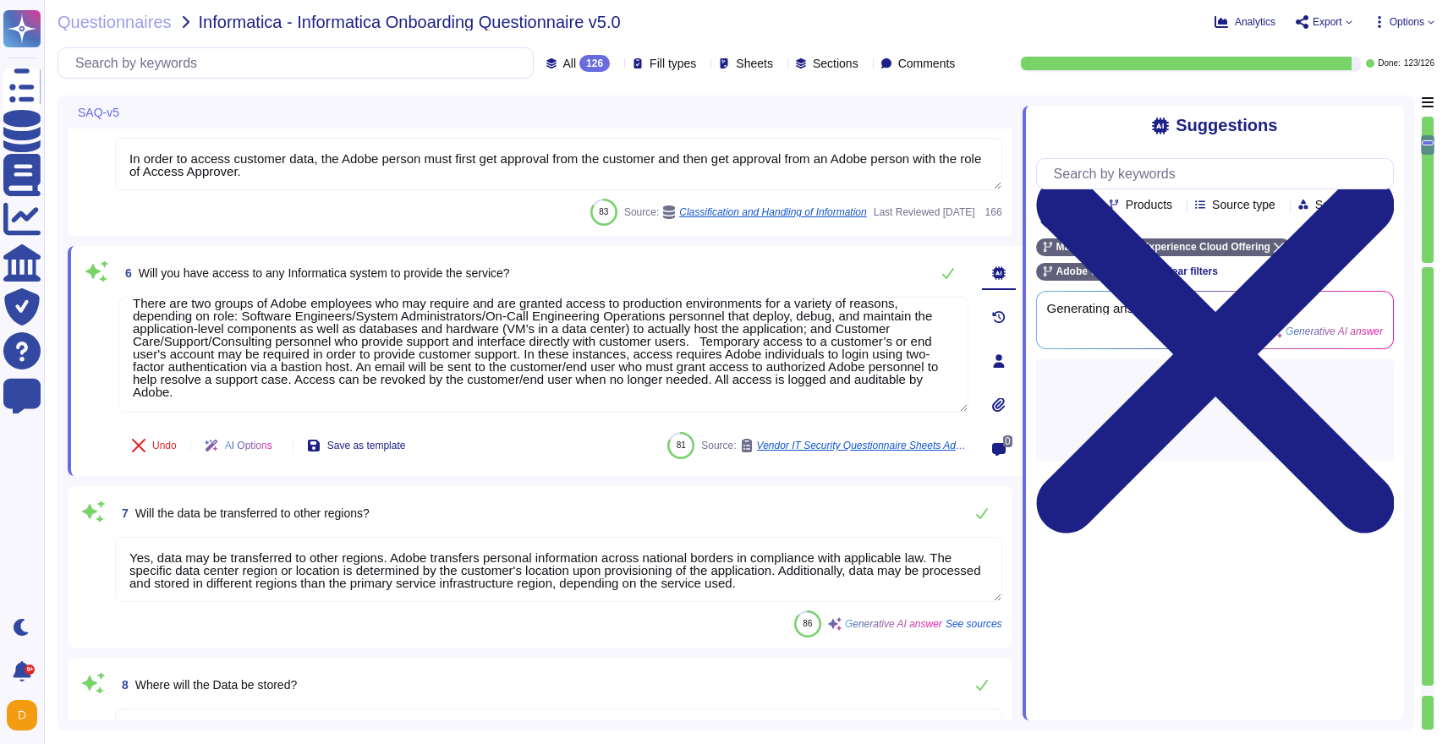
click at [609, 575] on textarea "Yes, data may be transferred to other regions. Adobe transfers personal informa…" at bounding box center [558, 569] width 887 height 65
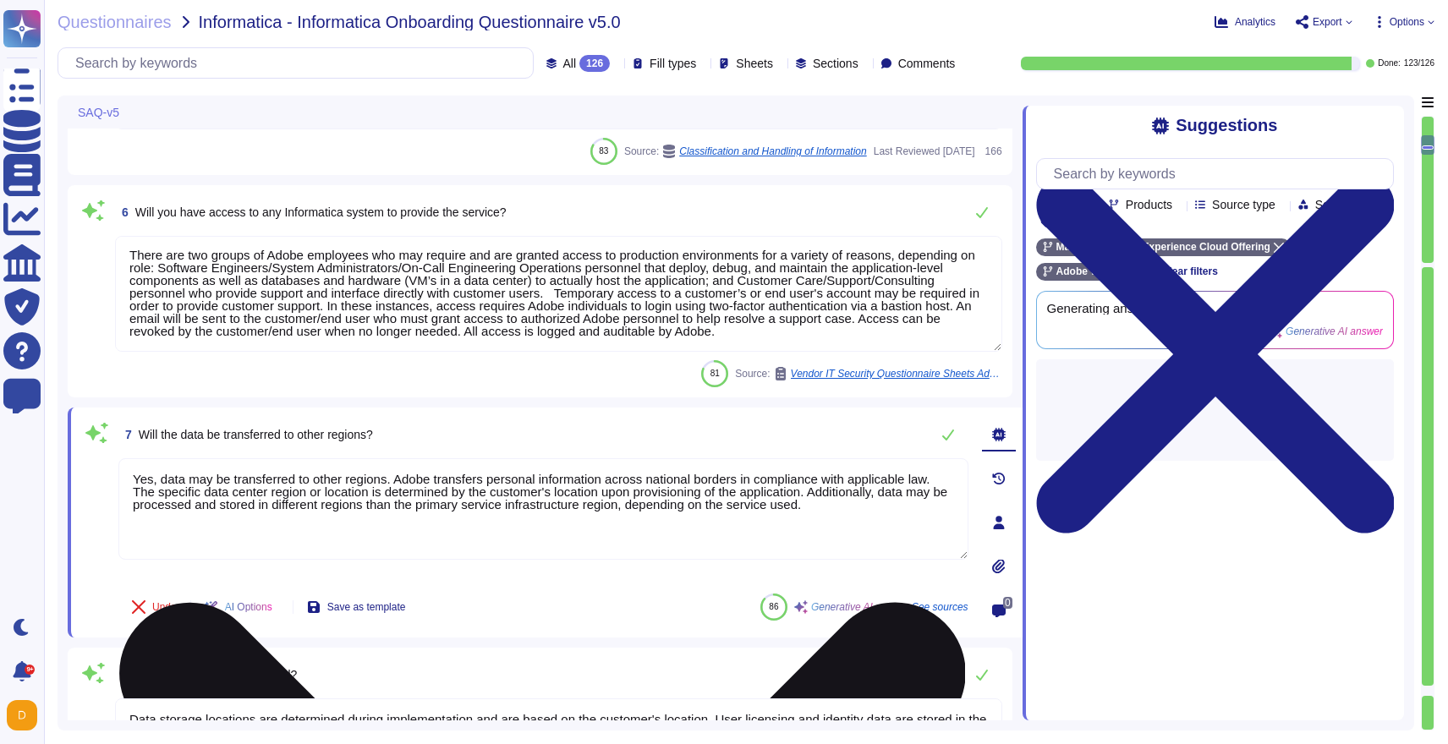
type textarea "You can access our Trust Site at the following link: [URL][DOMAIN_NAME]."
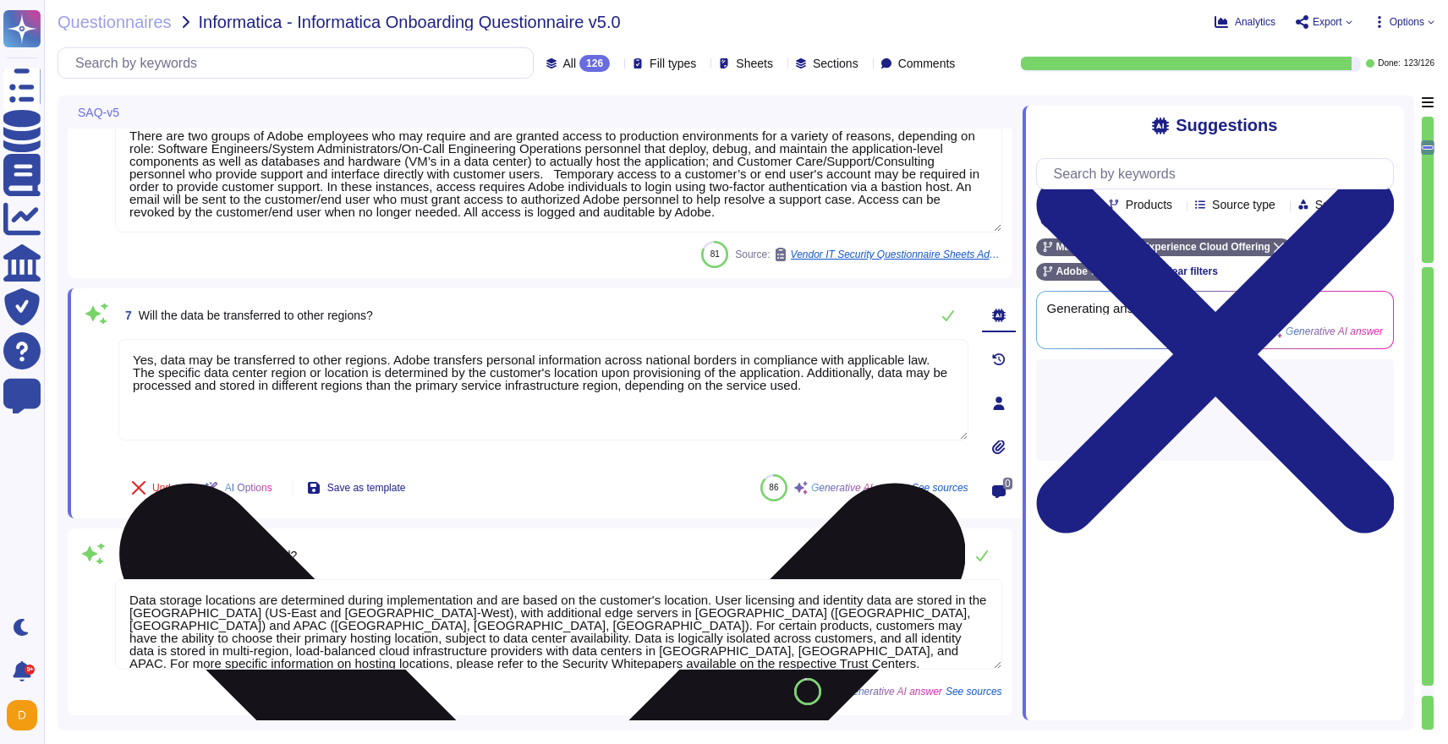
scroll to position [1016, 0]
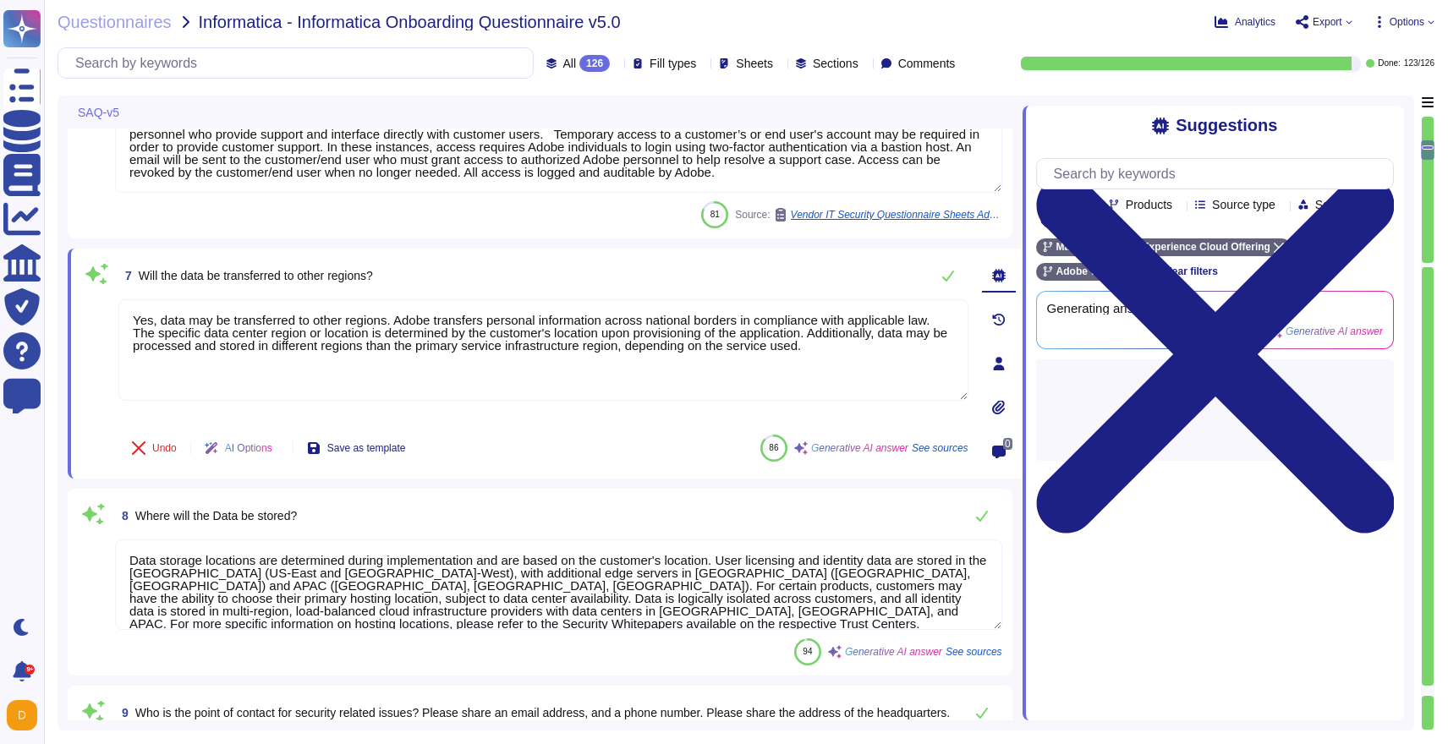
type textarea "Adobe maintains ISO 27001 certification and has SOC 2 certification for most ma…"
